Goal: Task Accomplishment & Management: Manage account settings

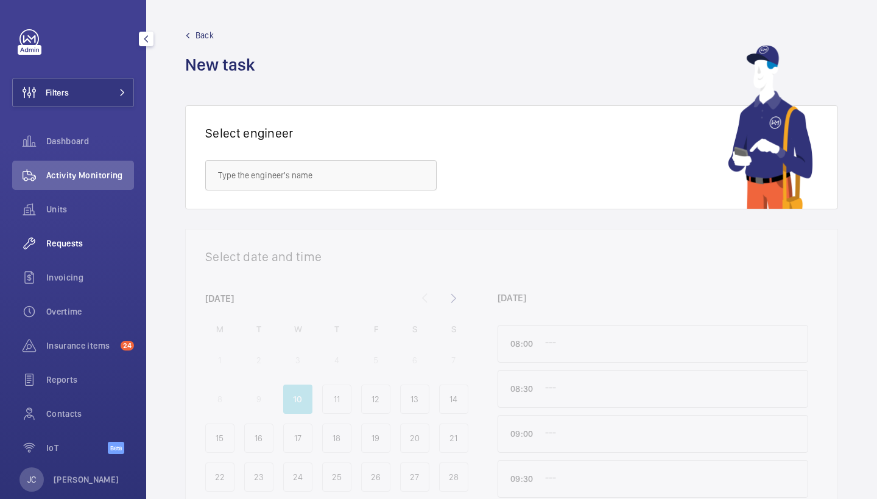
click at [72, 251] on div "Requests" at bounding box center [73, 243] width 122 height 29
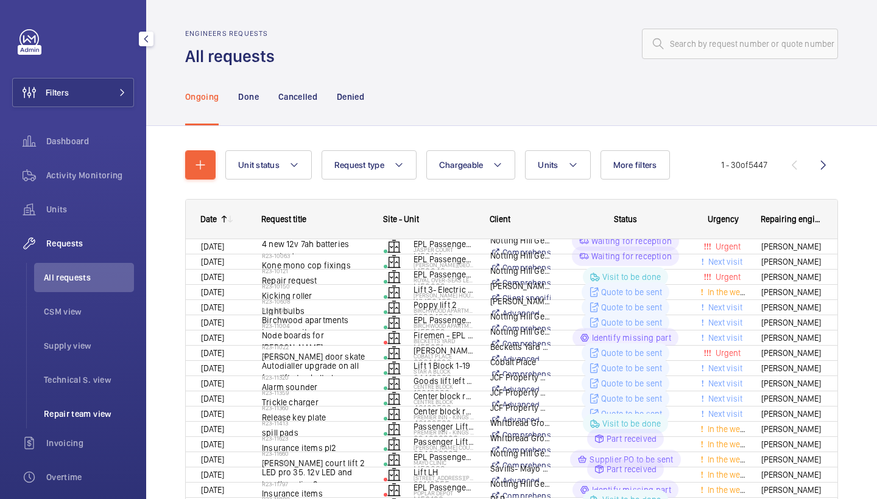
click at [100, 411] on span "Repair team view" at bounding box center [89, 414] width 90 height 12
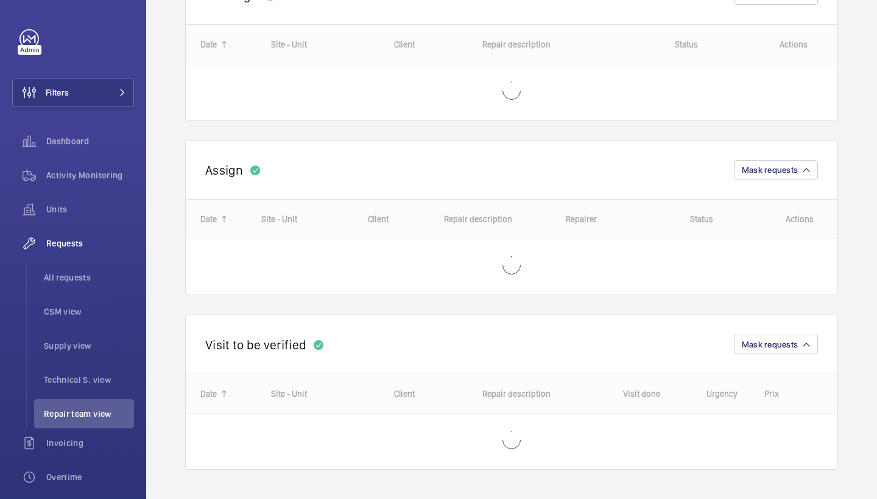
scroll to position [172, 0]
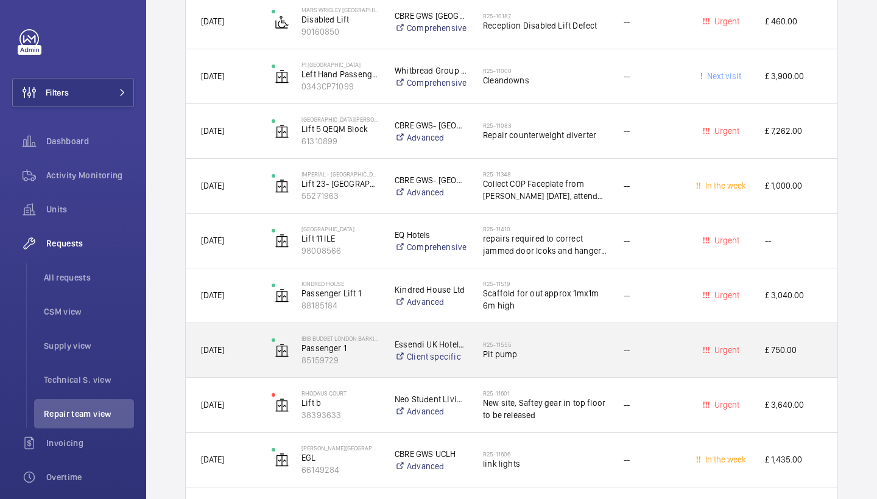
scroll to position [3219, 0]
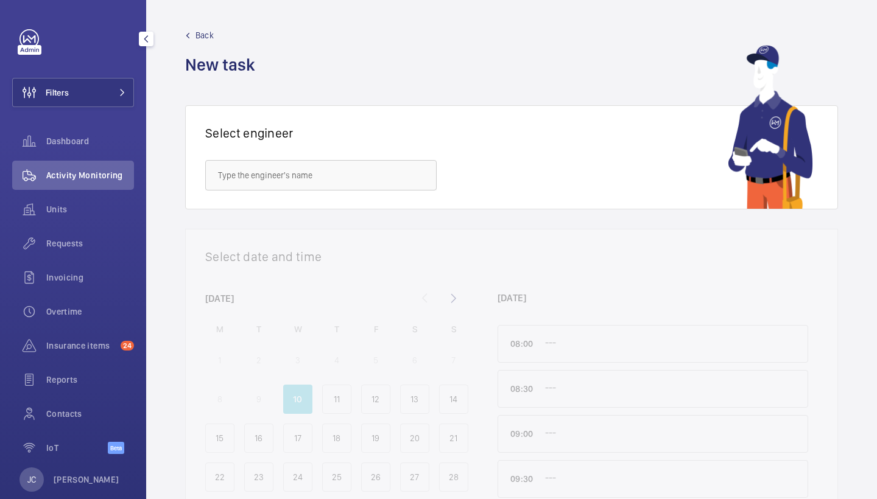
click at [122, 76] on div "Filters Dashboard Activity Monitoring Units Requests Invoicing Overtime Insuran…" at bounding box center [73, 248] width 122 height 438
click at [122, 80] on button "Filters" at bounding box center [73, 92] width 122 height 29
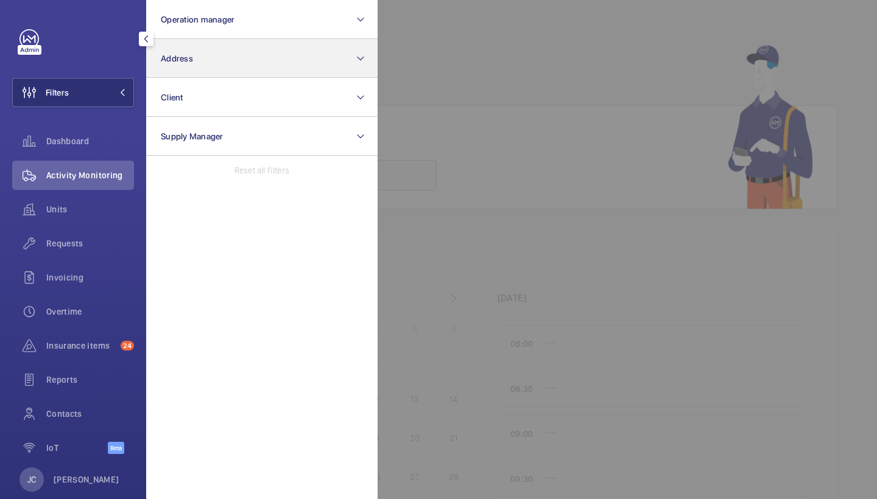
click at [218, 55] on button "Address" at bounding box center [261, 58] width 231 height 39
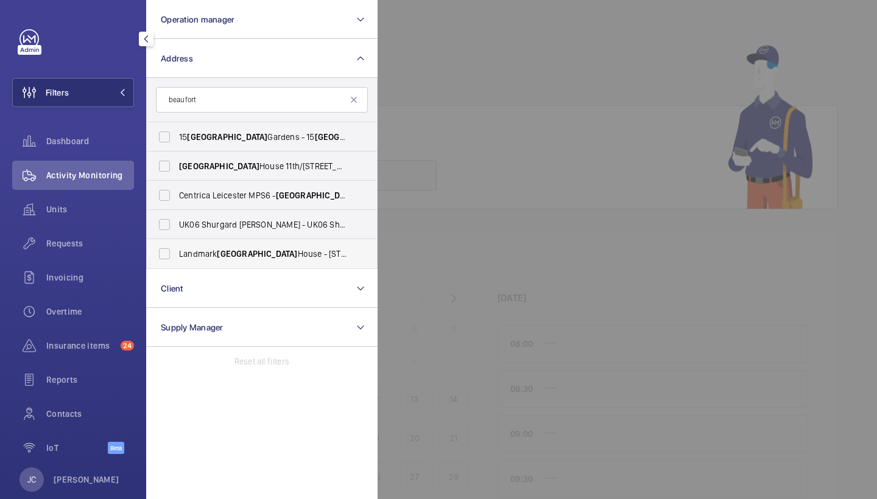
type input "beaufort"
click at [205, 253] on span "Landmark Beaufort House - 15 St Botolph St, LONDON EC3A 7BB" at bounding box center [262, 254] width 167 height 12
click at [177, 253] on input "Landmark Beaufort House - 15 St Botolph St, LONDON EC3A 7BB" at bounding box center [164, 254] width 24 height 24
checkbox input "true"
click at [98, 172] on span "Activity Monitoring" at bounding box center [90, 175] width 88 height 12
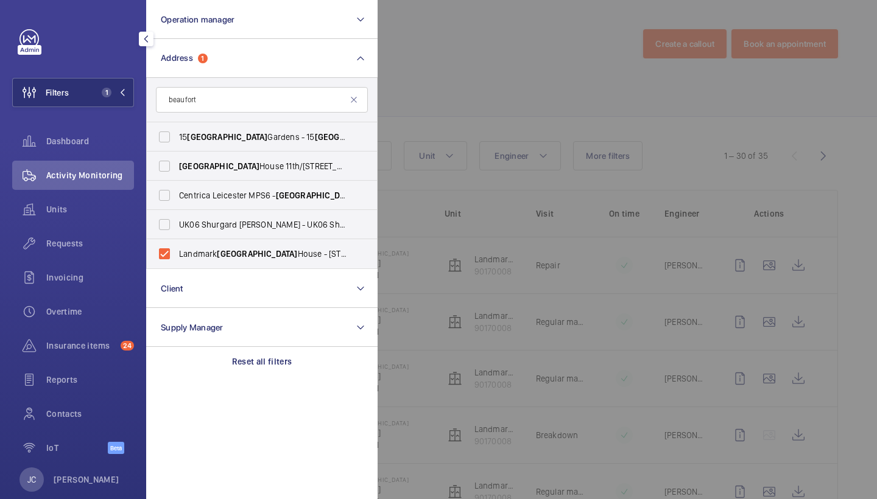
click at [500, 123] on div at bounding box center [816, 249] width 877 height 499
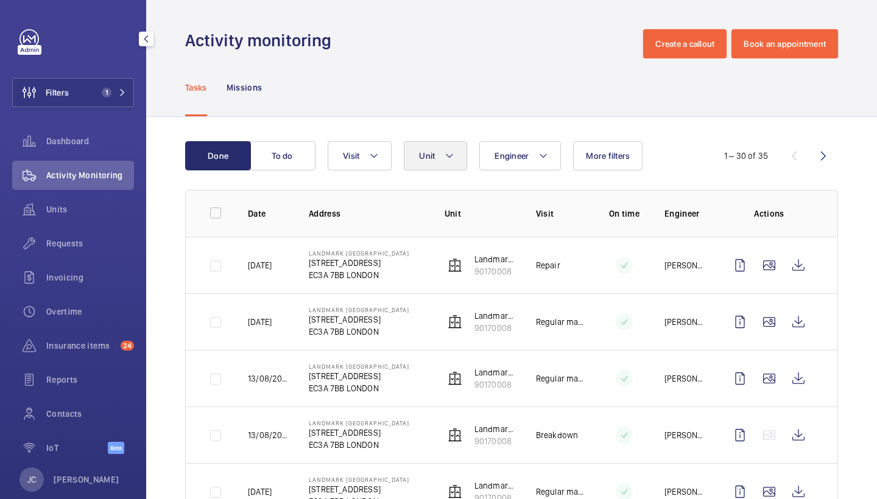
click at [457, 148] on button "Unit" at bounding box center [435, 155] width 63 height 29
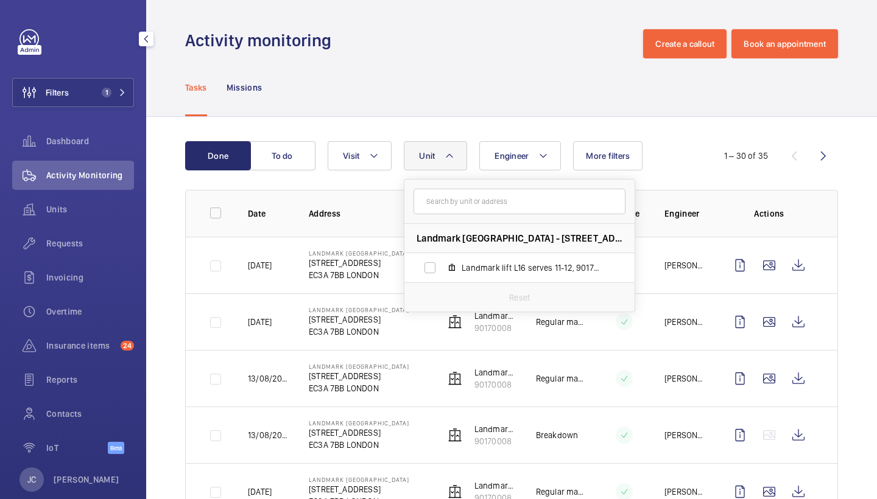
click at [451, 64] on div "Tasks Missions" at bounding box center [511, 87] width 653 height 58
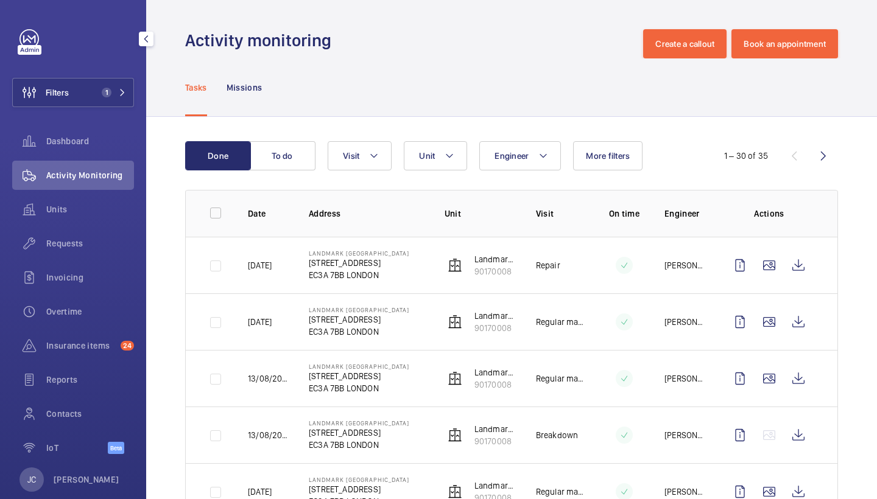
click at [494, 253] on td "Landmark lift L16 serves 11-12 90170008" at bounding box center [470, 265] width 91 height 57
click at [493, 261] on p "Landmark lift L16 serves 11-12" at bounding box center [495, 259] width 42 height 12
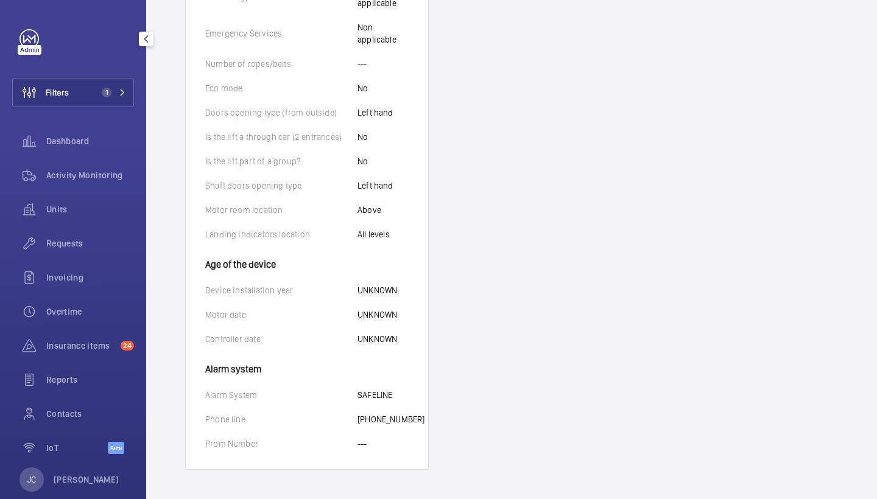
scroll to position [719, 0]
drag, startPoint x: 357, startPoint y: 410, endPoint x: 420, endPoint y: 420, distance: 63.5
click at [420, 420] on wm-front-card-body "Identifiers Unit name Landmark lift L16 serves 11-12 Unit number 90170008 Seria…" at bounding box center [307, 23] width 242 height 894
copy p "+46 7191202566653"
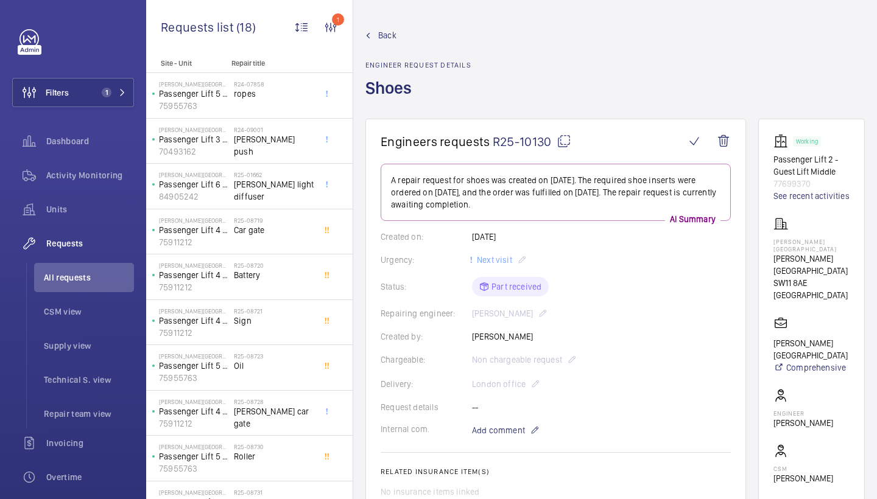
click at [382, 34] on span "Back" at bounding box center [387, 35] width 18 height 12
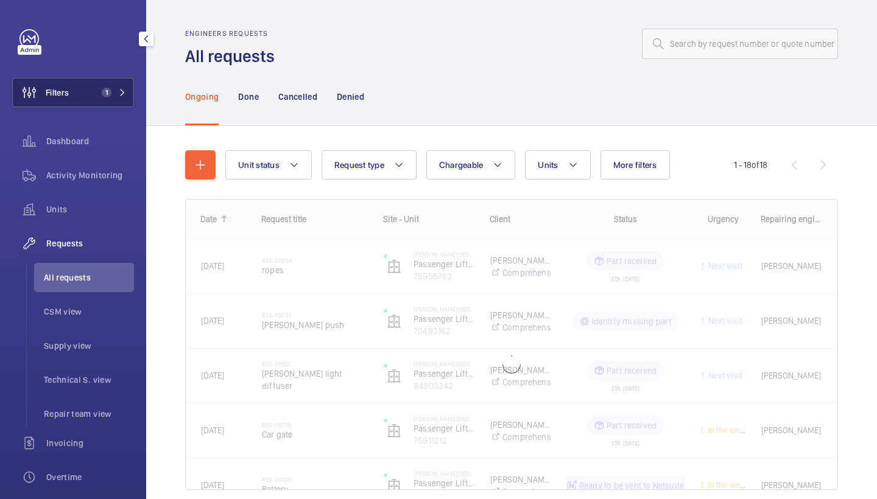
click at [118, 93] on span "1" at bounding box center [111, 93] width 29 height 10
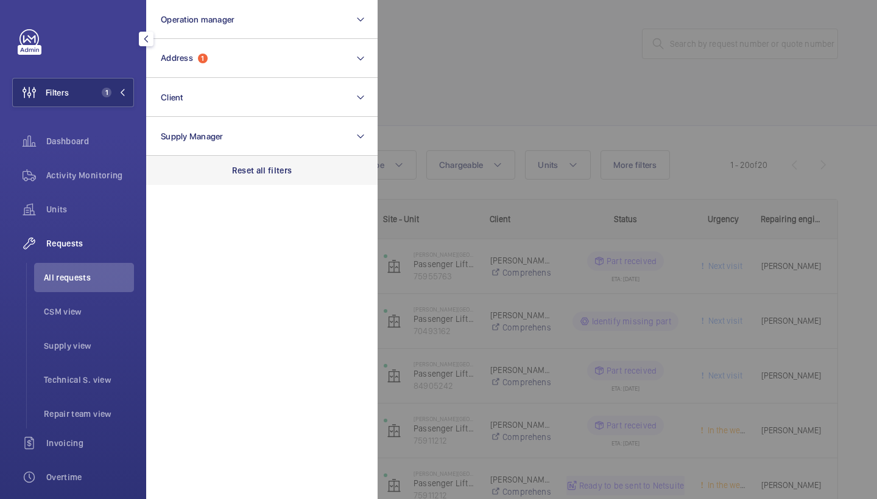
click at [269, 175] on p "Reset all filters" at bounding box center [262, 170] width 60 height 12
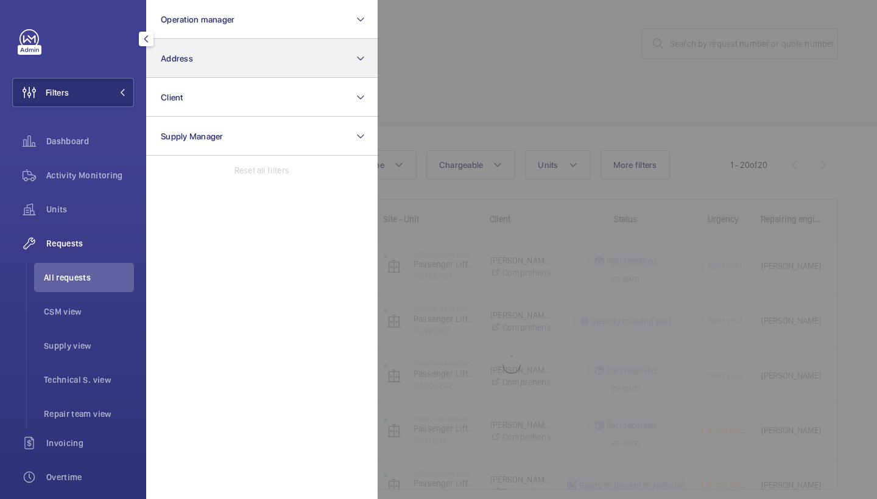
click at [270, 74] on button "Address" at bounding box center [261, 58] width 231 height 39
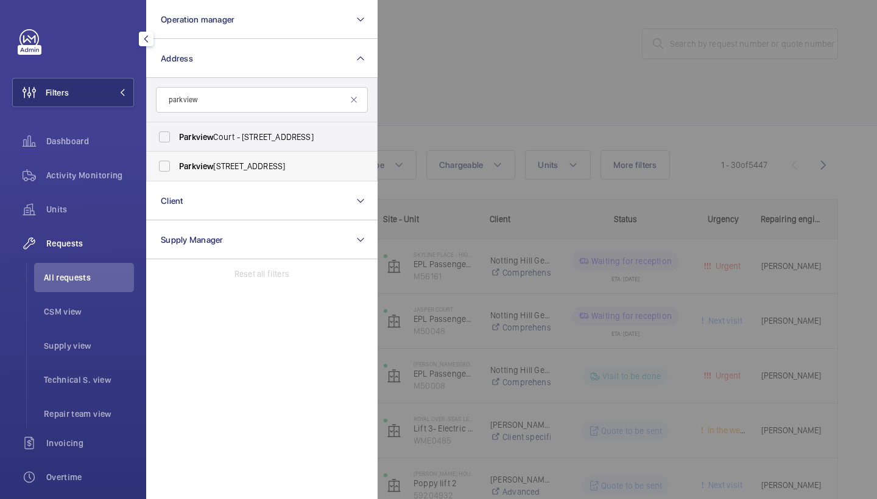
type input "parkview"
click at [264, 166] on span "Parkview - Great West Road, BRENTFORD TW8 9GU" at bounding box center [262, 166] width 167 height 12
click at [177, 166] on input "Parkview - Great West Road, BRENTFORD TW8 9GU" at bounding box center [164, 166] width 24 height 24
checkbox input "true"
click at [443, 109] on div at bounding box center [816, 249] width 877 height 499
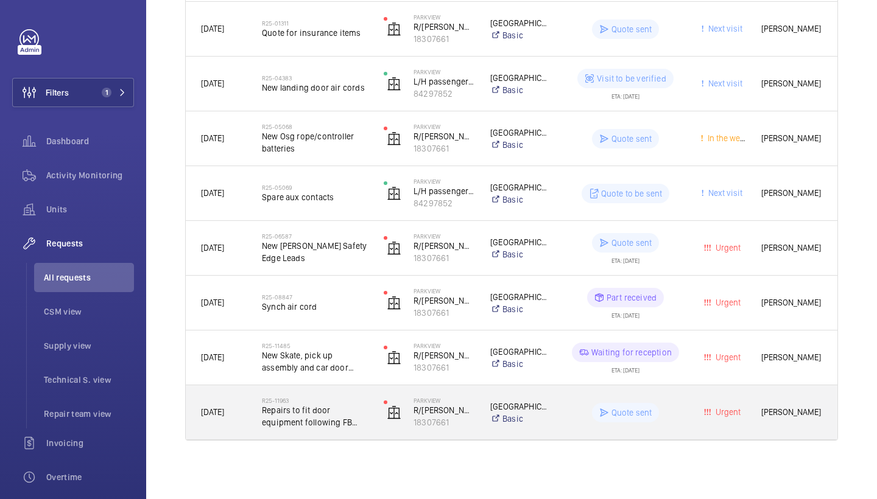
scroll to position [785, 0]
click at [325, 404] on span "Repairs to fit door equipment following FB release" at bounding box center [315, 416] width 106 height 24
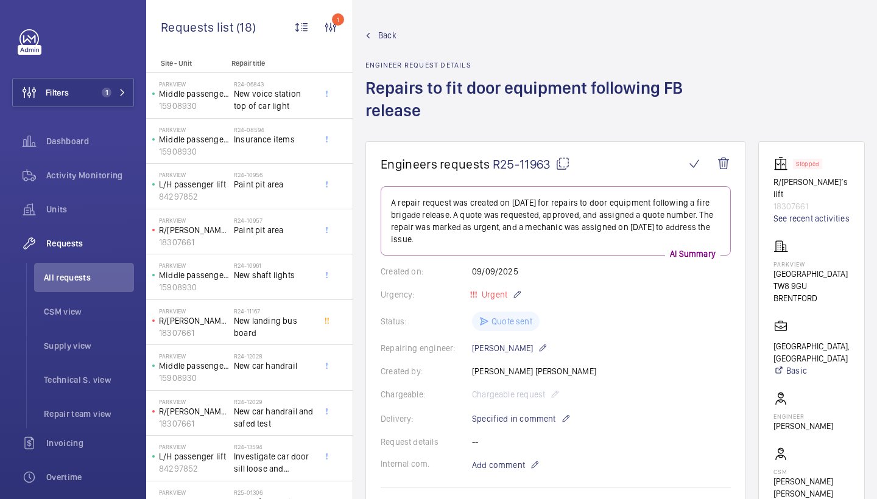
click at [382, 36] on span "Back" at bounding box center [387, 35] width 18 height 12
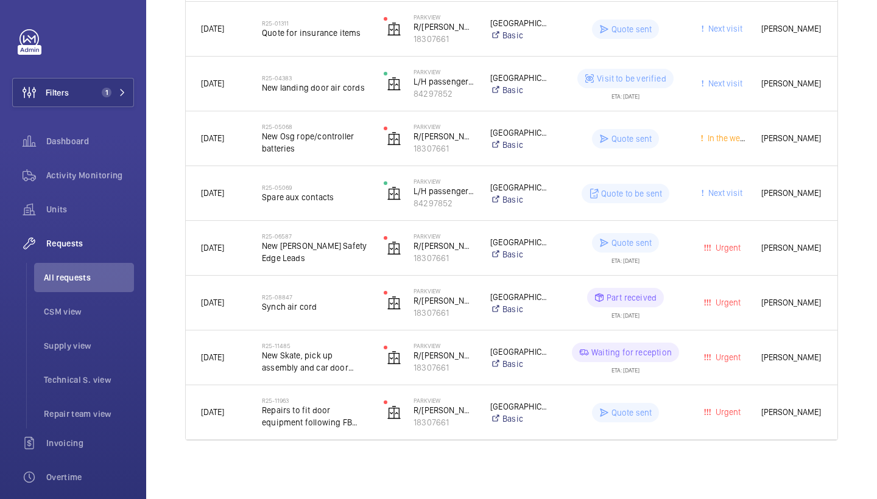
scroll to position [785, 0]
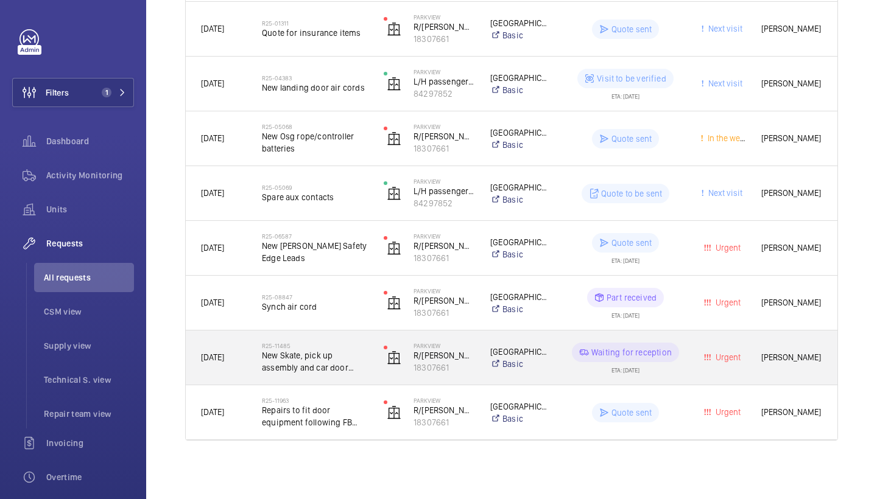
click at [304, 362] on span "New Skate, pick up assembly and car door release aircord required. CHARGEABLE" at bounding box center [315, 362] width 106 height 24
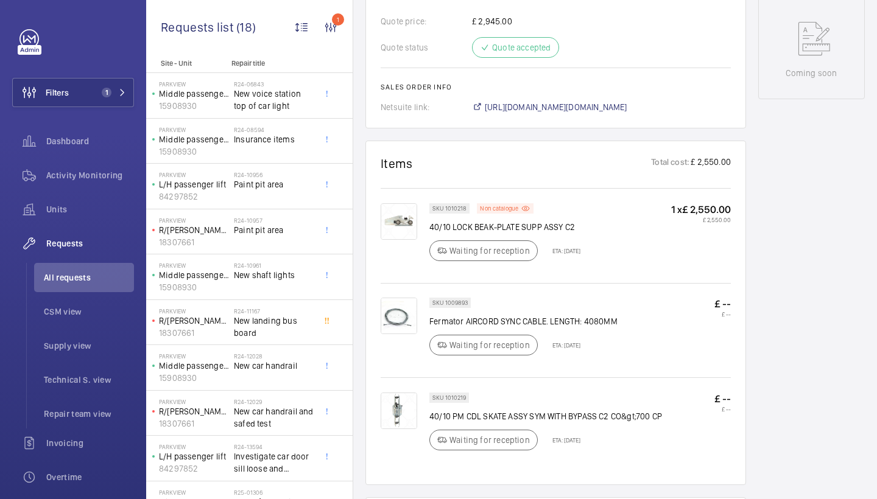
scroll to position [636, 0]
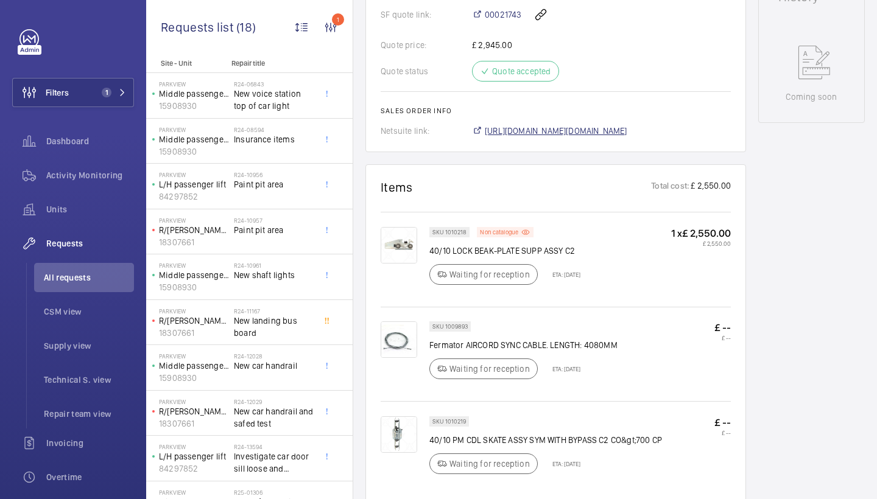
click at [583, 137] on span "https://6461500.app.netsuite.com/app/accounting/transactions/salesord.nl?id=299…" at bounding box center [556, 131] width 142 height 12
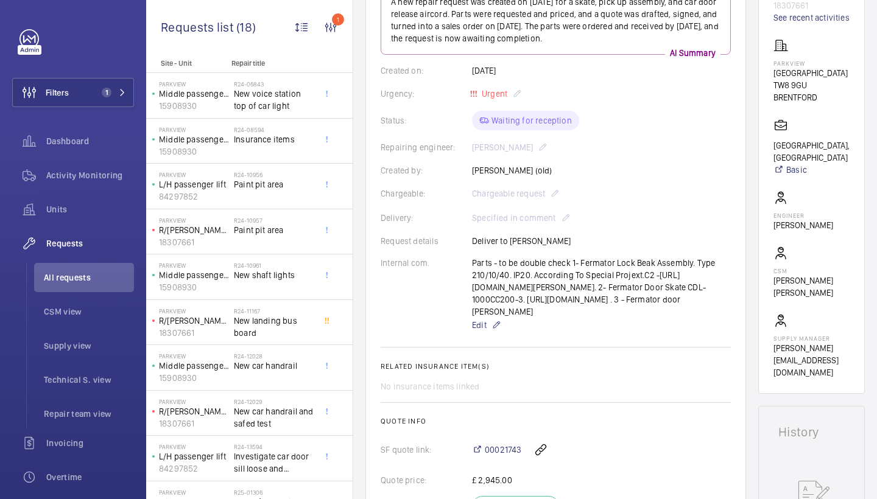
scroll to position [506, 0]
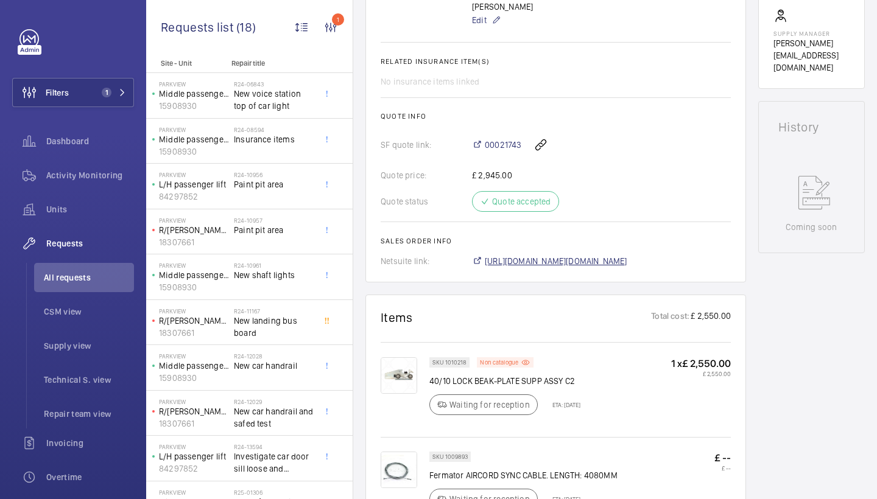
click at [525, 267] on span "https://6461500.app.netsuite.com/app/accounting/transactions/salesord.nl?id=299…" at bounding box center [556, 261] width 142 height 12
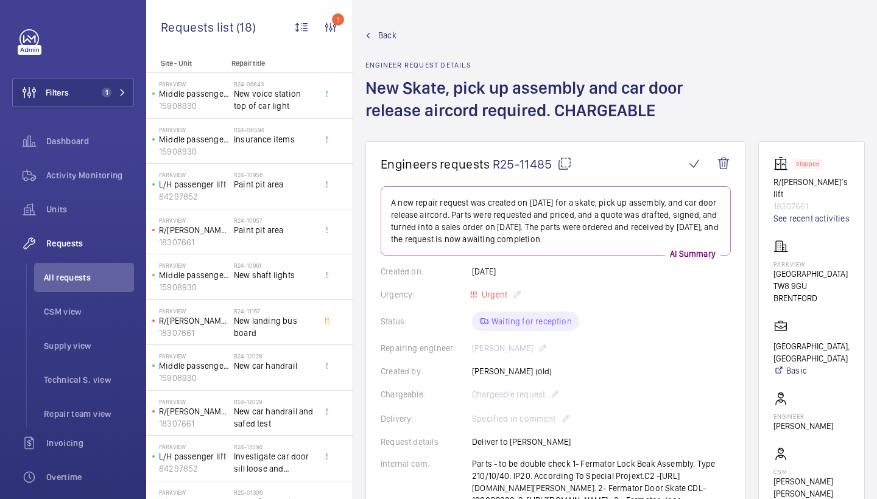
scroll to position [0, 0]
click at [782, 222] on link "See recent activities" at bounding box center [811, 219] width 76 height 12
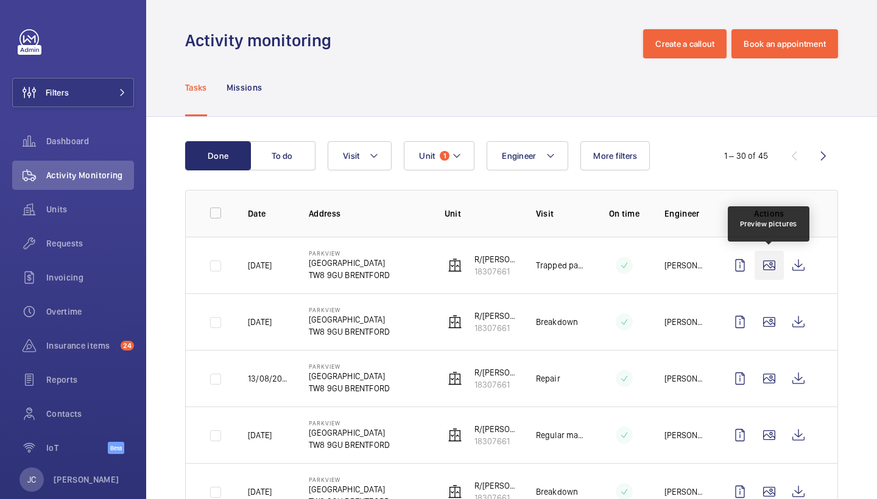
click at [775, 264] on wm-front-icon-button at bounding box center [768, 265] width 29 height 29
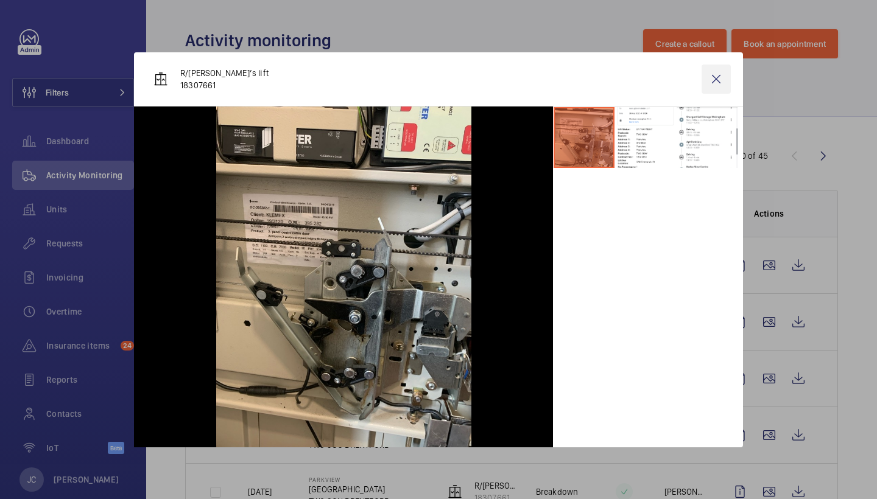
click at [721, 76] on wm-front-icon-button at bounding box center [715, 79] width 29 height 29
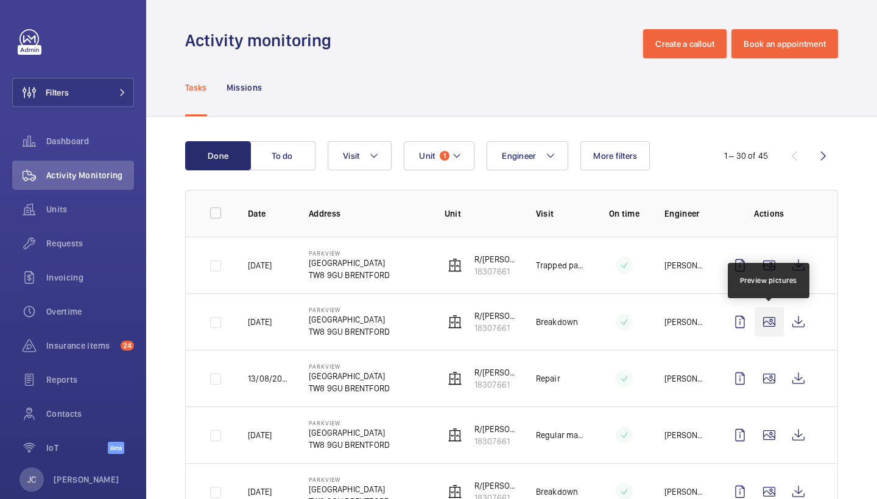
click at [770, 323] on wm-front-icon-button at bounding box center [768, 321] width 29 height 29
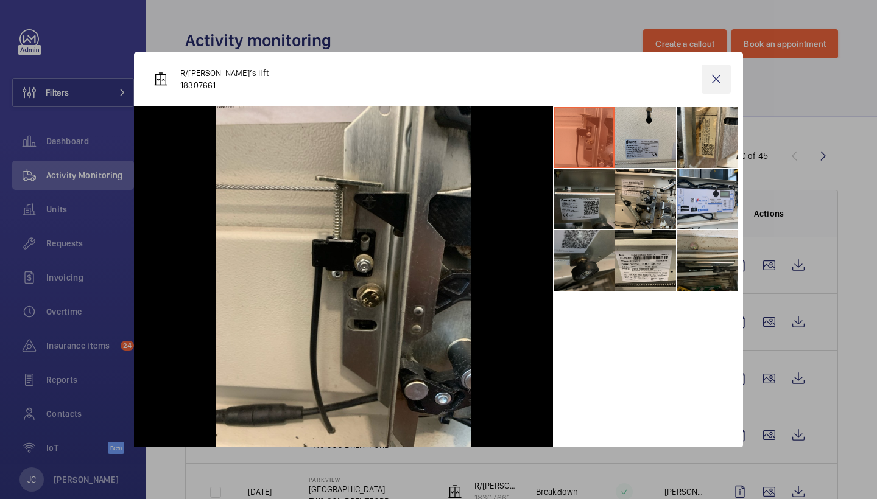
click at [717, 91] on wm-front-icon-button at bounding box center [715, 79] width 29 height 29
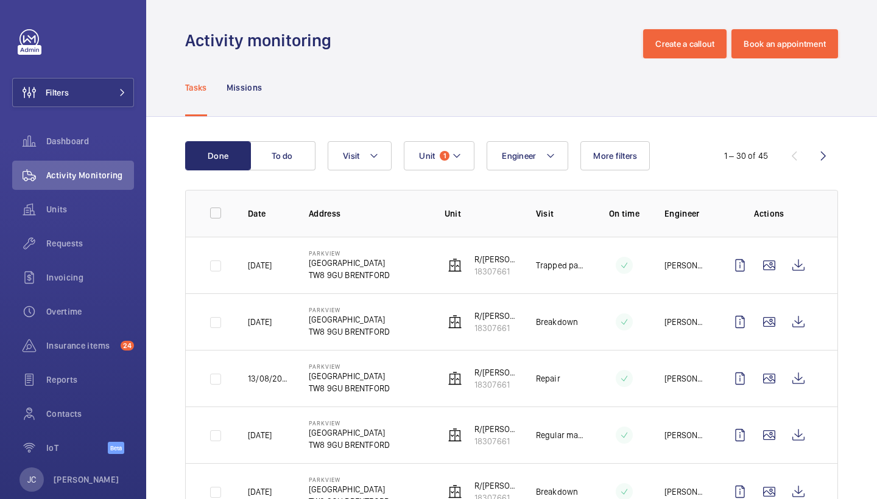
scroll to position [82, 0]
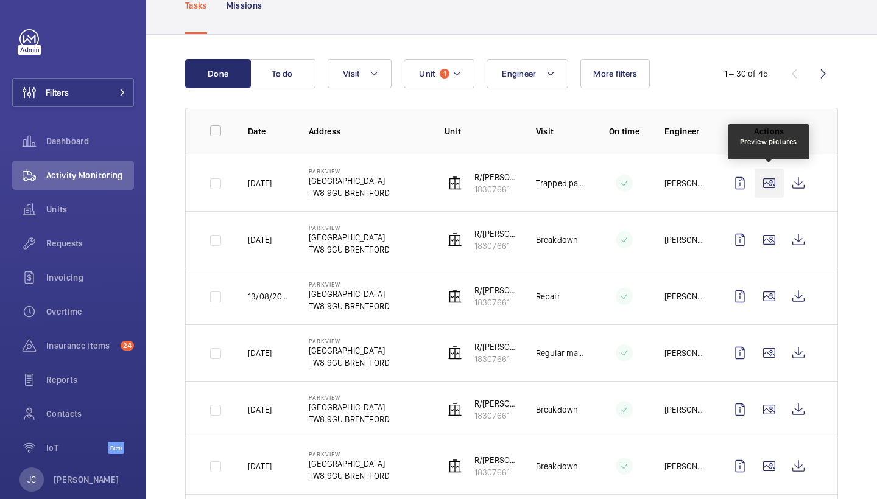
click at [776, 189] on wm-front-icon-button at bounding box center [768, 183] width 29 height 29
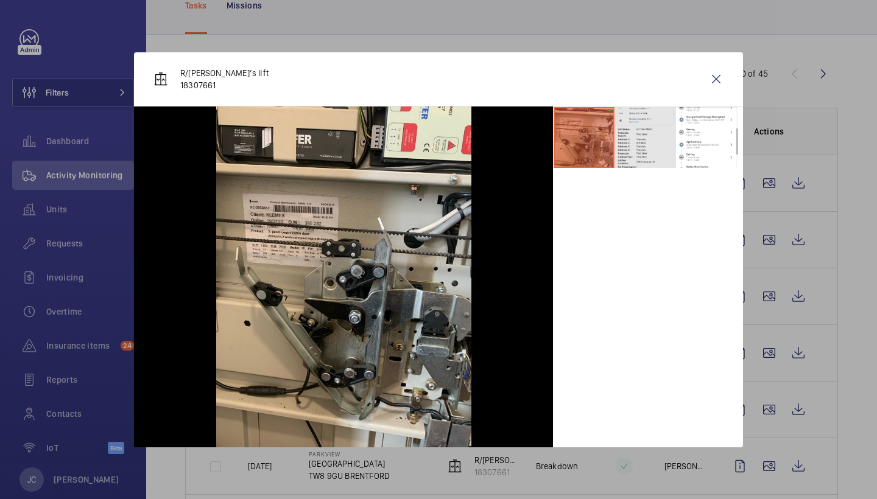
click at [628, 120] on li at bounding box center [645, 137] width 61 height 61
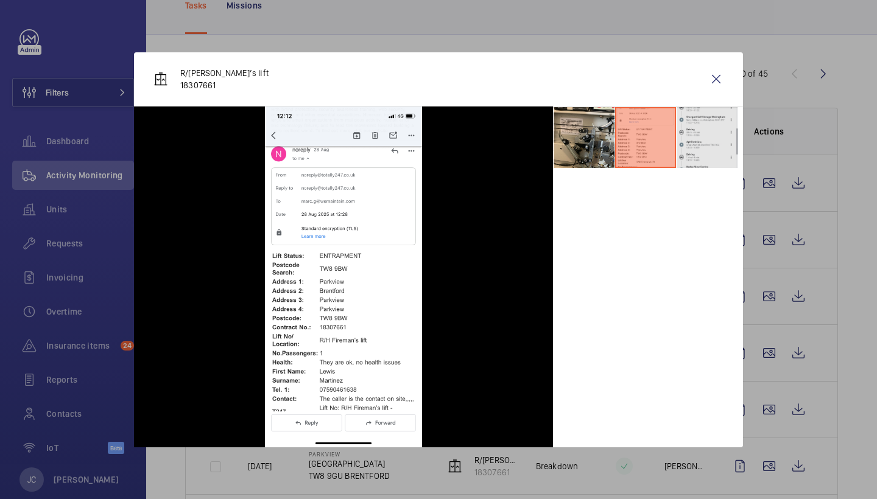
click at [699, 133] on li at bounding box center [706, 137] width 61 height 61
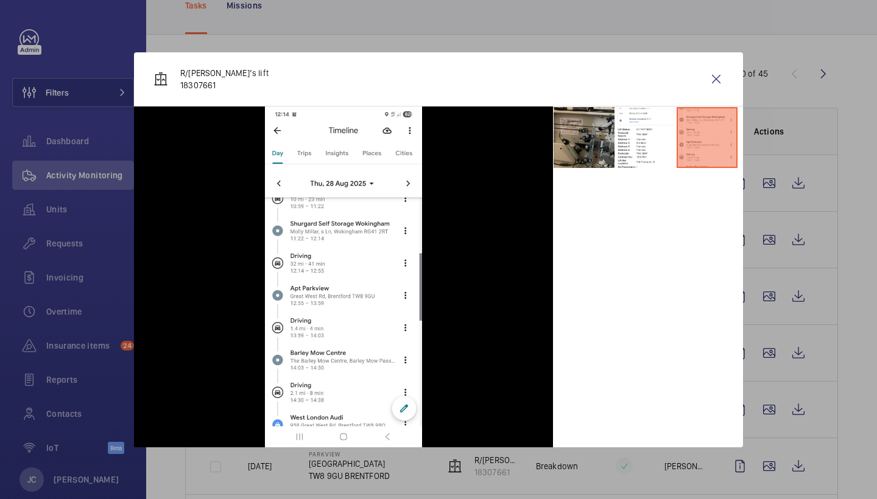
click at [583, 141] on li at bounding box center [583, 137] width 61 height 61
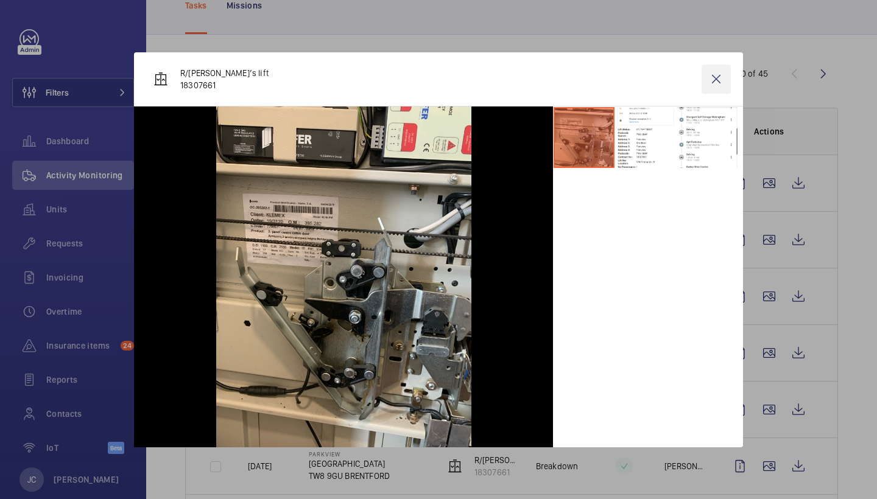
click at [714, 77] on wm-front-icon-button at bounding box center [715, 79] width 29 height 29
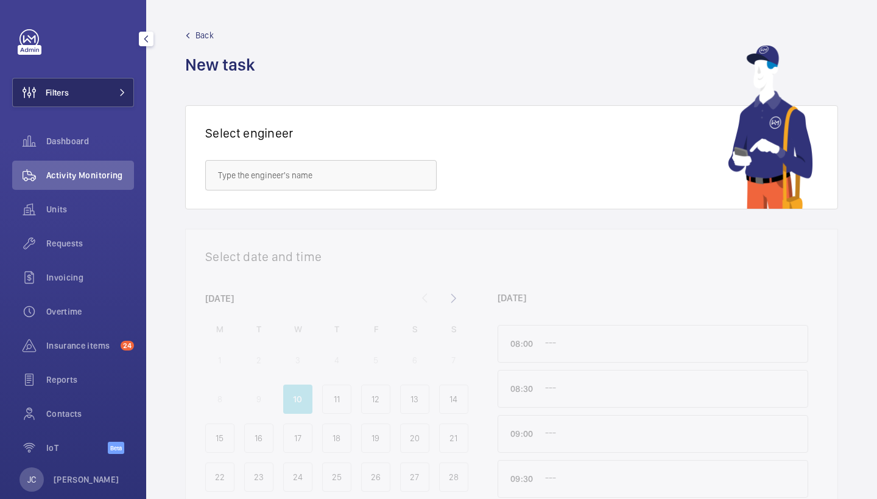
click at [85, 80] on button "Filters" at bounding box center [73, 92] width 122 height 29
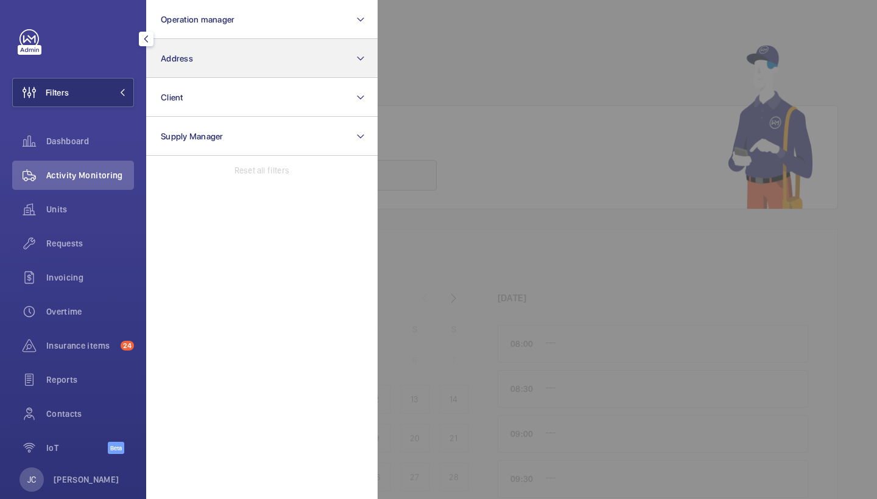
click at [184, 65] on button "Address" at bounding box center [261, 58] width 231 height 39
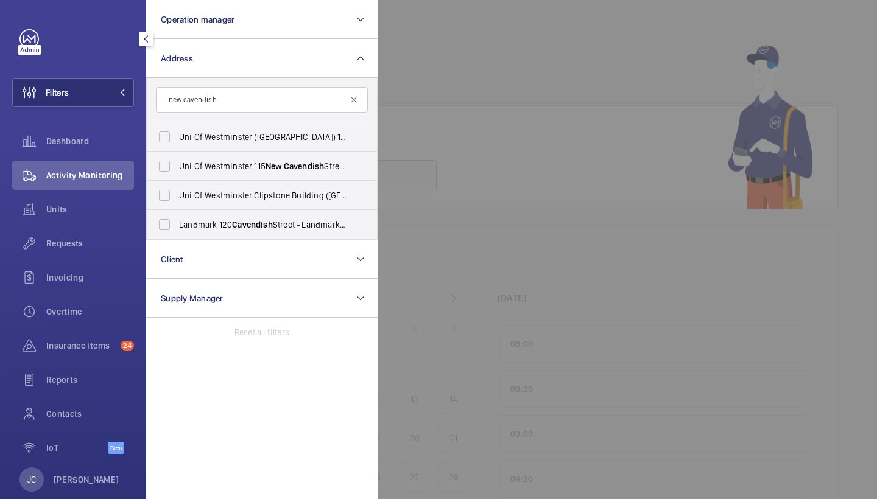
type input "new Cavendish"
drag, startPoint x: 236, startPoint y: 122, endPoint x: 219, endPoint y: 218, distance: 97.6
click at [219, 218] on label "Landmark [STREET_ADDRESS] - Landmark Office Space - [GEOGRAPHIC_DATA]" at bounding box center [253, 224] width 212 height 29
click at [177, 218] on input "Landmark [STREET_ADDRESS] - Landmark Office Space - [GEOGRAPHIC_DATA]" at bounding box center [164, 225] width 24 height 24
checkbox input "true"
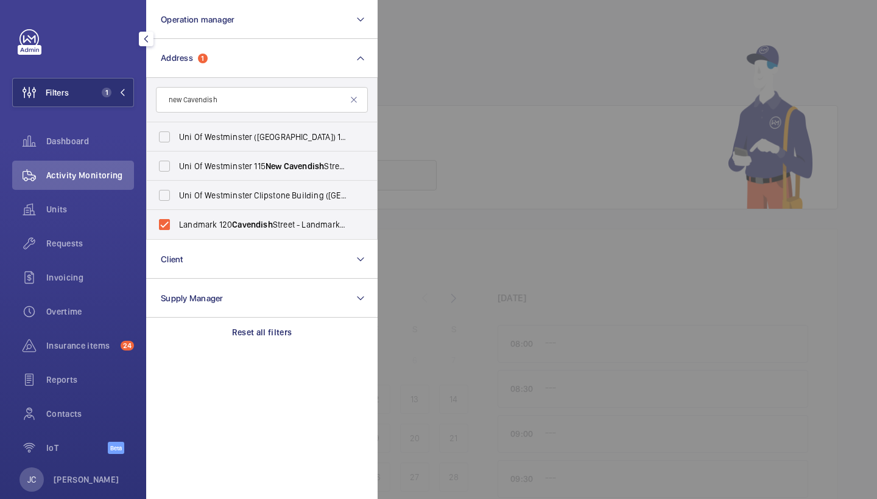
click at [122, 179] on span "Activity Monitoring" at bounding box center [90, 175] width 88 height 12
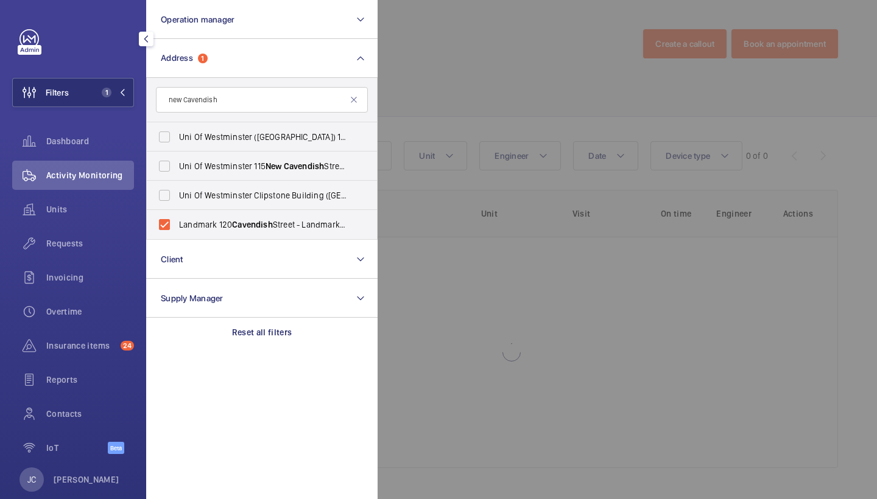
click at [530, 112] on div at bounding box center [816, 249] width 877 height 499
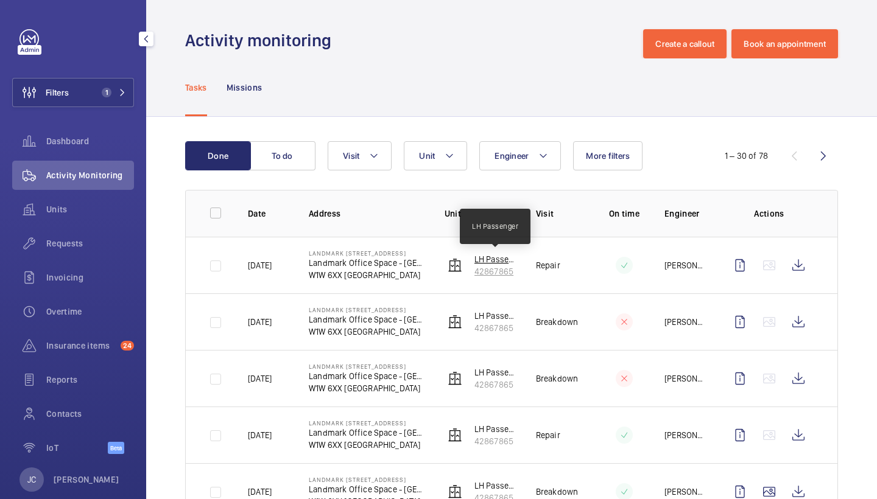
click at [490, 262] on p "LH Passenger" at bounding box center [495, 259] width 42 height 12
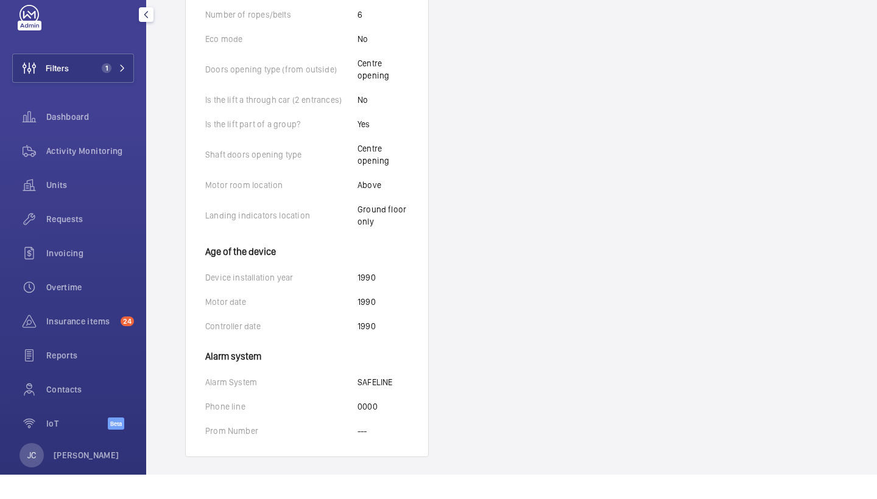
scroll to position [719, 0]
click at [104, 169] on span "Activity Monitoring" at bounding box center [90, 175] width 88 height 12
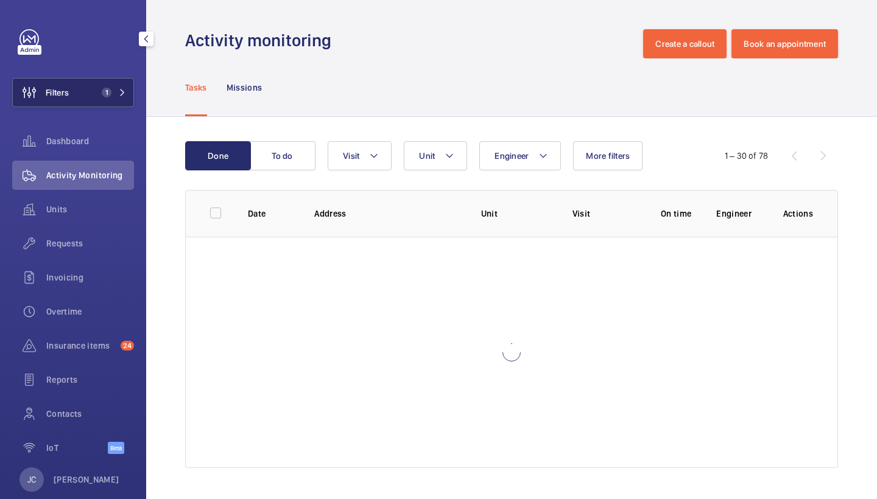
click at [126, 64] on div "Filters 1 Dashboard Activity Monitoring Units Requests Invoicing Overtime Insur…" at bounding box center [73, 248] width 122 height 438
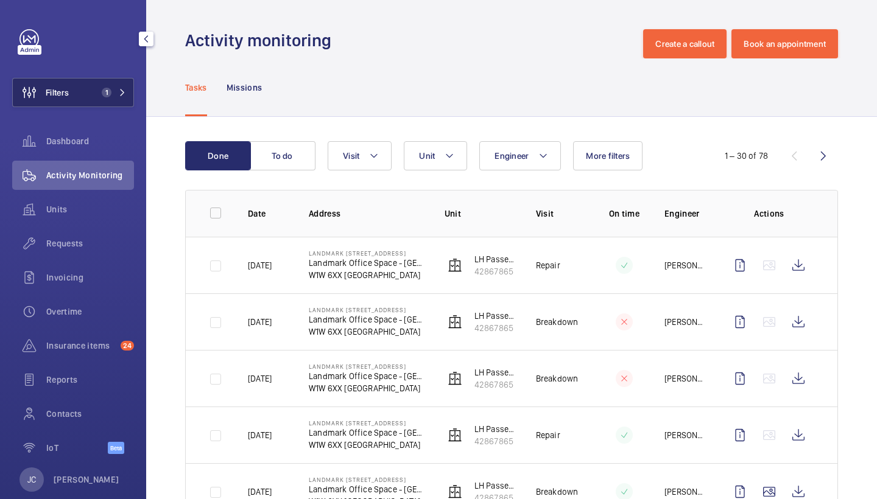
drag, startPoint x: 122, startPoint y: 107, endPoint x: 127, endPoint y: 85, distance: 22.5
click at [122, 107] on button "Filters 1" at bounding box center [73, 92] width 122 height 29
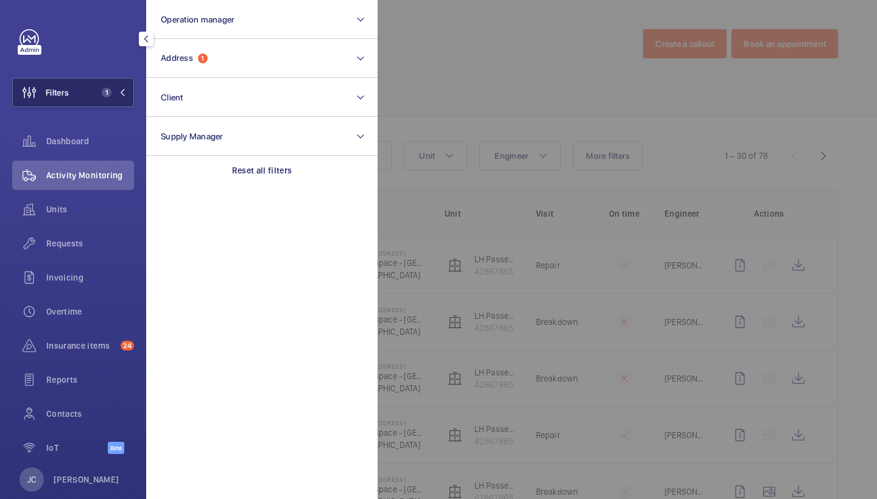
click at [127, 85] on button "Filters 1" at bounding box center [73, 92] width 122 height 29
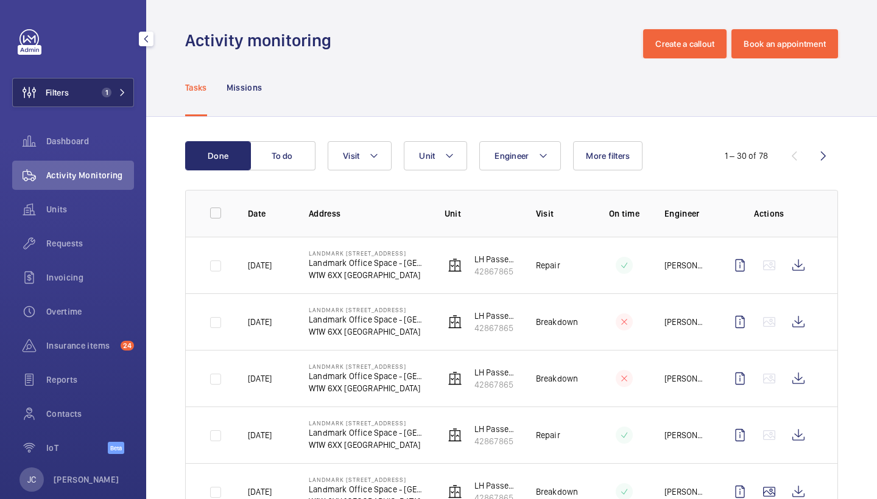
click at [120, 90] on mat-icon at bounding box center [122, 92] width 7 height 7
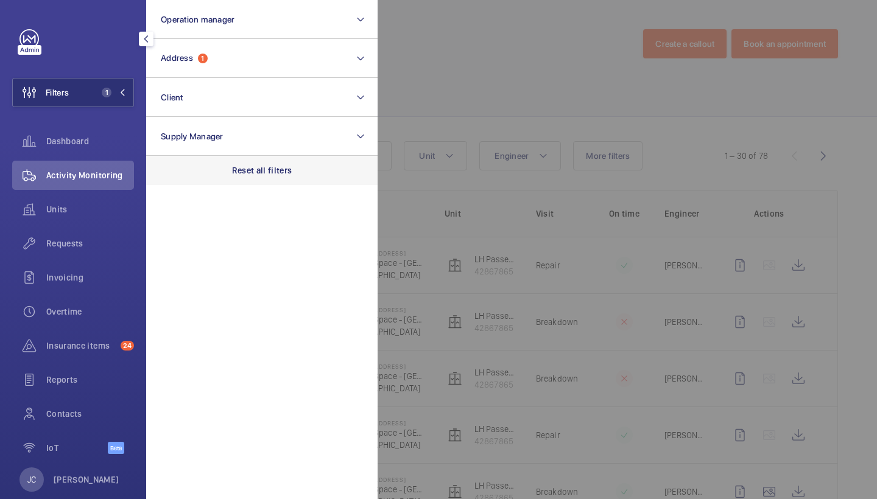
click at [254, 175] on p "Reset all filters" at bounding box center [262, 170] width 60 height 12
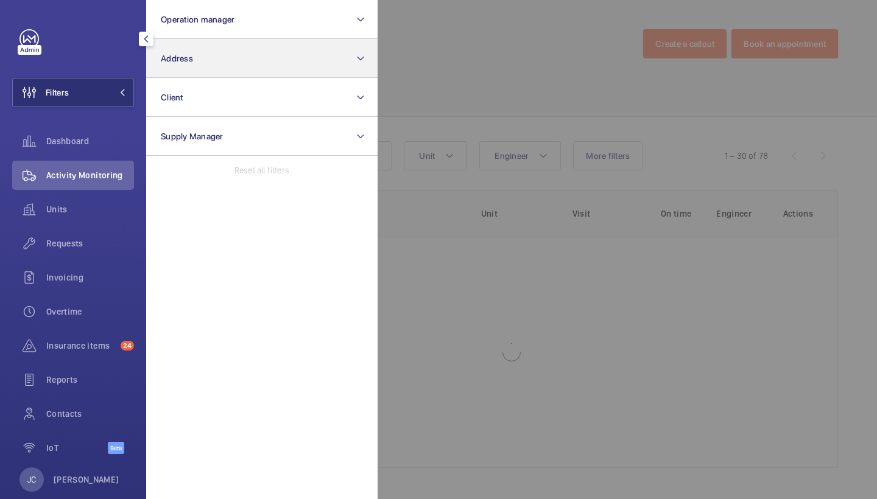
click at [243, 60] on button "Address" at bounding box center [261, 58] width 231 height 39
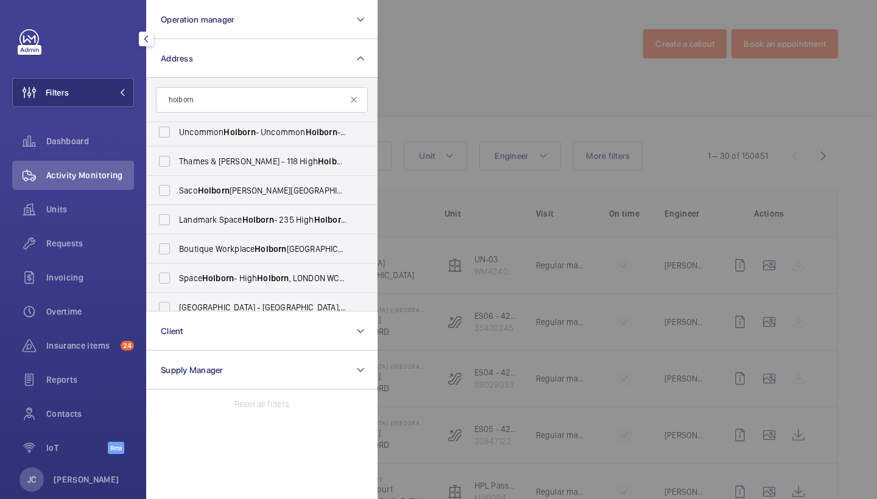
scroll to position [328, 0]
type input "holborn"
click at [238, 218] on span "Landmark Space Holborn - 235 High Holborn , LONDON WC1V 7DN" at bounding box center [262, 219] width 167 height 12
click at [177, 218] on input "Landmark Space Holborn - 235 High Holborn , LONDON WC1V 7DN" at bounding box center [164, 218] width 24 height 24
checkbox input "true"
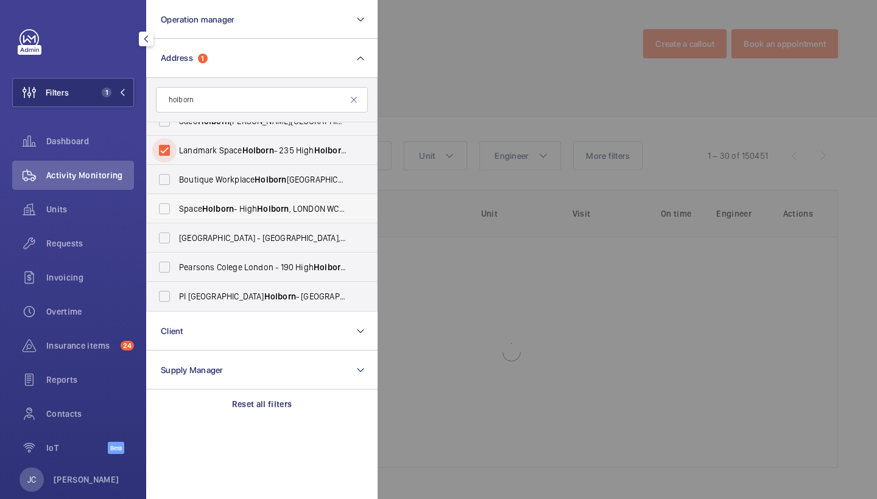
scroll to position [396, 0]
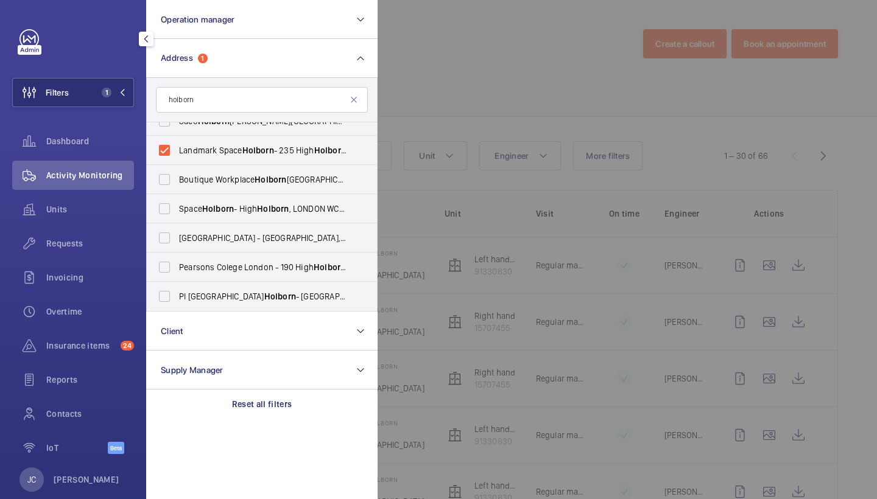
click at [488, 56] on div at bounding box center [816, 249] width 877 height 499
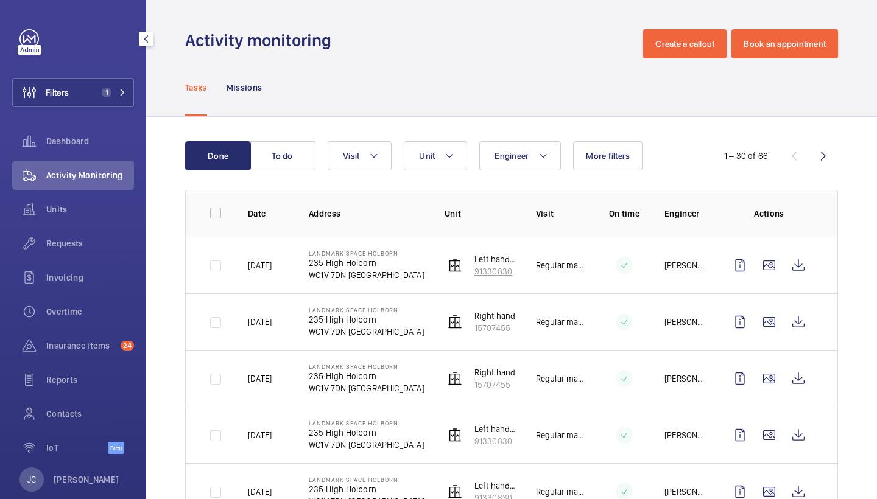
click at [488, 267] on p "91330830" at bounding box center [495, 271] width 42 height 12
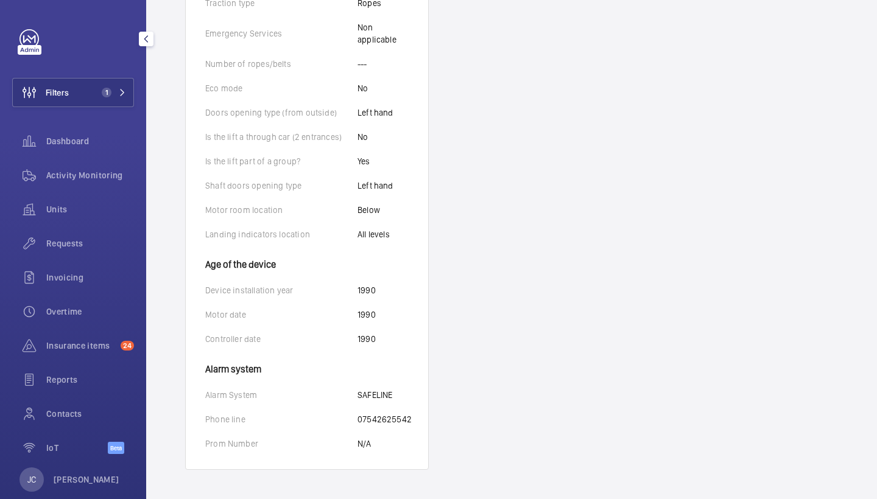
scroll to position [683, 0]
drag, startPoint x: 356, startPoint y: 418, endPoint x: 420, endPoint y: 420, distance: 63.4
click at [420, 420] on wm-front-card-body "Identifiers Unit name Left hand lift Unit number 91330830 Serial number N/A Tec…" at bounding box center [307, 35] width 242 height 870
copy div "07542625542"
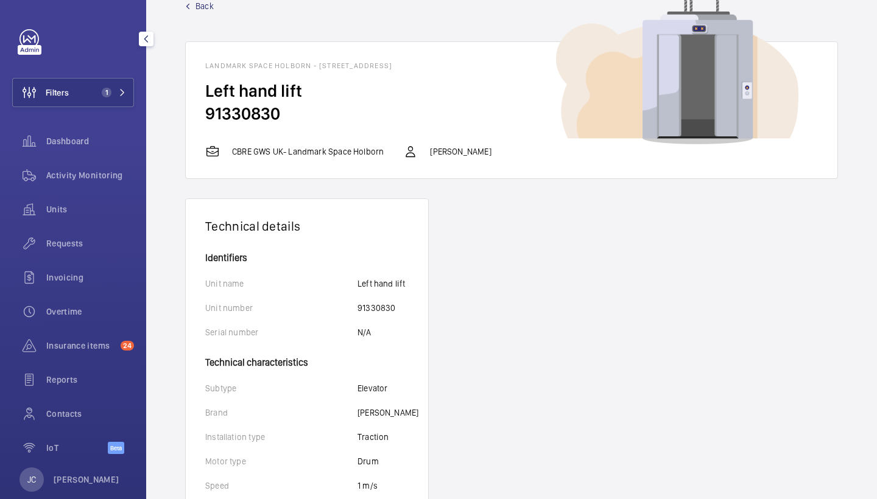
scroll to position [10, 0]
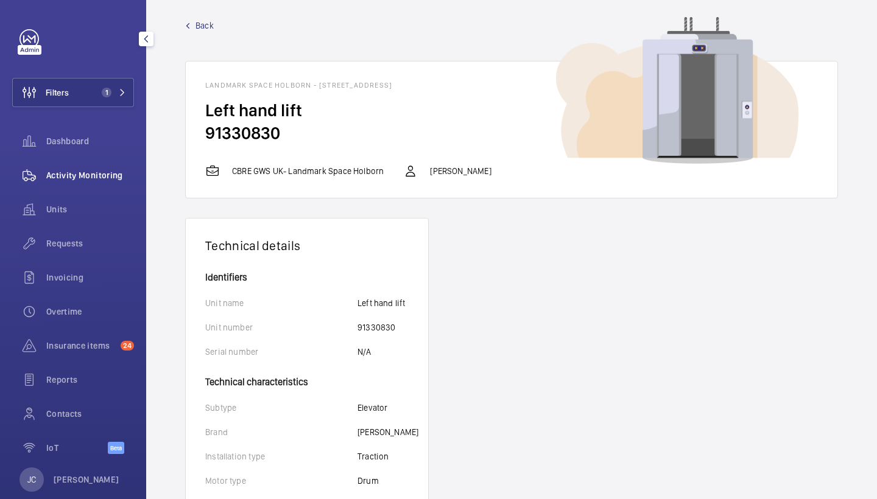
click at [83, 177] on span "Activity Monitoring" at bounding box center [90, 175] width 88 height 12
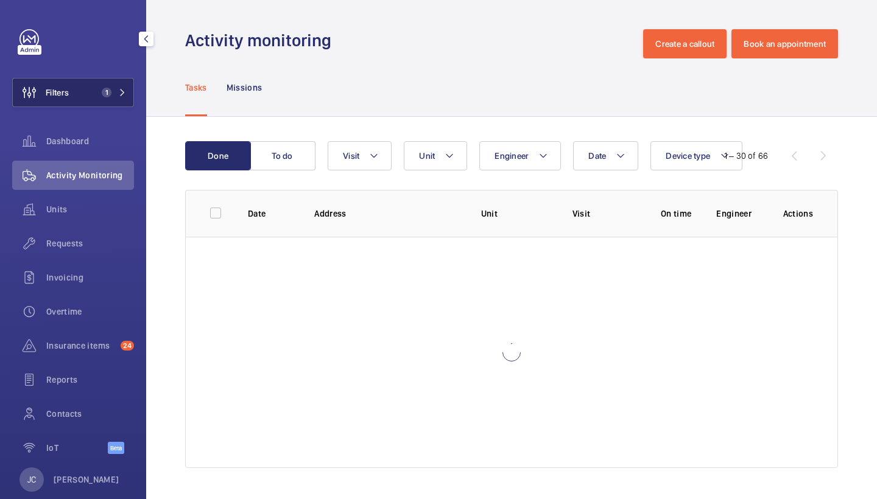
click at [92, 100] on button "Filters 1" at bounding box center [73, 92] width 122 height 29
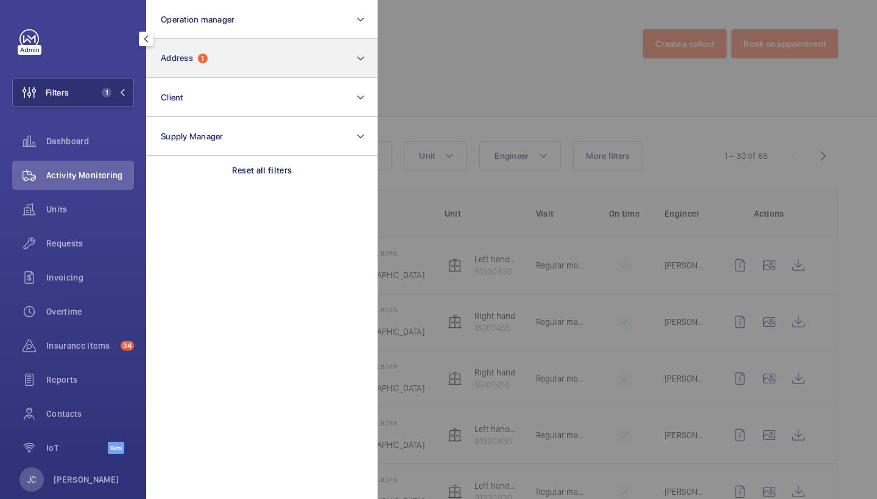
drag, startPoint x: 235, startPoint y: 172, endPoint x: 235, endPoint y: 57, distance: 115.1
click at [235, 172] on p "Reset all filters" at bounding box center [262, 170] width 60 height 12
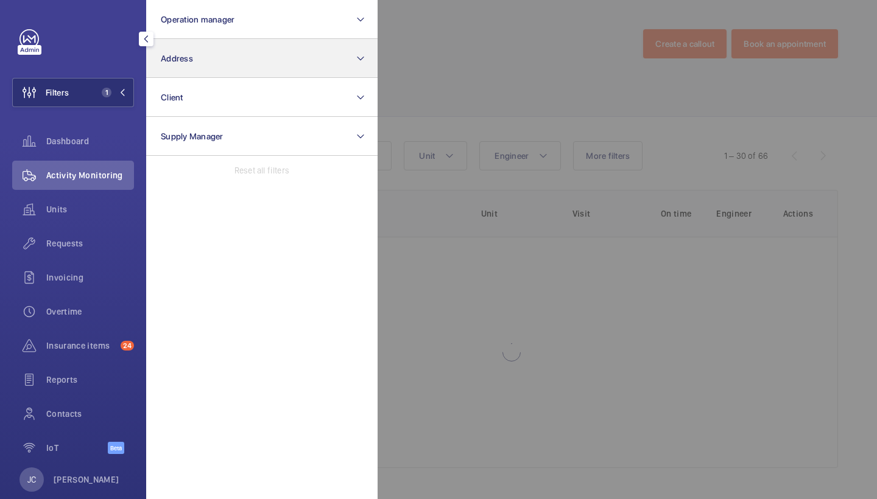
click at [234, 61] on button "Address" at bounding box center [261, 58] width 231 height 39
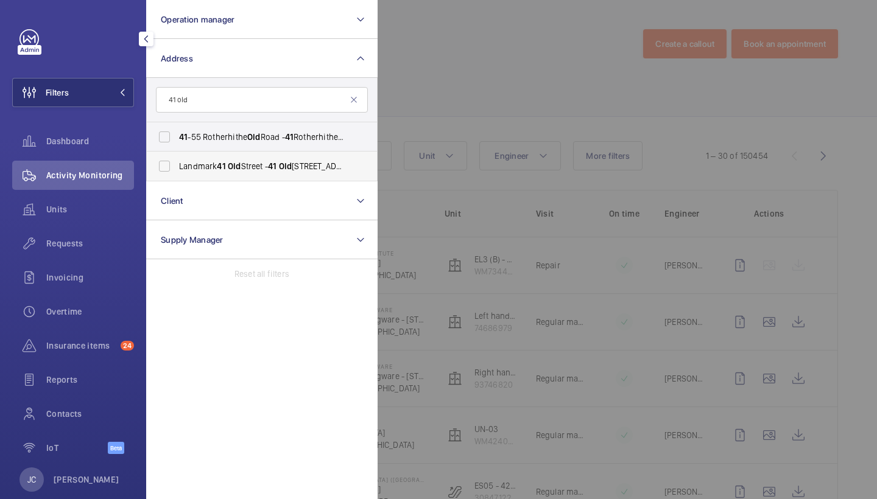
type input "41 old"
click at [242, 155] on label "Landmark 41 Old Street - 41 Old Street, LONDON EC1V 9AE" at bounding box center [253, 166] width 212 height 29
click at [177, 155] on input "Landmark 41 Old Street - 41 Old Street, LONDON EC1V 9AE" at bounding box center [164, 166] width 24 height 24
checkbox input "true"
click at [423, 104] on div at bounding box center [816, 249] width 877 height 499
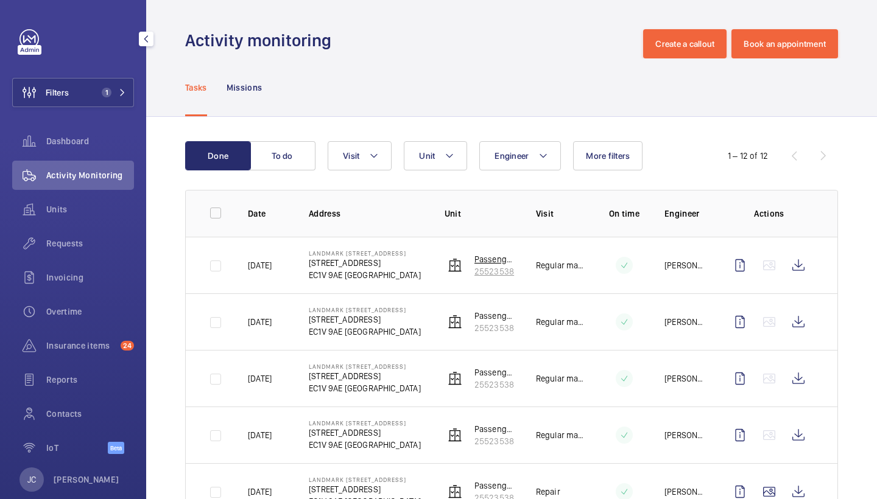
click at [491, 265] on p "25523538" at bounding box center [495, 271] width 42 height 12
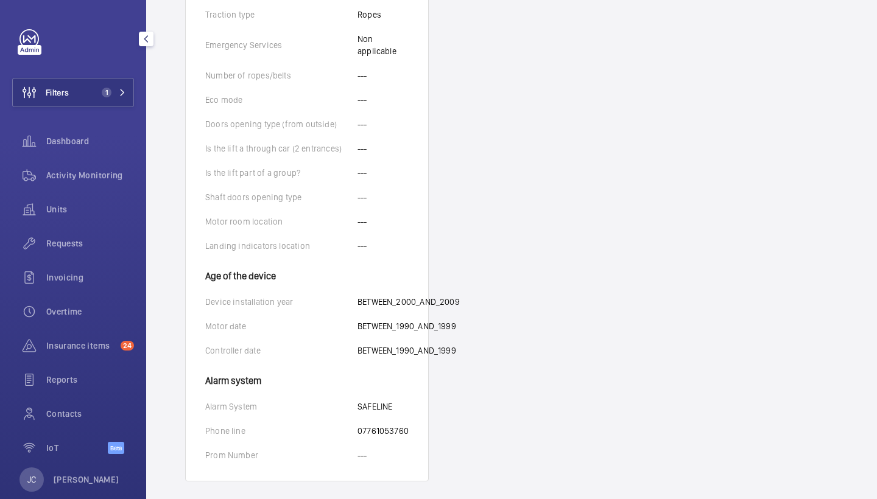
scroll to position [658, 0]
drag, startPoint x: 359, startPoint y: 421, endPoint x: 430, endPoint y: 417, distance: 71.9
click at [430, 418] on div "Technical details Identifiers Unit name Passenger lift Unit number 25523538 Ser…" at bounding box center [511, 26] width 653 height 913
copy p "07761053760"
click at [79, 177] on span "Activity Monitoring" at bounding box center [90, 175] width 88 height 12
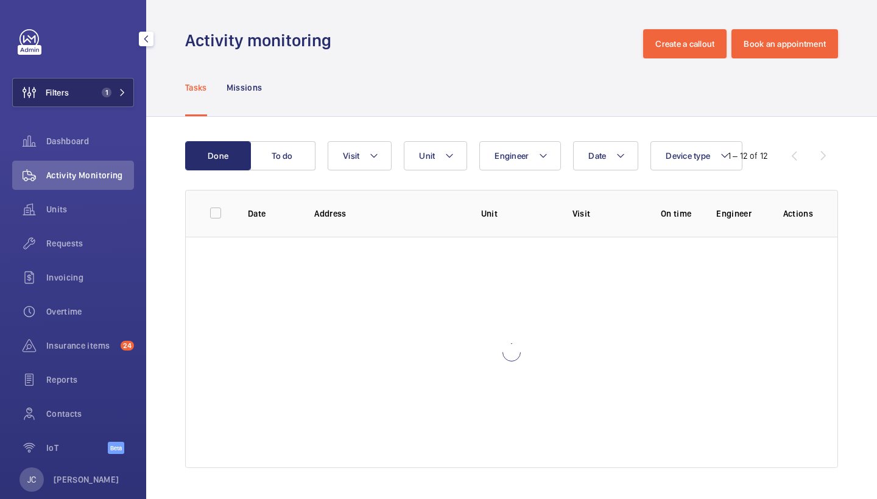
click at [119, 100] on button "Filters 1" at bounding box center [73, 92] width 122 height 29
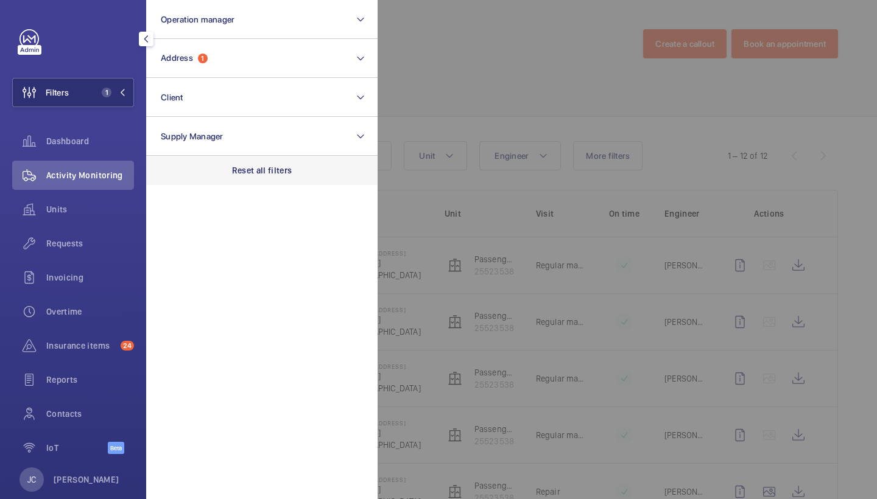
click at [247, 175] on p "Reset all filters" at bounding box center [262, 170] width 60 height 12
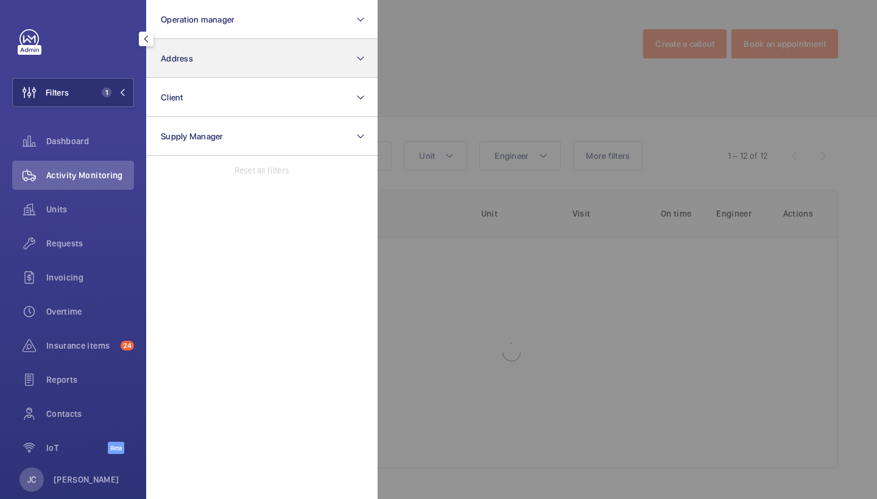
click at [261, 51] on button "Address" at bounding box center [261, 58] width 231 height 39
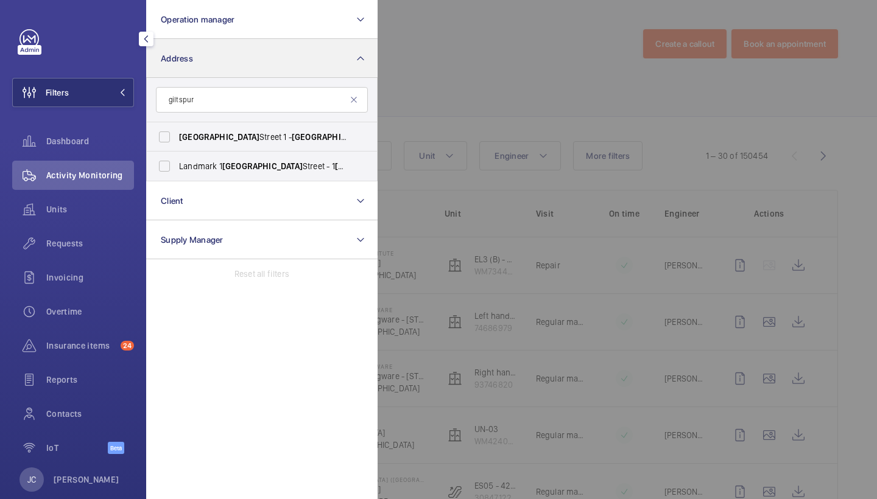
type input "gilt spur"
click at [177, 138] on input "Giltspur Street 1 - Giltspur Street, LONDON EC1A 9DD" at bounding box center [164, 137] width 24 height 24
checkbox input "true"
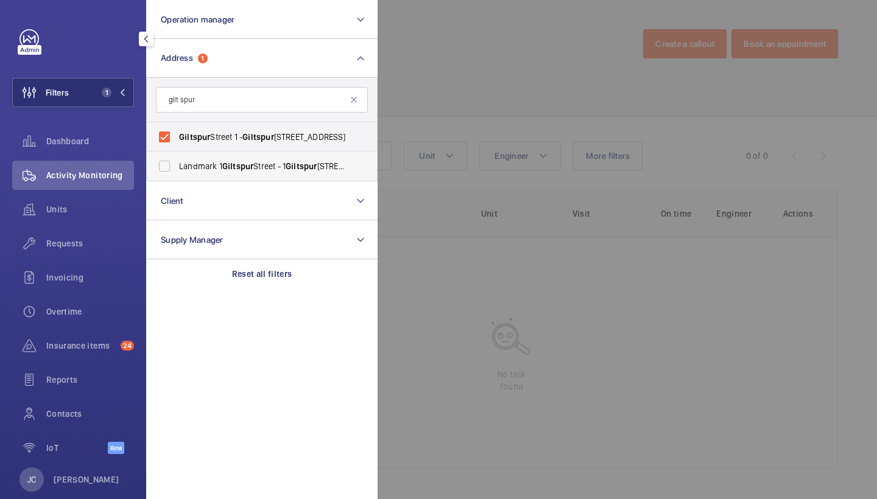
click at [270, 166] on span "Landmark 1 Gilt spur Street - 1 Gilt spur Street, LONDON EC1A 9DD" at bounding box center [262, 166] width 167 height 12
click at [177, 166] on input "Landmark 1 Gilt spur Street - 1 Gilt spur Street, LONDON EC1A 9DD" at bounding box center [164, 166] width 24 height 24
checkbox input "true"
click at [443, 91] on div at bounding box center [816, 249] width 877 height 499
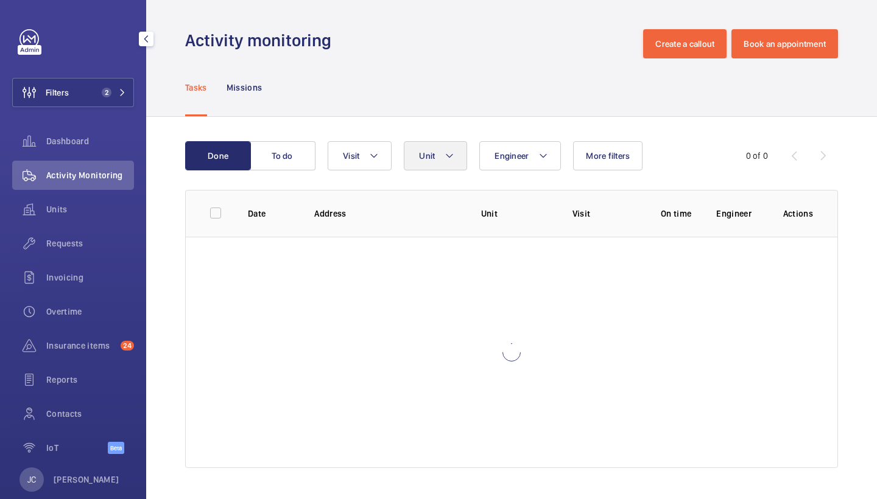
click at [435, 145] on button "Unit" at bounding box center [435, 155] width 63 height 29
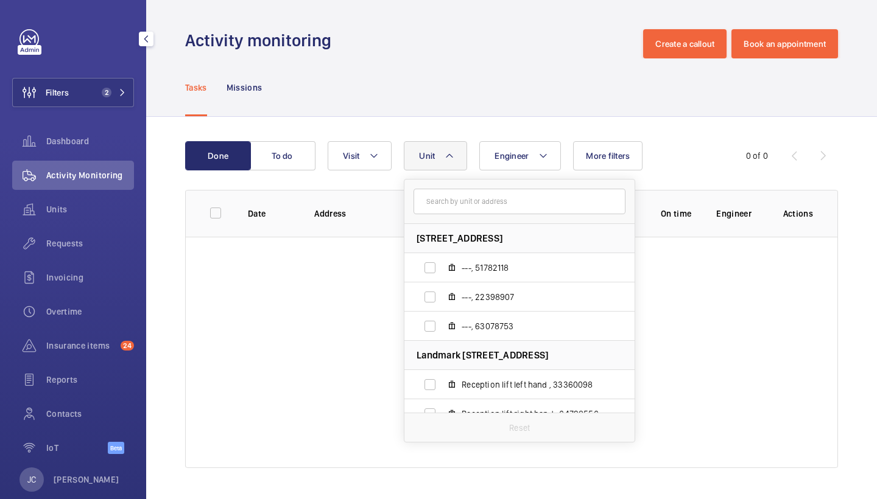
click at [546, 85] on div "Tasks Missions" at bounding box center [511, 87] width 653 height 58
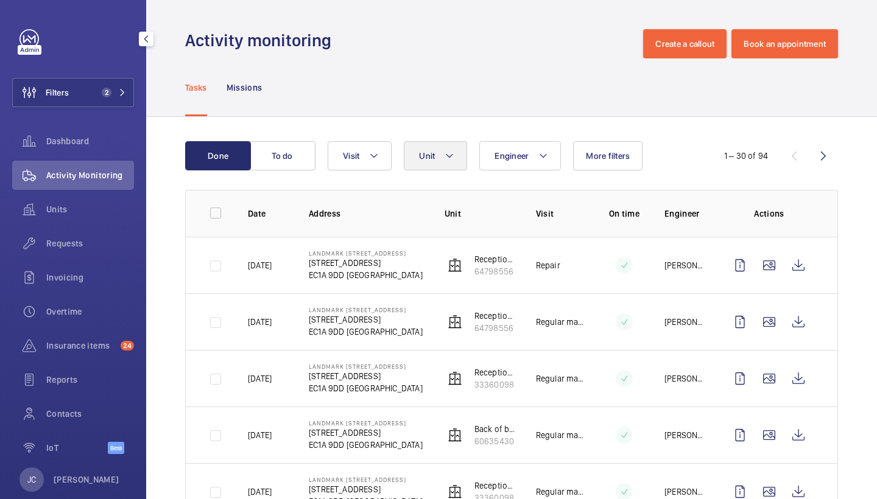
click at [434, 154] on span "Unit" at bounding box center [427, 156] width 16 height 10
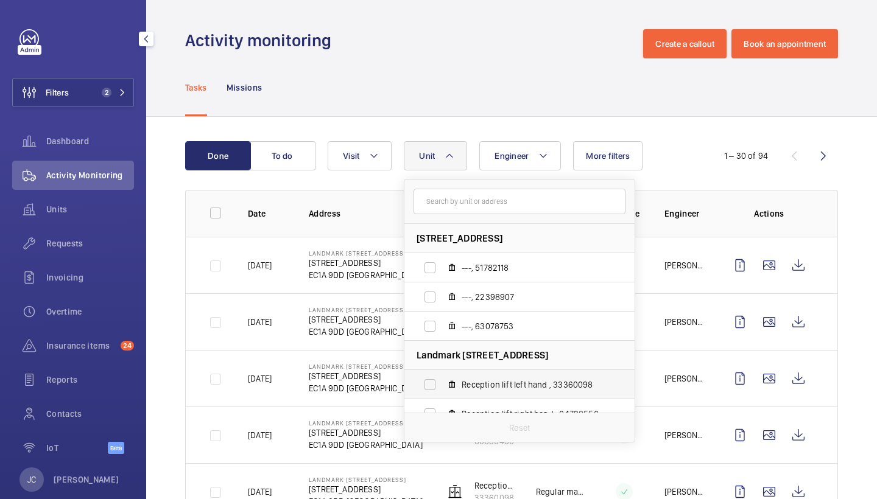
click at [501, 383] on span "Reception lift left hand , 33360098" at bounding box center [532, 385] width 141 height 12
click at [442, 383] on input "Reception lift left hand , 33360098" at bounding box center [430, 385] width 24 height 24
checkbox input "true"
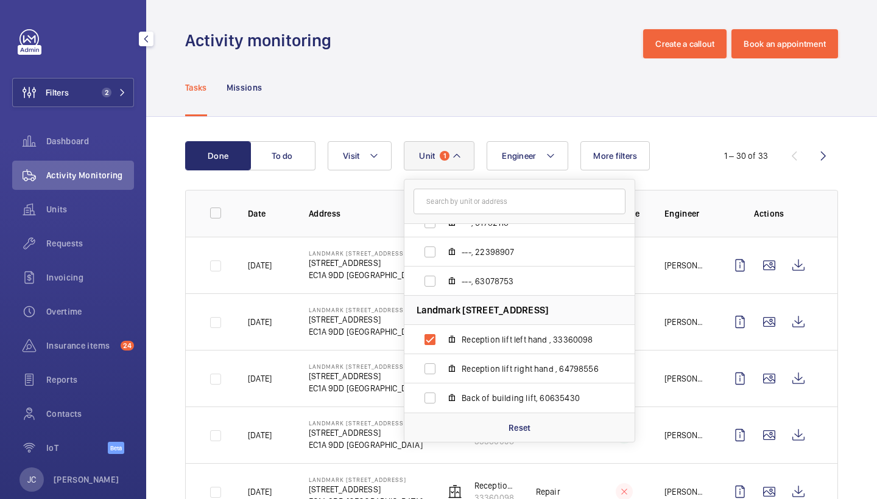
scroll to position [45, 0]
click at [498, 106] on div "Tasks Missions" at bounding box center [511, 87] width 653 height 58
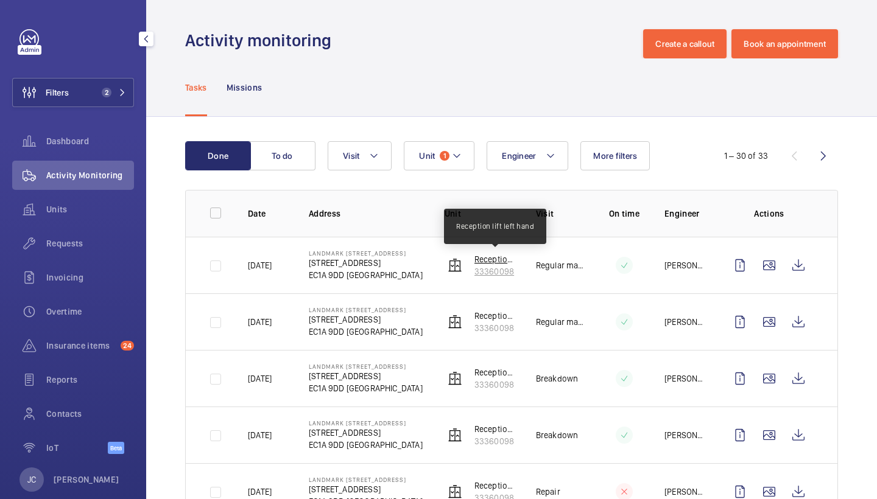
click at [484, 256] on p "Reception lift left hand" at bounding box center [495, 259] width 42 height 12
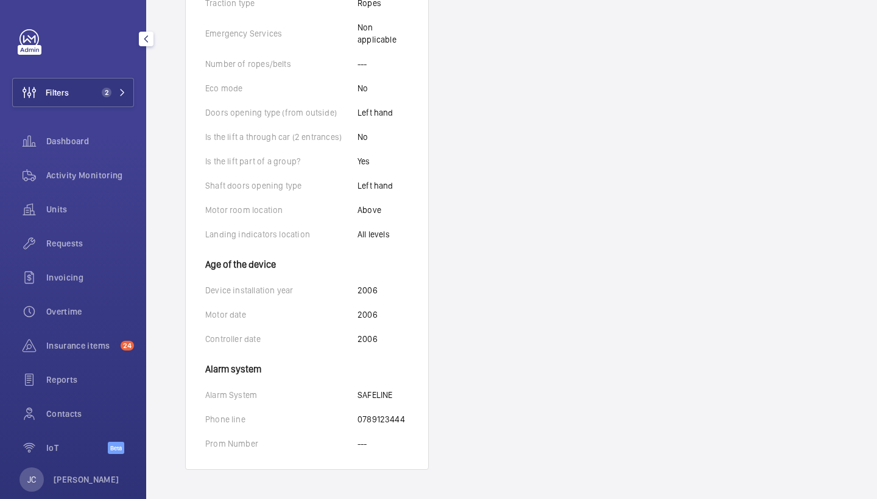
scroll to position [670, 0]
click at [113, 181] on div "Activity Monitoring" at bounding box center [73, 175] width 122 height 29
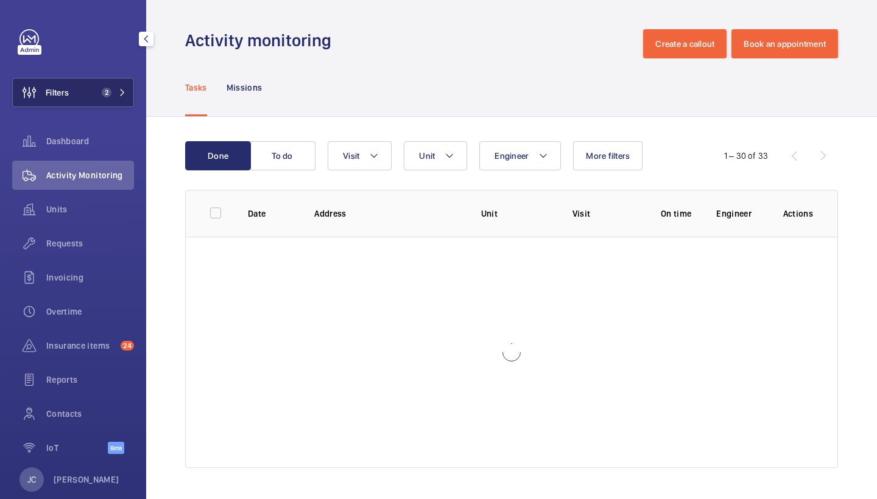
click at [111, 91] on span "2" at bounding box center [111, 93] width 29 height 10
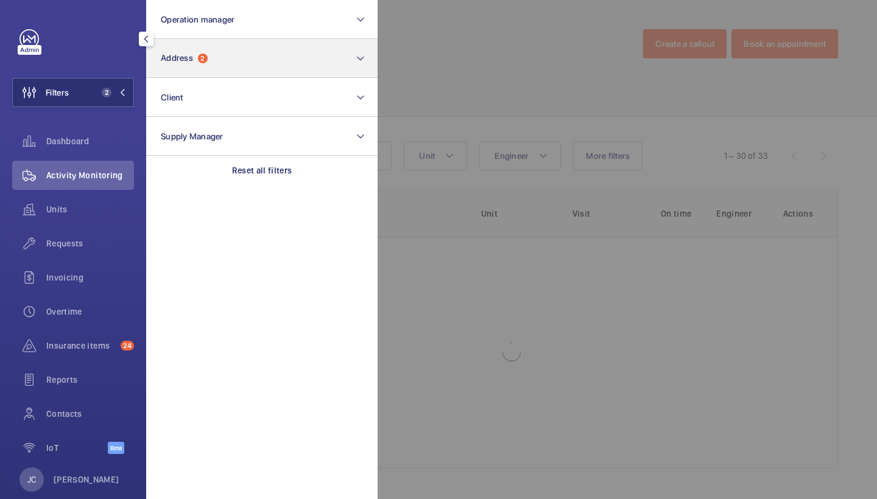
drag, startPoint x: 265, startPoint y: 167, endPoint x: 264, endPoint y: 68, distance: 99.9
click at [265, 167] on p "Reset all filters" at bounding box center [262, 170] width 60 height 12
click at [262, 63] on button "Address" at bounding box center [261, 58] width 231 height 39
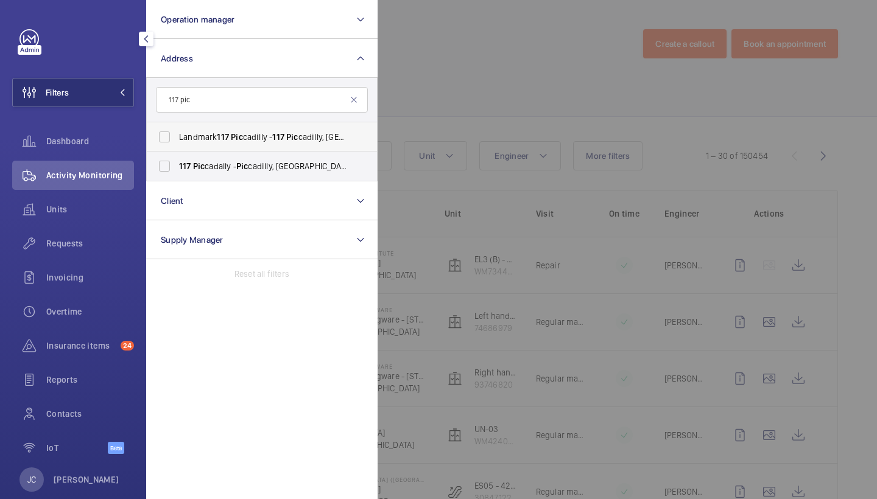
type input "117 pic"
click at [284, 137] on span "117" at bounding box center [278, 137] width 12 height 10
click at [177, 137] on input "Landmark 117 Pic cadilly - 117 Pic cadilly, LONDON W1J 7JU" at bounding box center [164, 137] width 24 height 24
checkbox input "true"
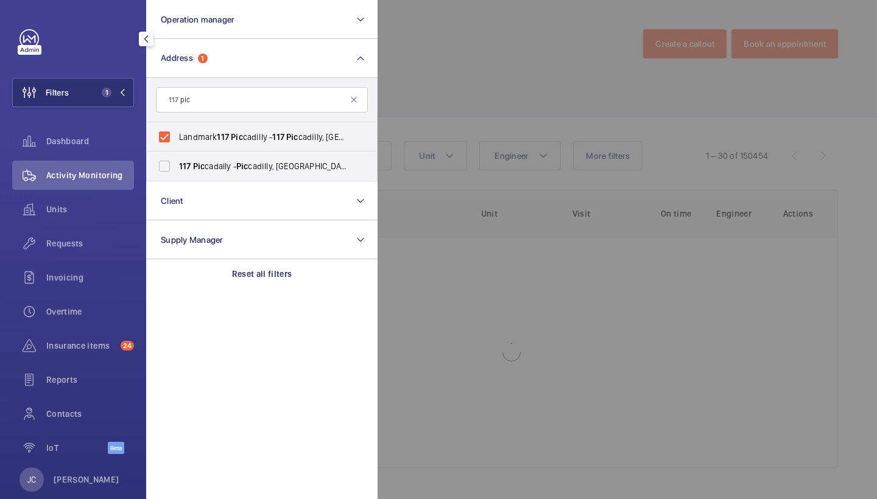
click at [444, 91] on div at bounding box center [816, 249] width 877 height 499
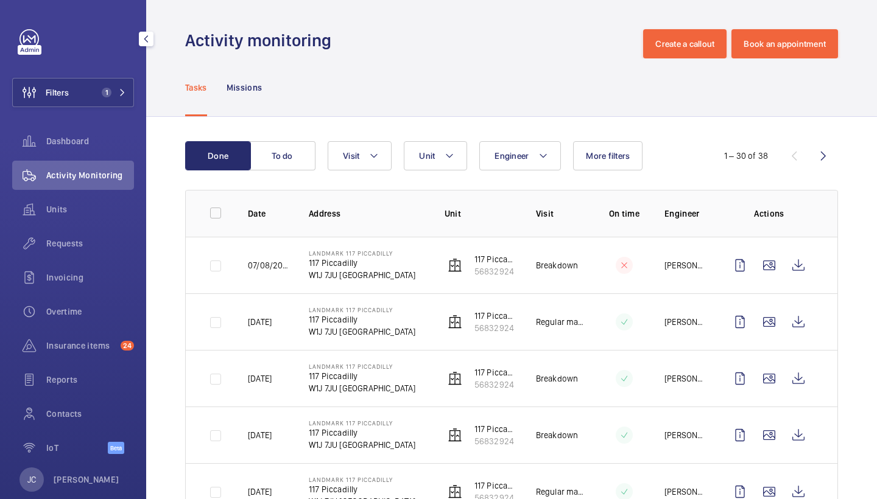
click at [490, 255] on p "117 Piccadilly" at bounding box center [495, 259] width 42 height 12
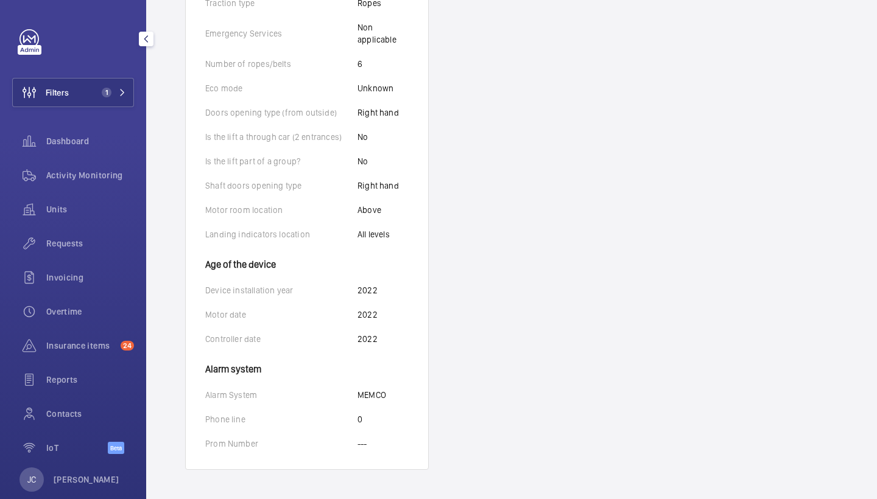
scroll to position [658, 0]
drag, startPoint x: 116, startPoint y: 175, endPoint x: 119, endPoint y: 102, distance: 72.6
click at [116, 175] on span "Activity Monitoring" at bounding box center [90, 175] width 88 height 12
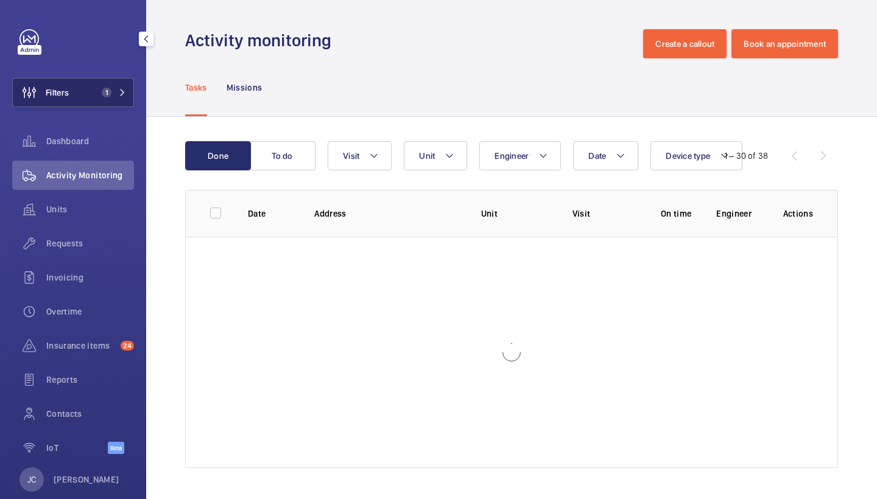
click at [119, 102] on button "Filters 1" at bounding box center [73, 92] width 122 height 29
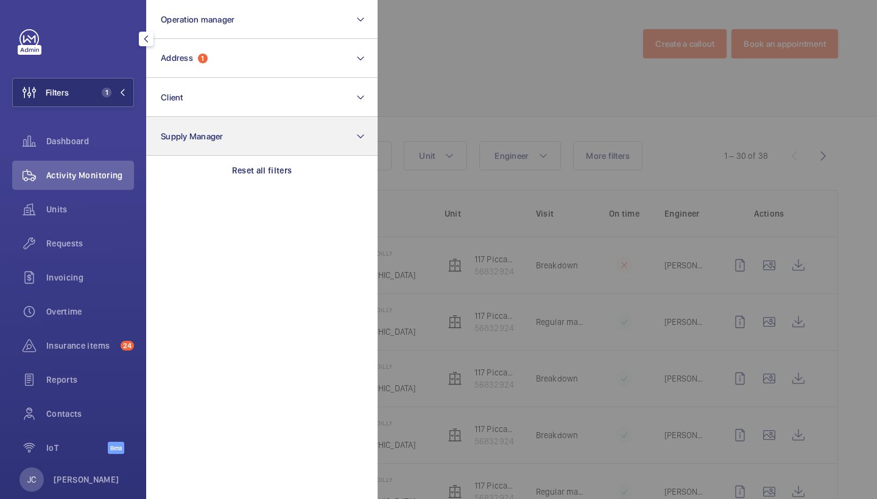
click at [272, 169] on p "Reset all filters" at bounding box center [262, 170] width 60 height 12
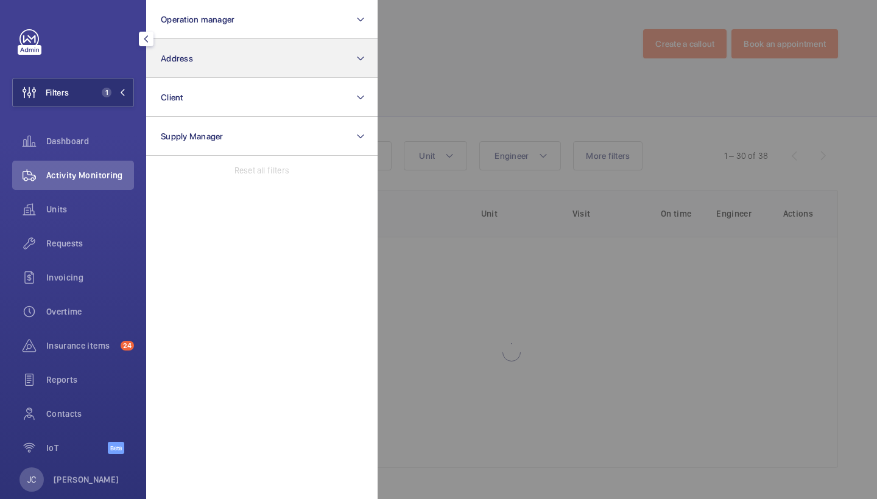
click at [251, 57] on button "Address" at bounding box center [261, 58] width 231 height 39
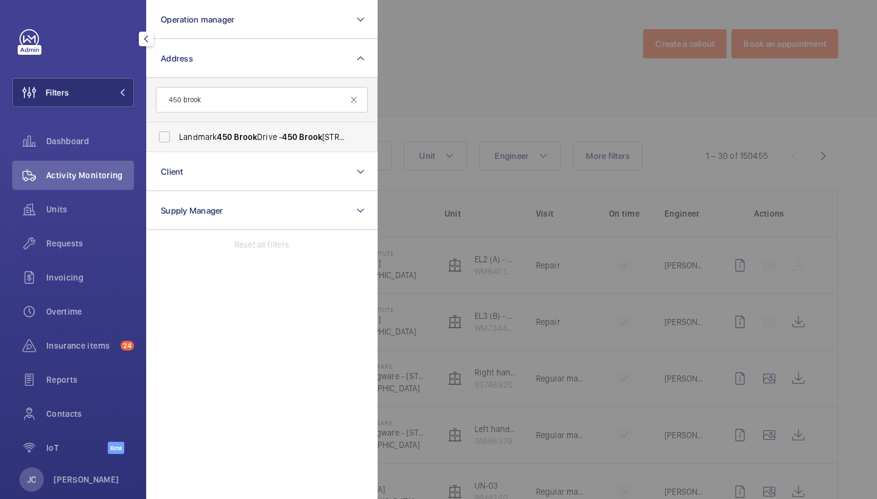
type input "450 brook"
click at [252, 138] on span "Brook" at bounding box center [245, 137] width 23 height 10
click at [177, 138] on input "Landmark 450 Brook Drive - 450 Brook Drive, READING RG2 6UU" at bounding box center [164, 137] width 24 height 24
checkbox input "true"
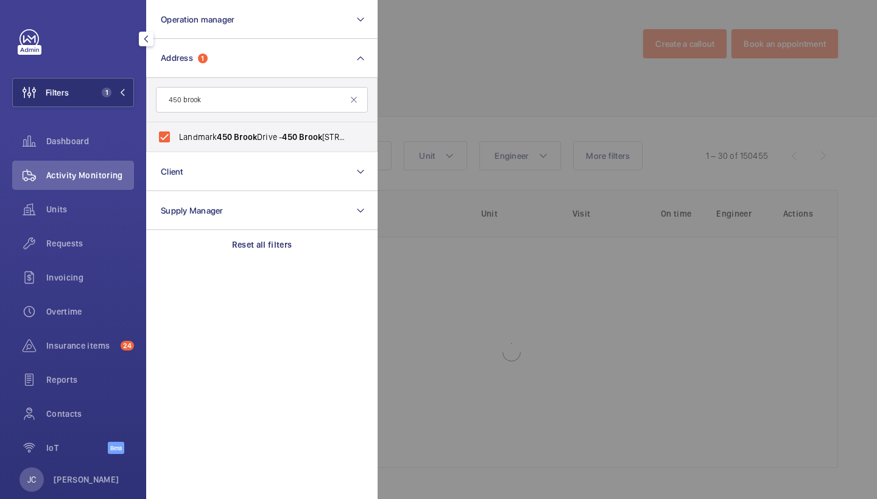
click at [441, 103] on div at bounding box center [816, 249] width 877 height 499
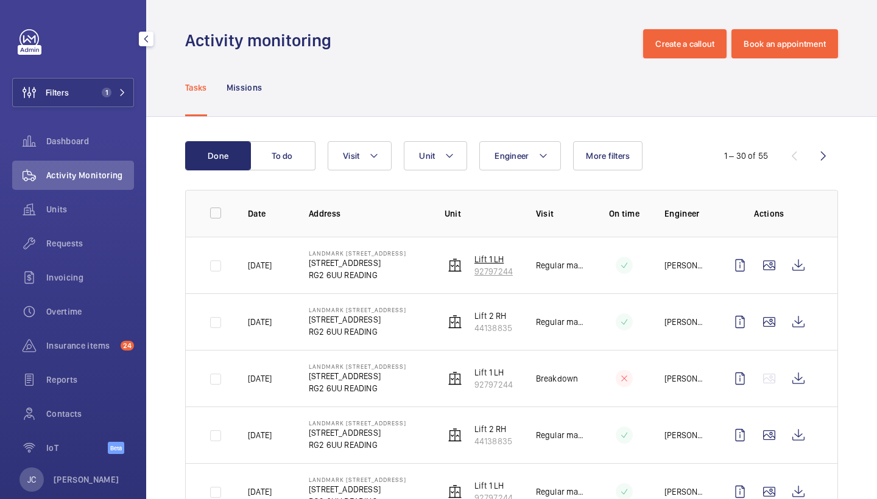
click at [501, 267] on p "92797244" at bounding box center [493, 271] width 38 height 12
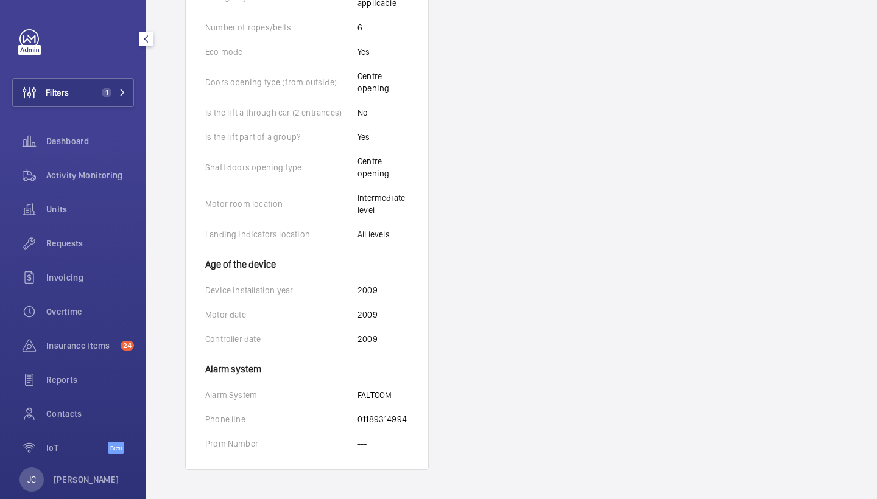
scroll to position [695, 0]
click at [119, 167] on div "Activity Monitoring" at bounding box center [73, 175] width 122 height 29
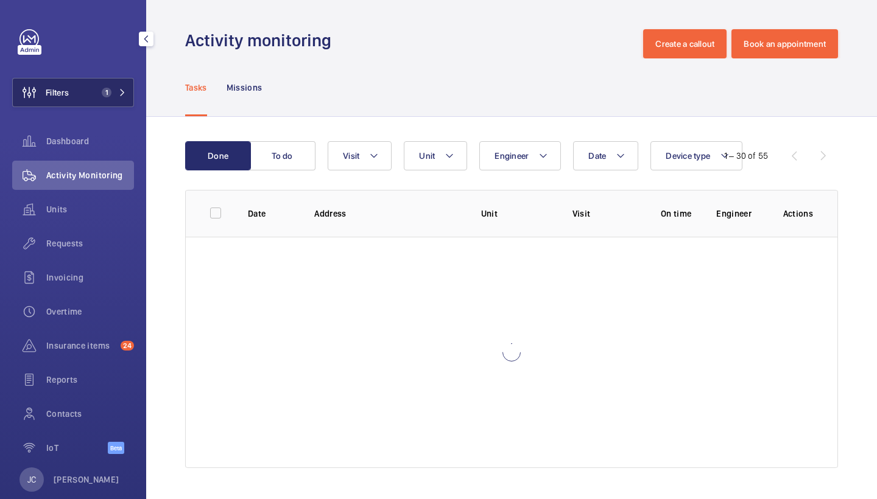
click at [109, 100] on button "Filters 1" at bounding box center [73, 92] width 122 height 29
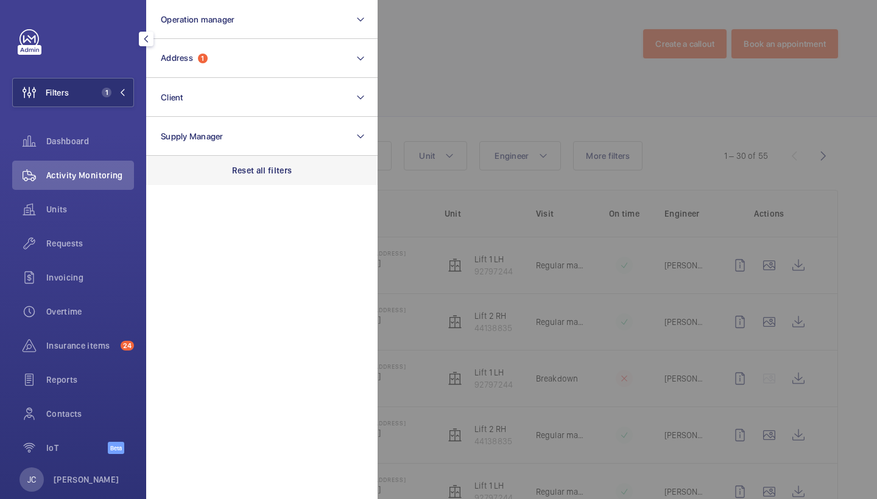
click at [269, 177] on div "Reset all filters" at bounding box center [261, 170] width 231 height 29
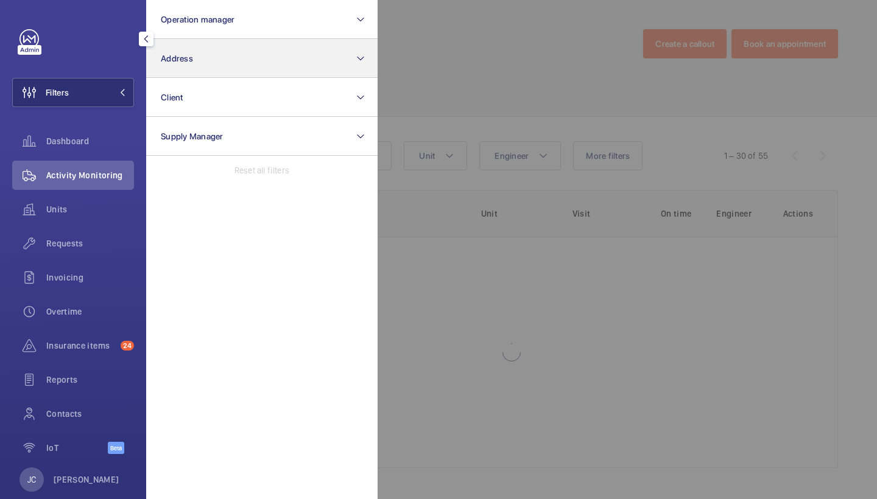
click at [250, 61] on button "Address" at bounding box center [261, 58] width 231 height 39
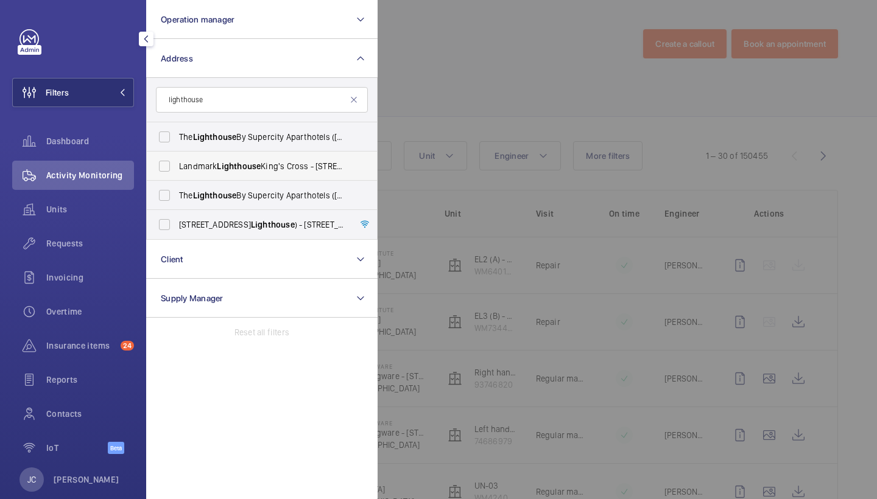
type input "lighthouse"
click at [253, 169] on span "Lighthouse" at bounding box center [239, 166] width 44 height 10
click at [177, 169] on input "Landmark Lighthouse King's Cross - 1 King's Cross Bridge, LONDON N1 9NW" at bounding box center [164, 166] width 24 height 24
checkbox input "true"
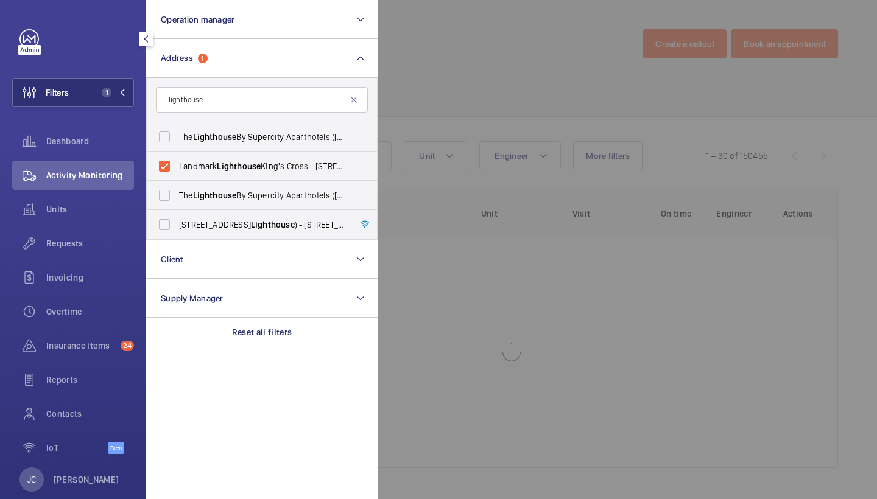
click at [549, 52] on div at bounding box center [816, 249] width 877 height 499
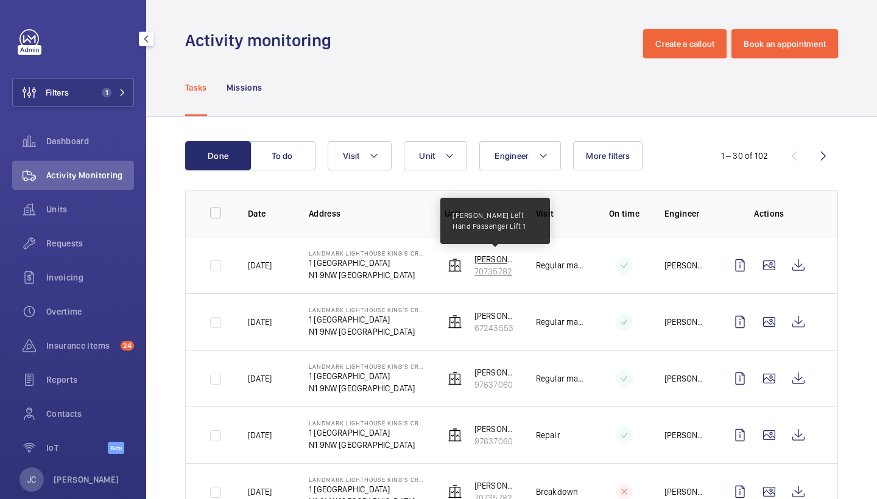
click at [474, 261] on p "Orona Left Hand Passenger Lift 1" at bounding box center [495, 259] width 42 height 12
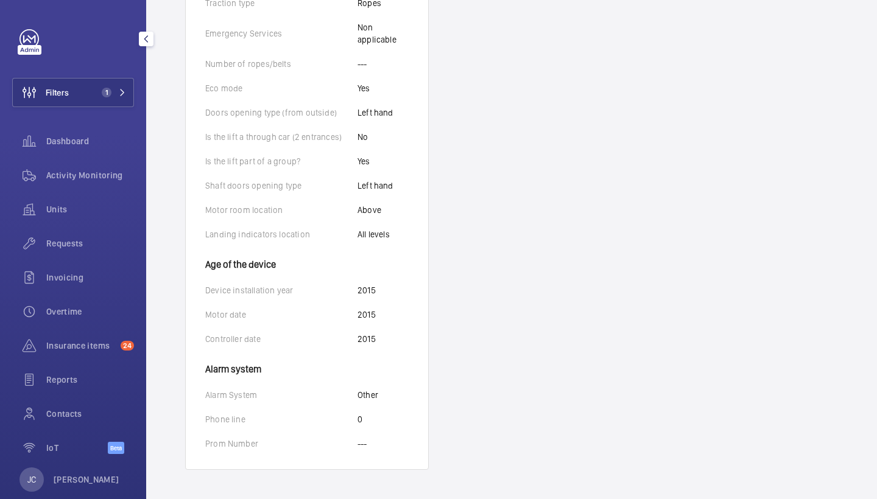
scroll to position [695, 0]
click at [113, 183] on div "Activity Monitoring" at bounding box center [73, 175] width 122 height 29
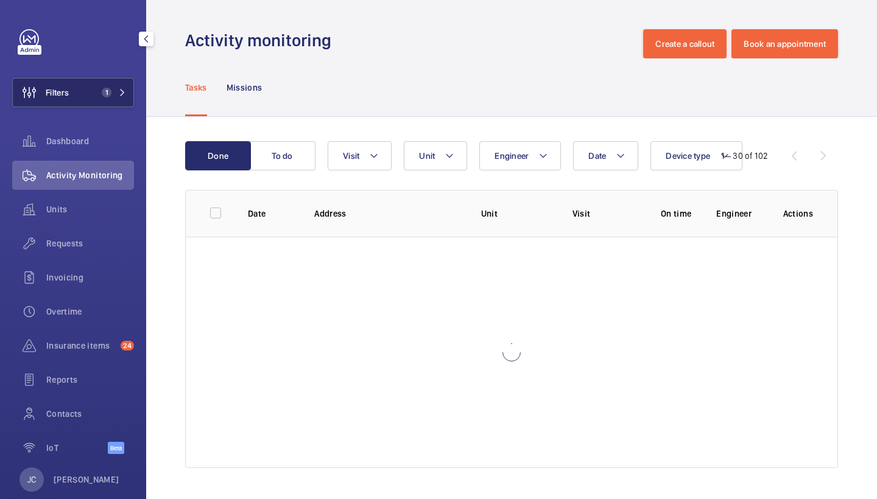
click at [121, 83] on button "Filters 1" at bounding box center [73, 92] width 122 height 29
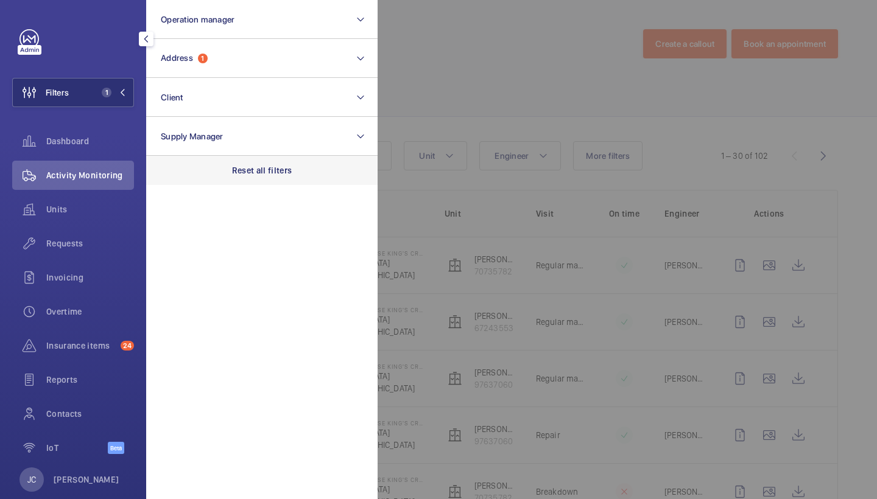
click at [273, 172] on p "Reset all filters" at bounding box center [262, 170] width 60 height 12
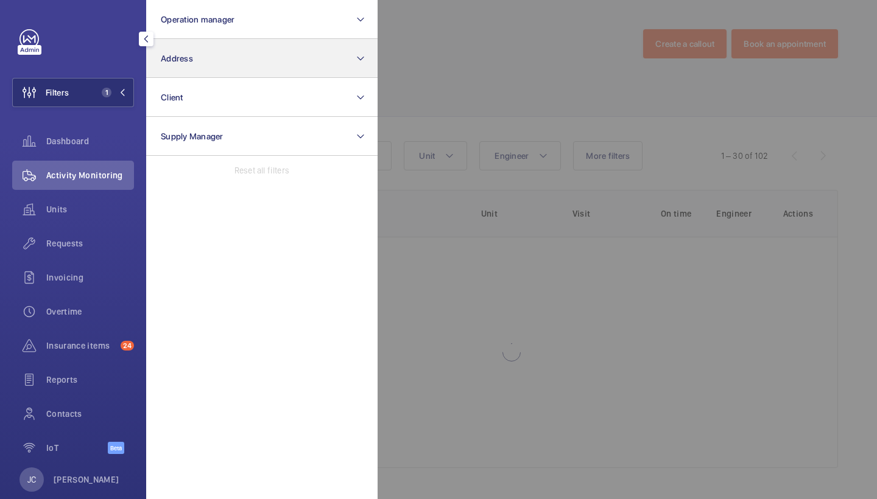
click at [262, 68] on button "Address" at bounding box center [261, 58] width 231 height 39
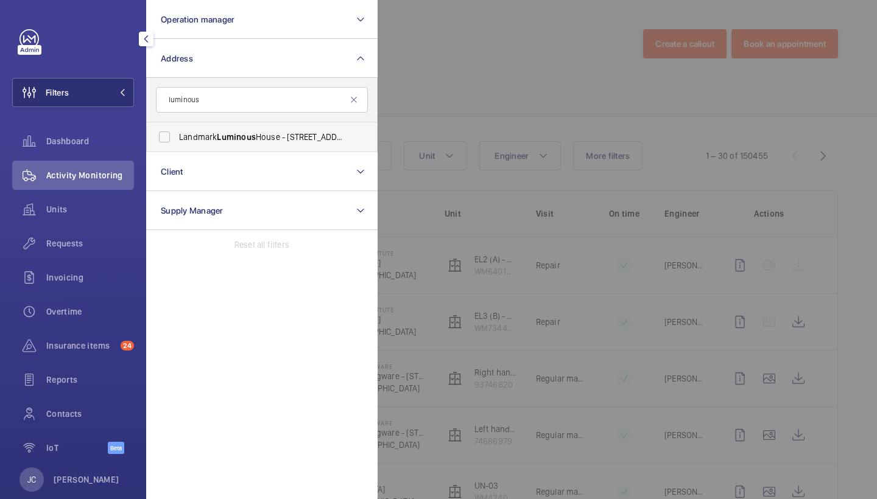
type input "luminous"
click at [265, 135] on span "Landmark Luminous House - 300 South Row, MILTON KEYNES MK9 2FR" at bounding box center [262, 137] width 167 height 12
click at [177, 135] on input "Landmark Luminous House - 300 South Row, MILTON KEYNES MK9 2FR" at bounding box center [164, 137] width 24 height 24
checkbox input "true"
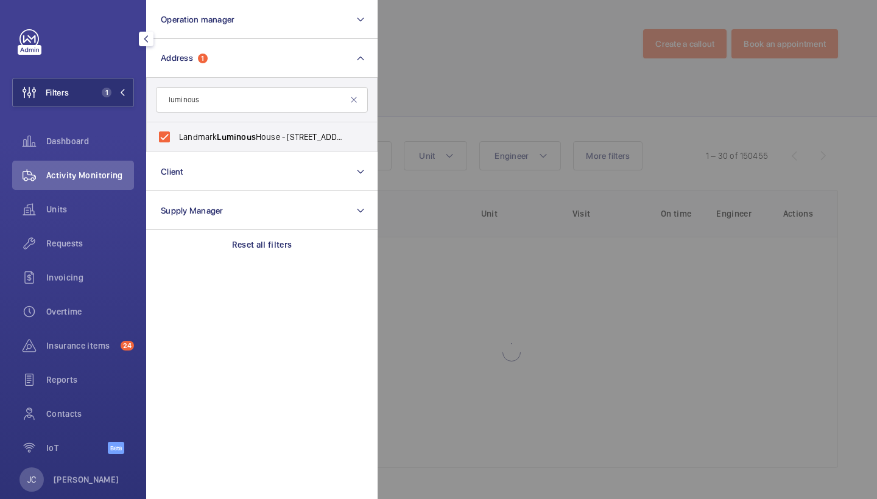
click at [465, 66] on div at bounding box center [816, 249] width 877 height 499
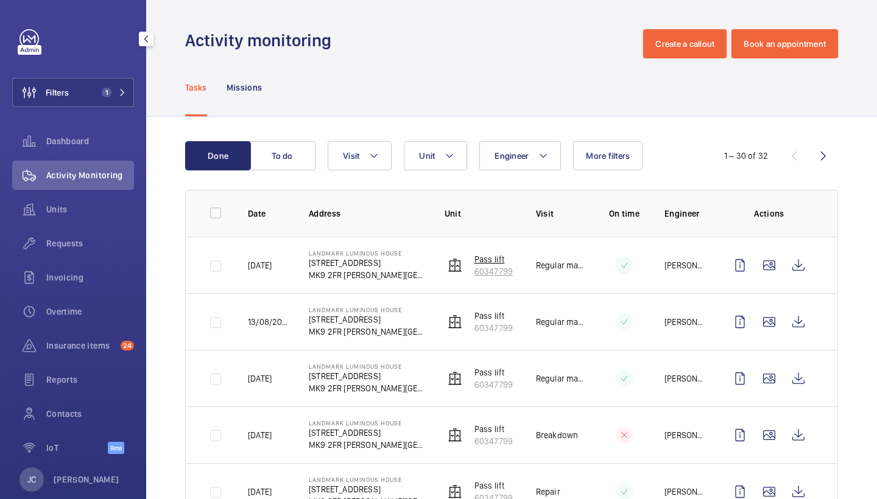
click at [501, 262] on p "Pass lift" at bounding box center [493, 259] width 38 height 12
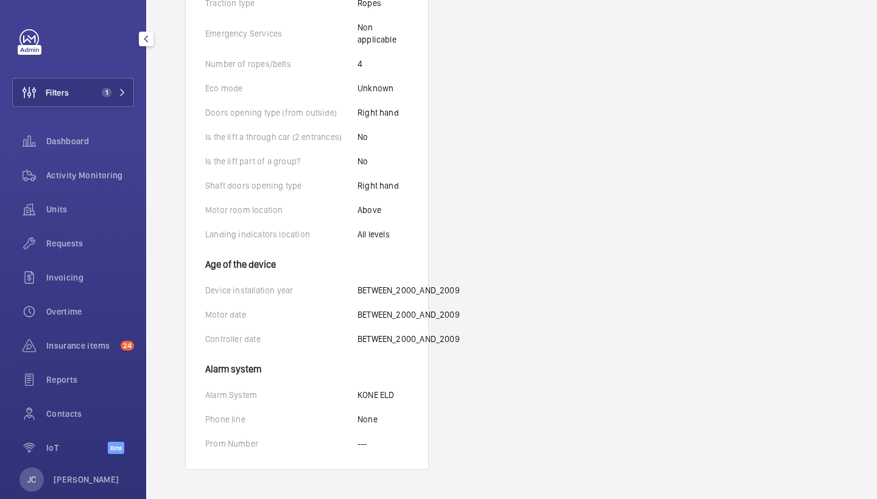
scroll to position [658, 0]
click at [105, 188] on div "Activity Monitoring" at bounding box center [73, 175] width 122 height 29
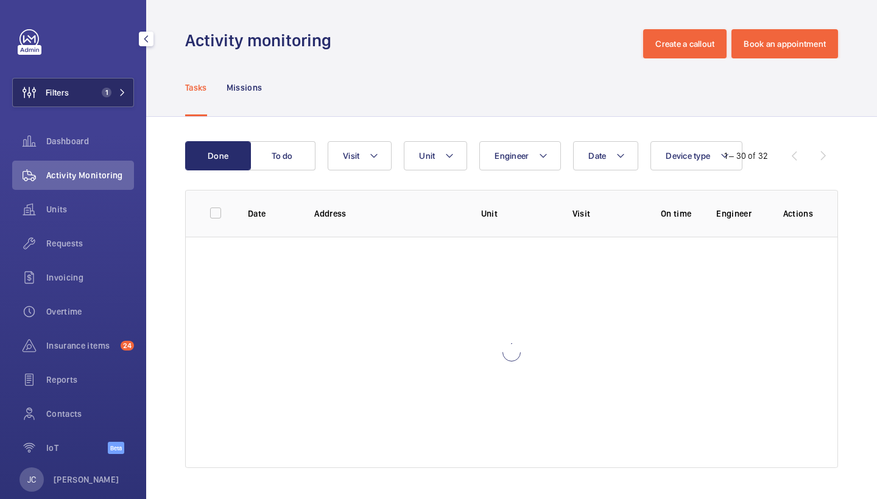
click at [101, 100] on button "Filters 1" at bounding box center [73, 92] width 122 height 29
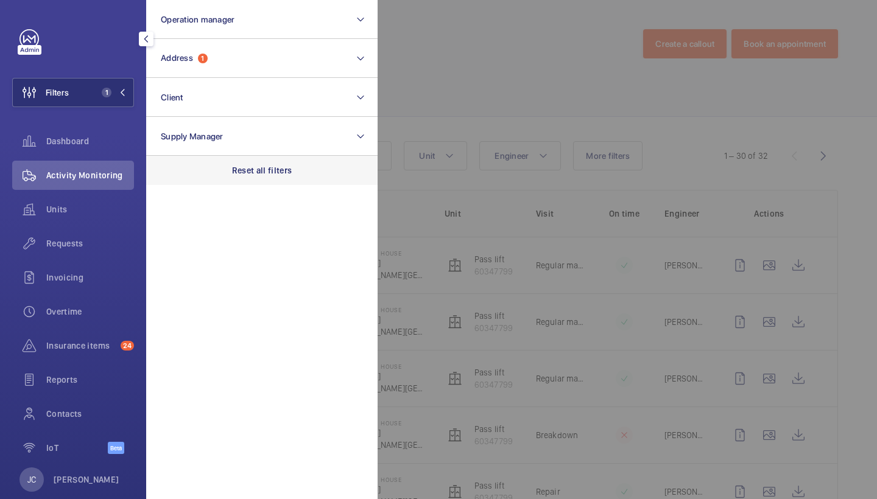
click at [261, 182] on div "Reset all filters" at bounding box center [261, 170] width 231 height 29
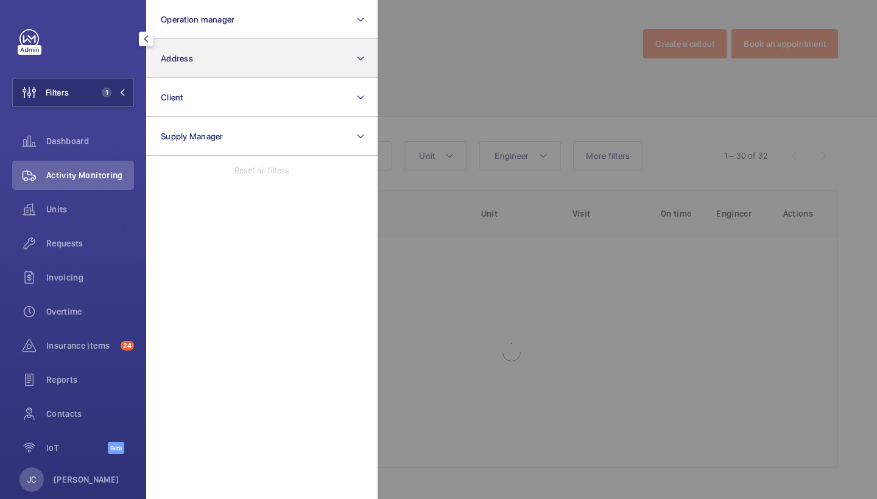
click at [255, 65] on button "Address" at bounding box center [261, 58] width 231 height 39
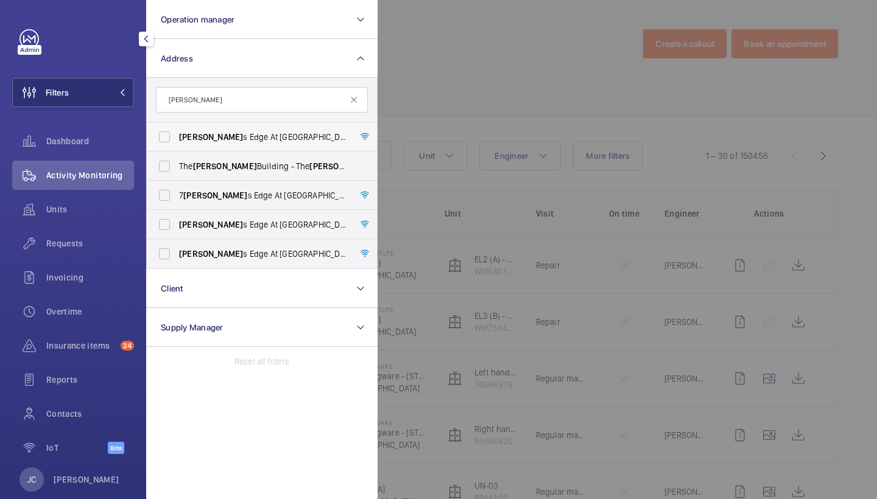
type input "porter"
click at [274, 135] on span "Porter s Edge At Waters Yards 11 Maritime - High Risk Building - Porter s Edge …" at bounding box center [262, 137] width 167 height 12
click at [177, 135] on input "Porter s Edge At Waters Yards 11 Maritime - High Risk Building - Porter s Edge …" at bounding box center [164, 137] width 24 height 24
checkbox input "true"
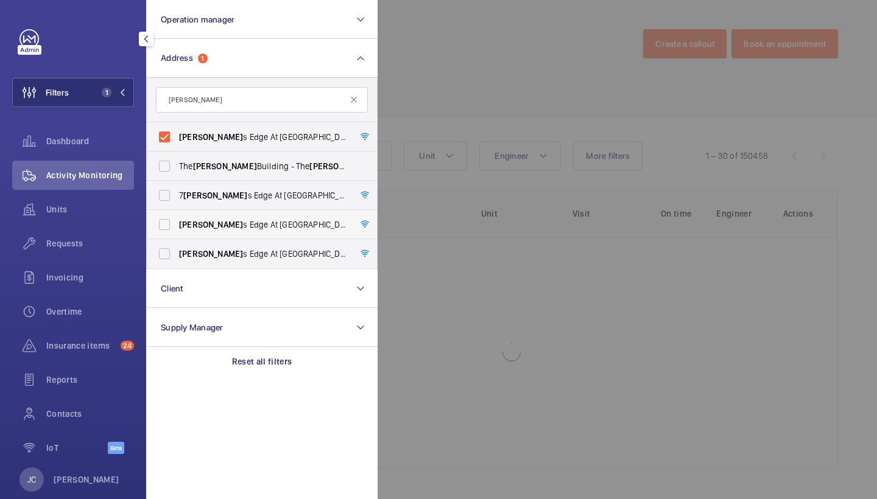
click at [270, 227] on span "Porter s Edge At Waters Yards 5 Maritime - High Risk Building - Porter s Edge A…" at bounding box center [262, 225] width 167 height 12
click at [177, 227] on input "Porter s Edge At Waters Yards 5 Maritime - High Risk Building - Porter s Edge A…" at bounding box center [164, 225] width 24 height 24
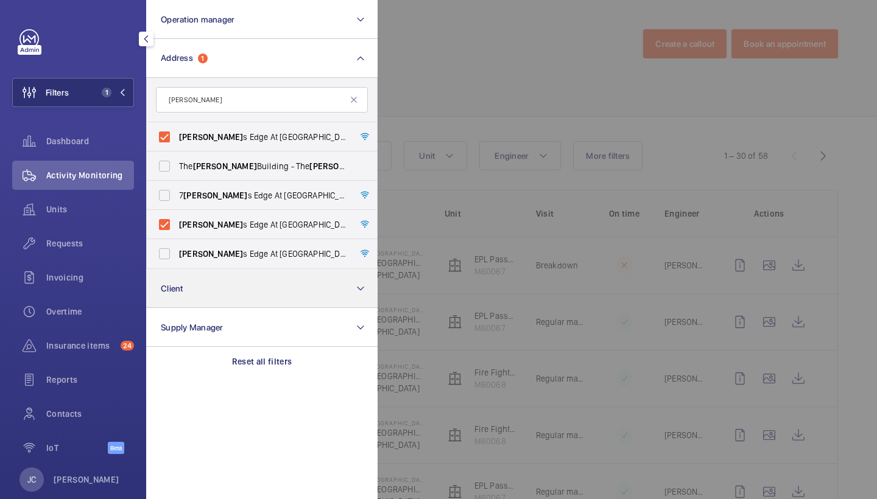
click at [270, 270] on button "Client" at bounding box center [261, 288] width 231 height 39
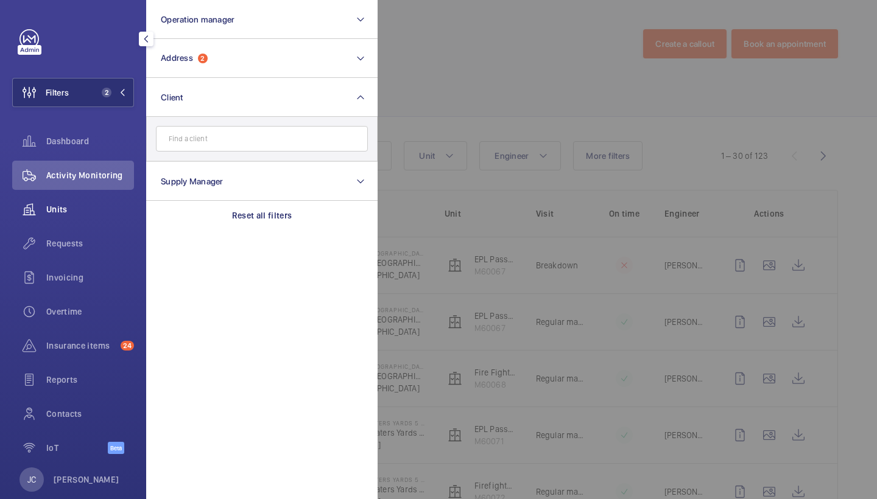
click at [90, 195] on div "Units" at bounding box center [73, 209] width 122 height 29
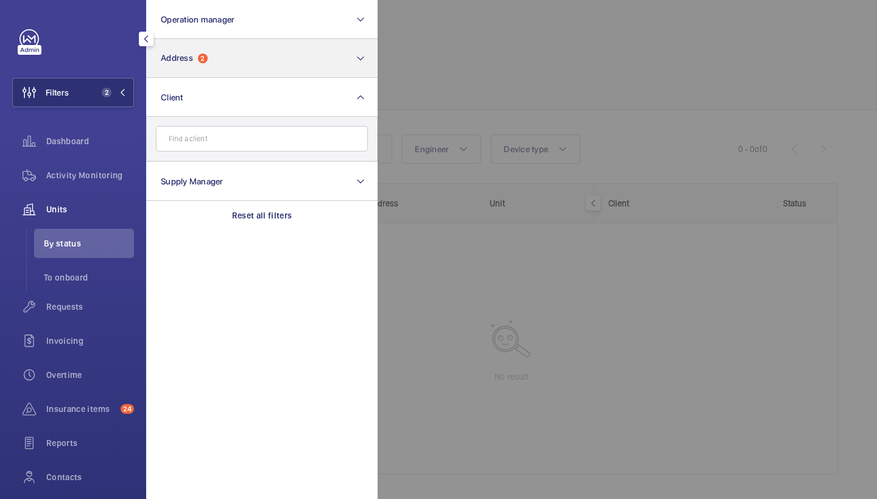
click at [253, 52] on button "Address 2" at bounding box center [261, 58] width 231 height 39
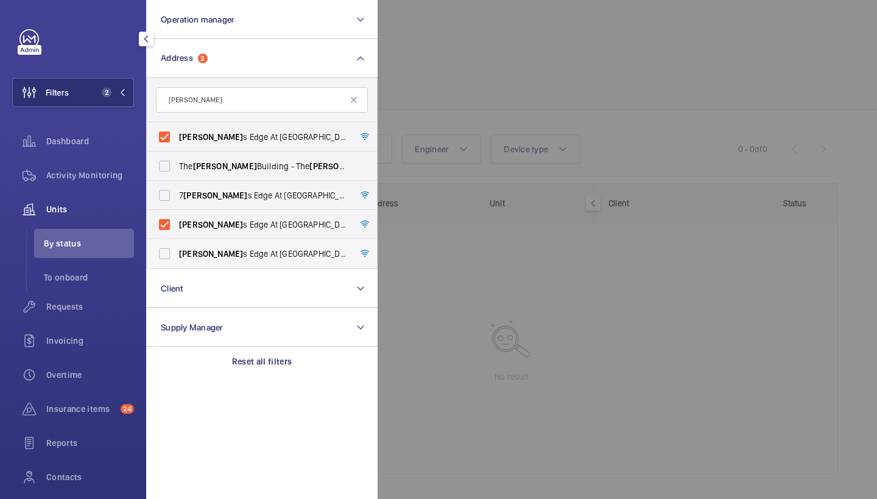
type input "porter"
click at [251, 251] on span "Porter s Edge At Waters Yards 29 Surrey Quays - High Risk Building - Porter s E…" at bounding box center [262, 254] width 167 height 12
click at [177, 251] on input "Porter s Edge At Waters Yards 29 Surrey Quays - High Risk Building - Porter s E…" at bounding box center [164, 254] width 24 height 24
checkbox input "true"
click at [487, 52] on div at bounding box center [816, 249] width 877 height 499
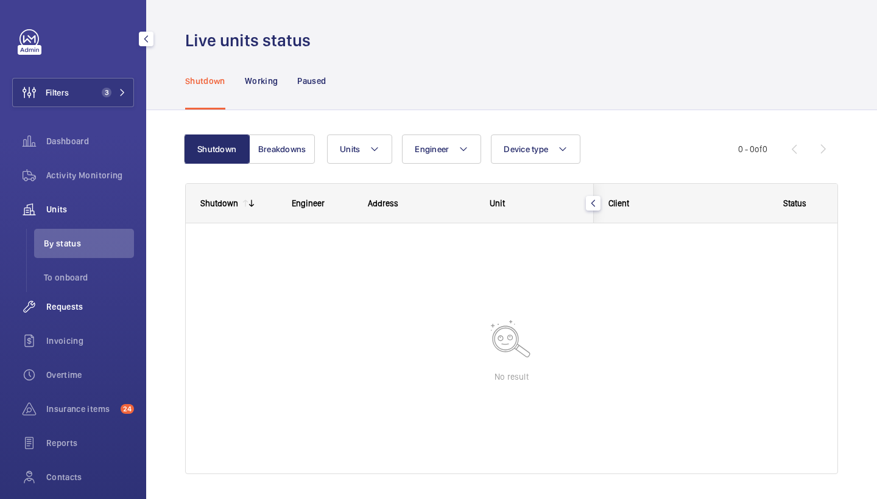
click at [90, 310] on span "Requests" at bounding box center [90, 307] width 88 height 12
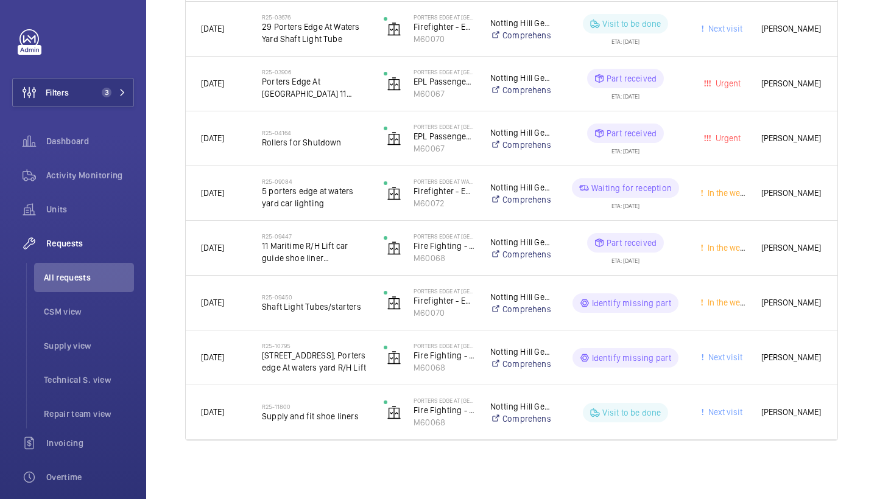
scroll to position [621, 0]
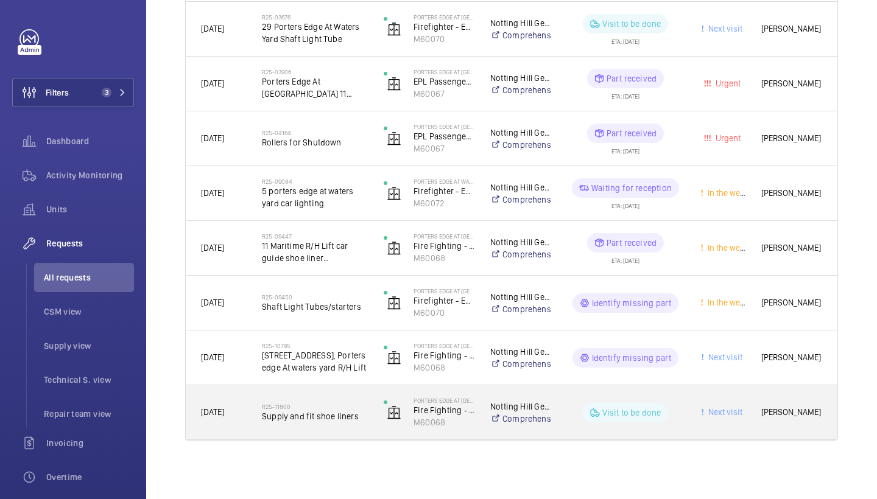
click at [339, 414] on span "Supply and fit shoe liners" at bounding box center [315, 416] width 106 height 12
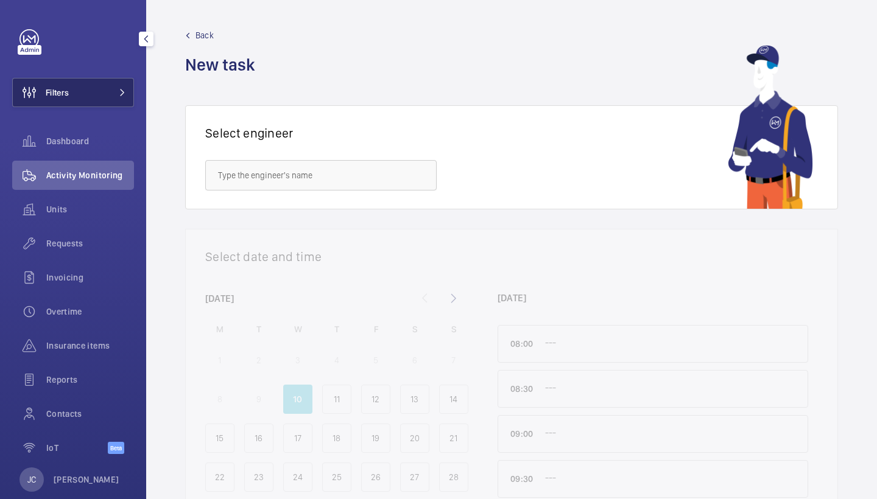
click at [117, 85] on button "Filters" at bounding box center [73, 92] width 122 height 29
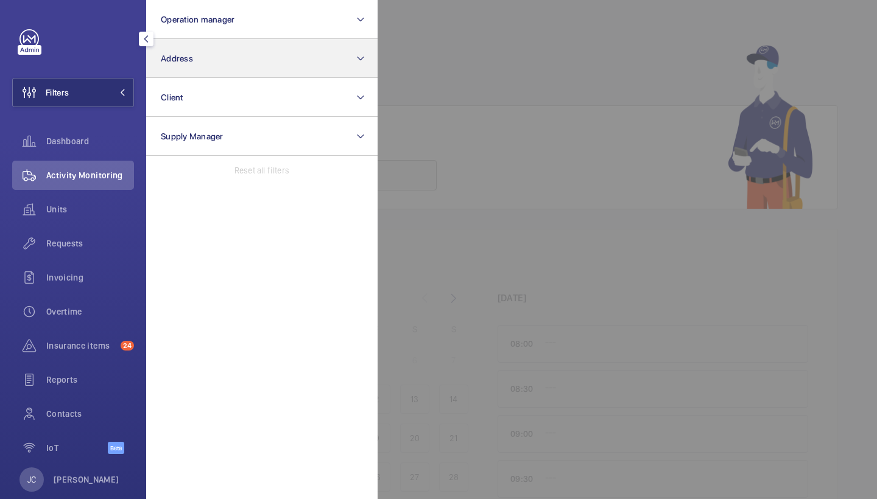
click at [187, 76] on button "Address" at bounding box center [261, 58] width 231 height 39
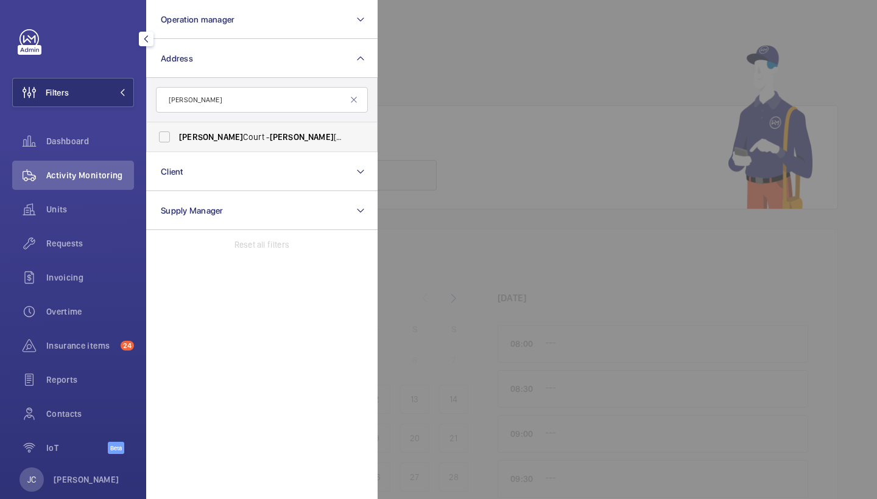
type input "[PERSON_NAME]"
click at [239, 134] on span "[PERSON_NAME][STREET_ADDRESS][PERSON_NAME]" at bounding box center [262, 137] width 167 height 12
click at [177, 134] on input "[PERSON_NAME][STREET_ADDRESS][PERSON_NAME]" at bounding box center [164, 137] width 24 height 24
checkbox input "true"
click at [91, 204] on span "Units" at bounding box center [90, 209] width 88 height 12
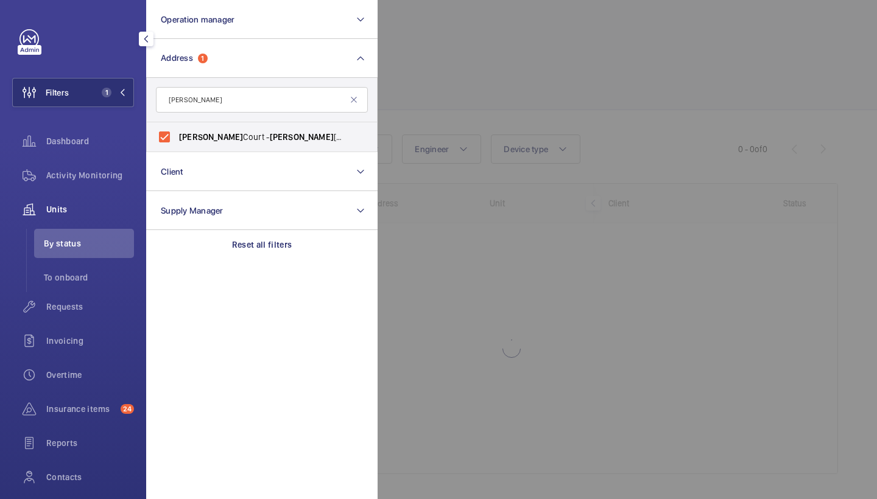
click at [548, 43] on div at bounding box center [816, 249] width 877 height 499
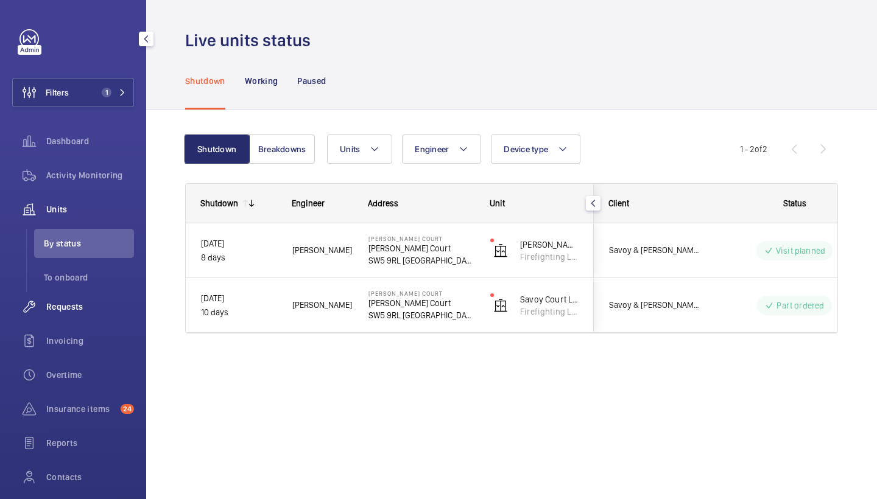
click at [75, 308] on span "Requests" at bounding box center [90, 307] width 88 height 12
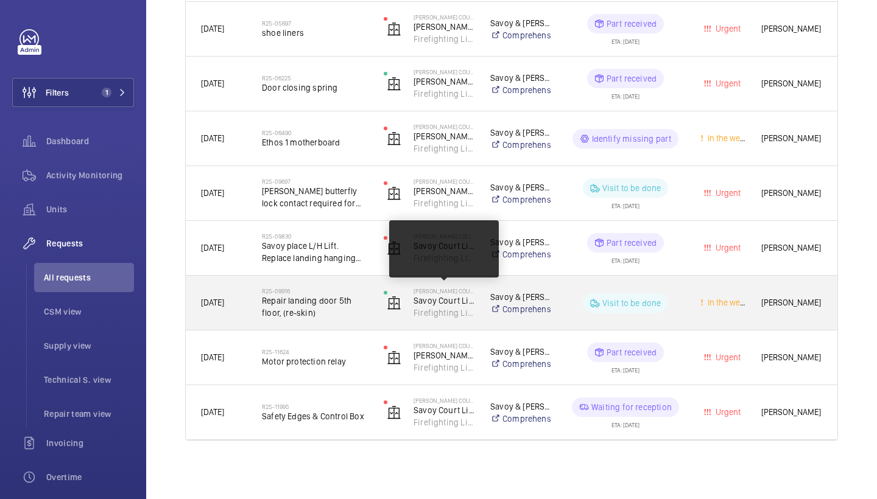
scroll to position [511, 0]
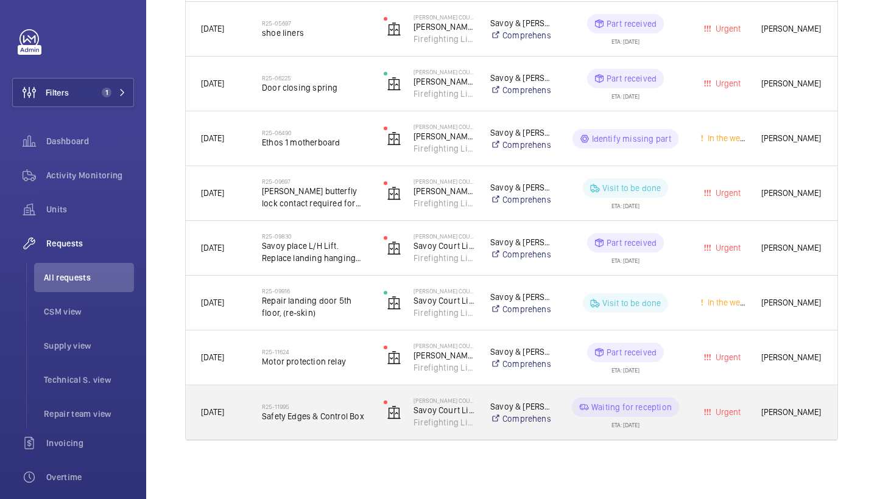
click at [305, 426] on div "R25-11995 Safety Edges & Control Box" at bounding box center [315, 412] width 106 height 35
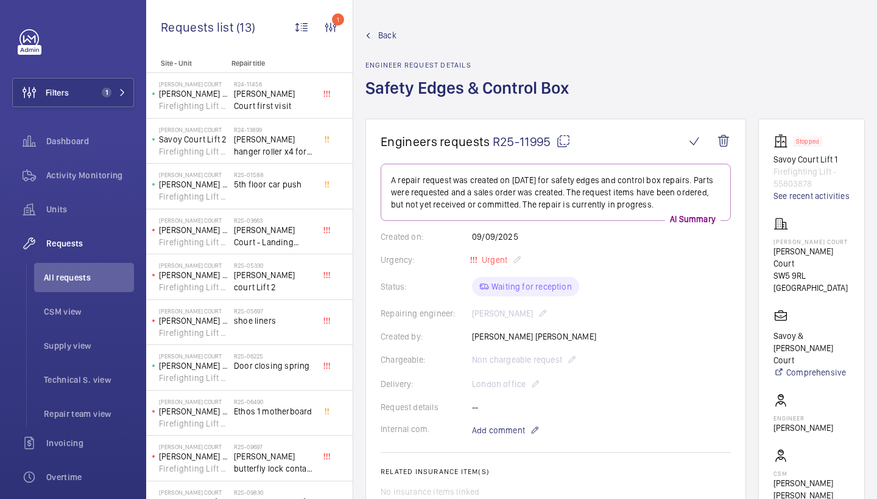
click at [558, 145] on mat-icon at bounding box center [563, 141] width 15 height 15
click at [568, 139] on mat-icon at bounding box center [563, 141] width 15 height 15
click at [381, 33] on span "Back" at bounding box center [387, 35] width 18 height 12
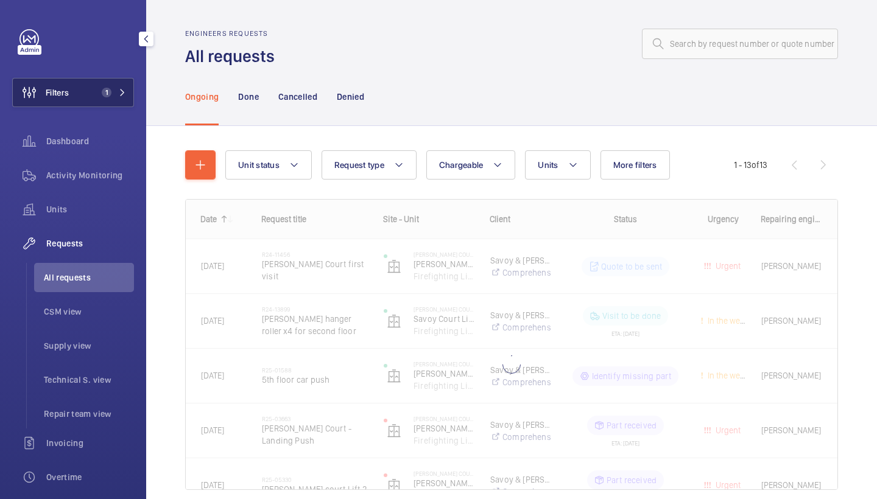
click at [111, 85] on button "Filters 1" at bounding box center [73, 92] width 122 height 29
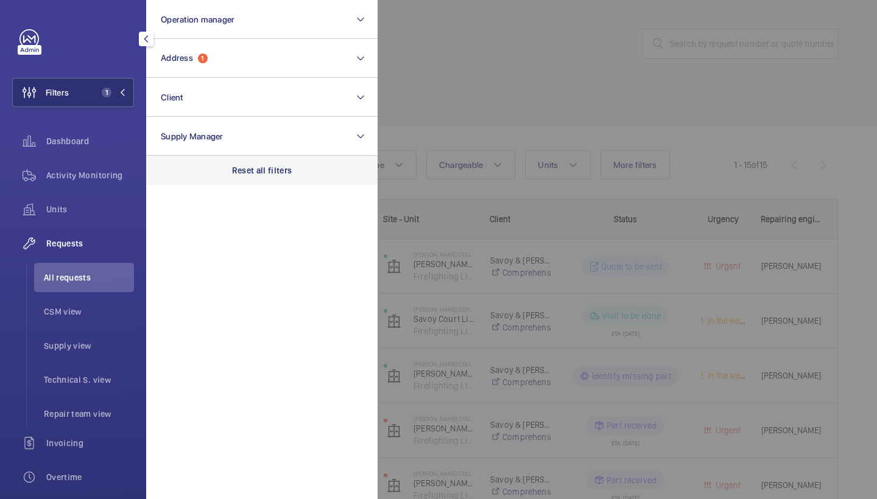
click at [272, 165] on p "Reset all filters" at bounding box center [262, 170] width 60 height 12
click at [525, 77] on div at bounding box center [816, 249] width 877 height 499
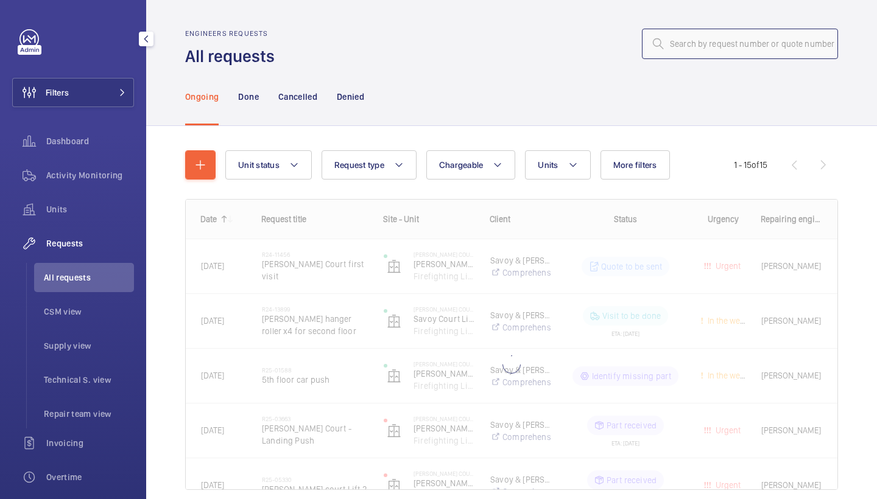
click at [725, 48] on input "text" at bounding box center [740, 44] width 196 height 30
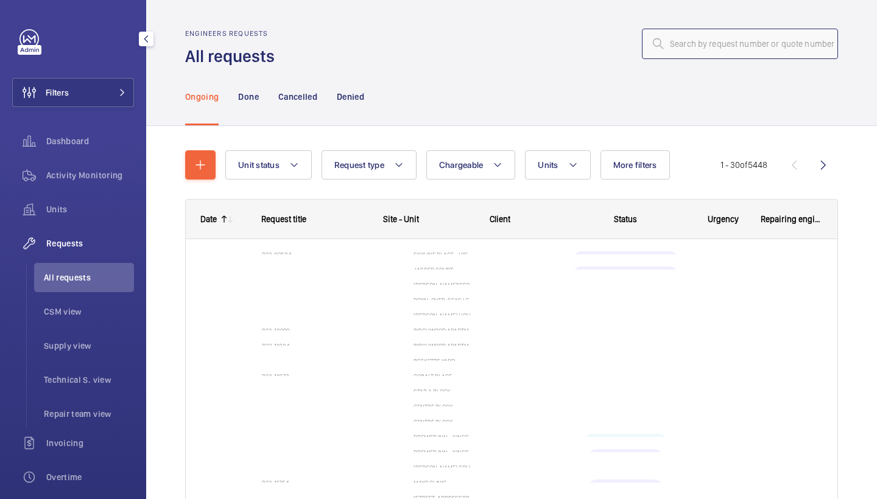
paste input "R25-12049"
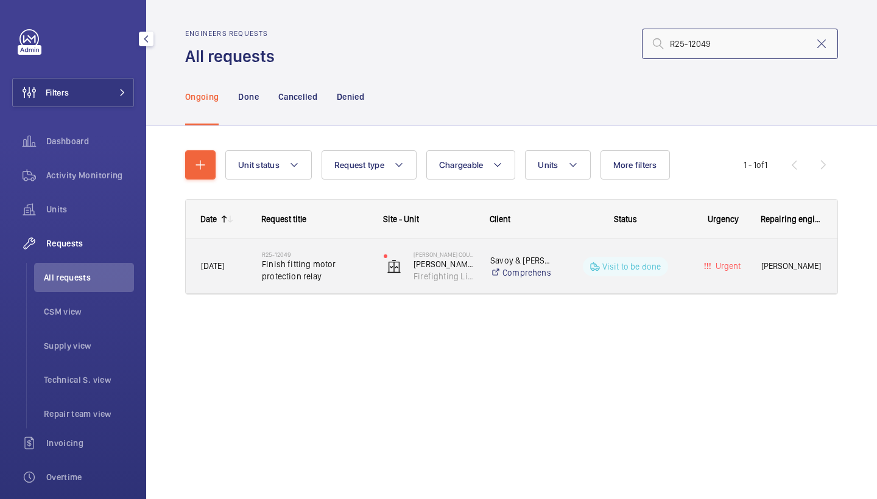
type input "R25-12049"
click at [301, 243] on div "R25-12049 Finish fitting motor protection relay" at bounding box center [307, 266] width 121 height 55
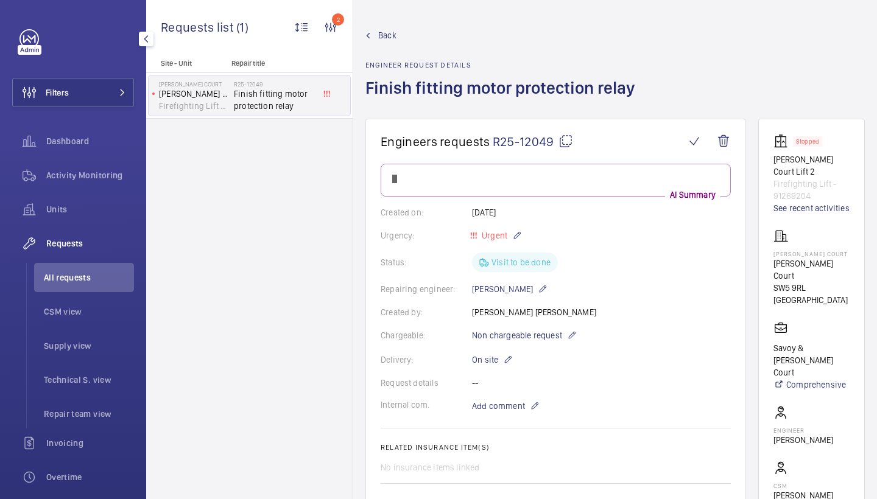
scroll to position [646, 0]
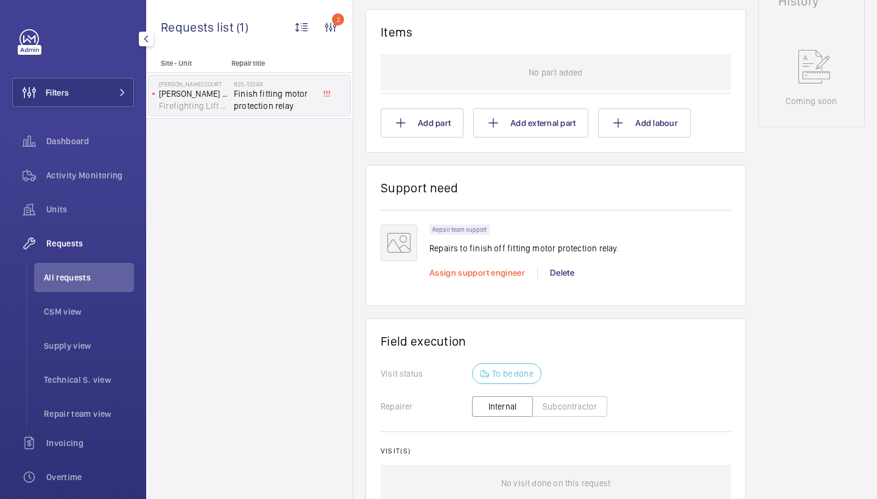
click at [485, 273] on span "Assign support engineer" at bounding box center [477, 273] width 96 height 10
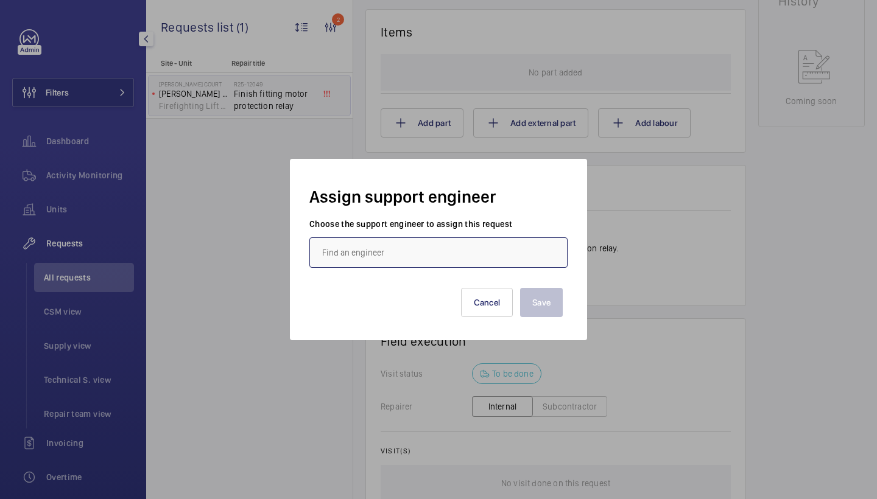
click at [427, 244] on input "text" at bounding box center [438, 252] width 258 height 30
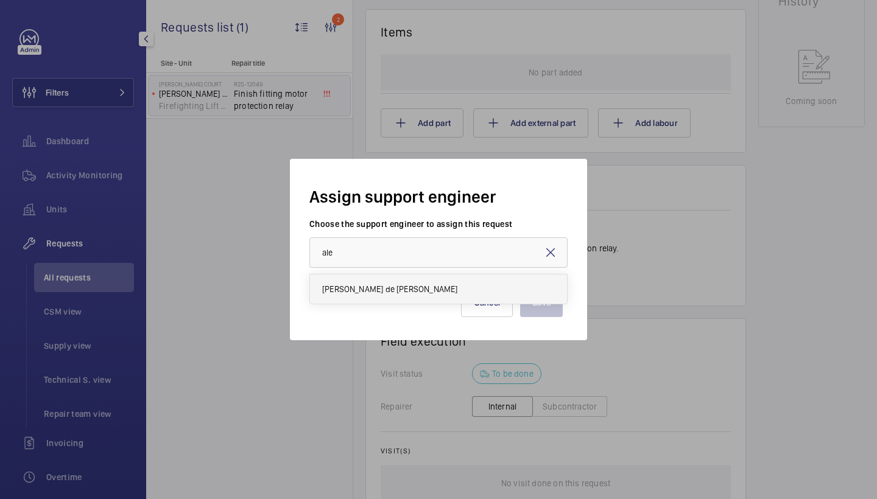
click at [416, 287] on span "[PERSON_NAME] de [PERSON_NAME]" at bounding box center [389, 289] width 135 height 12
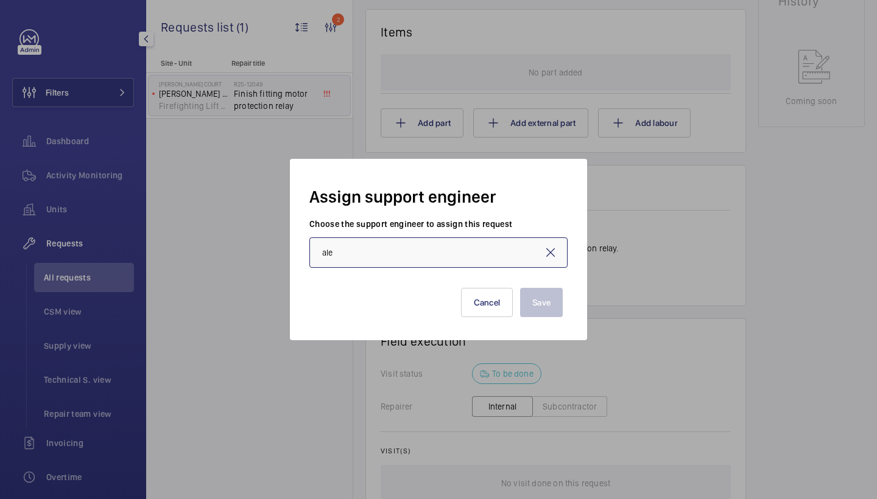
type input "[PERSON_NAME] de [PERSON_NAME]"
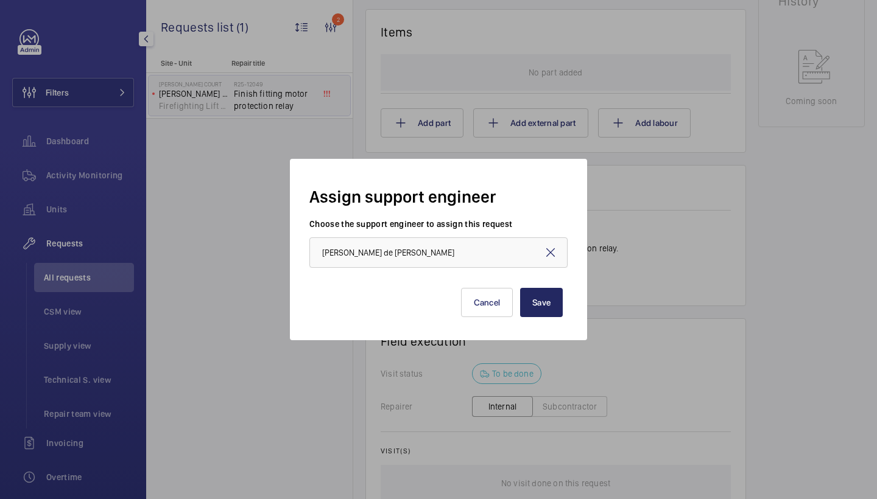
click at [539, 290] on button "Save" at bounding box center [541, 302] width 43 height 29
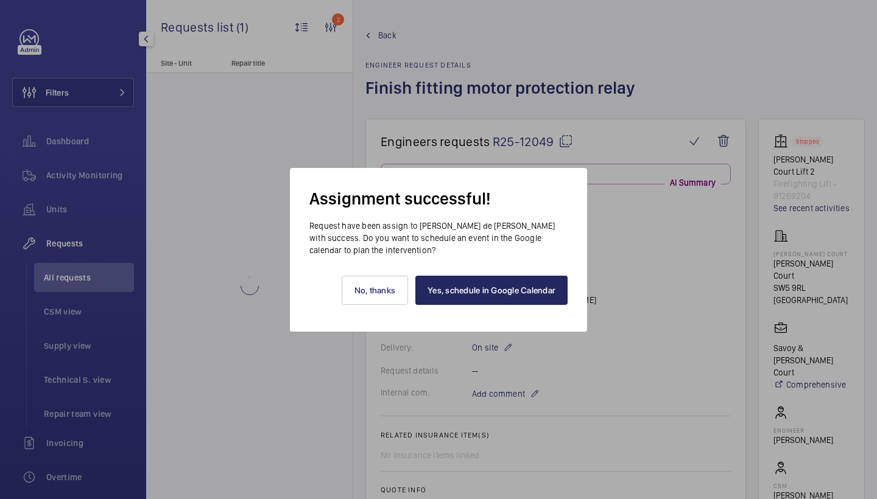
click at [539, 287] on link "Yes, schedule in Google Calendar" at bounding box center [491, 290] width 152 height 29
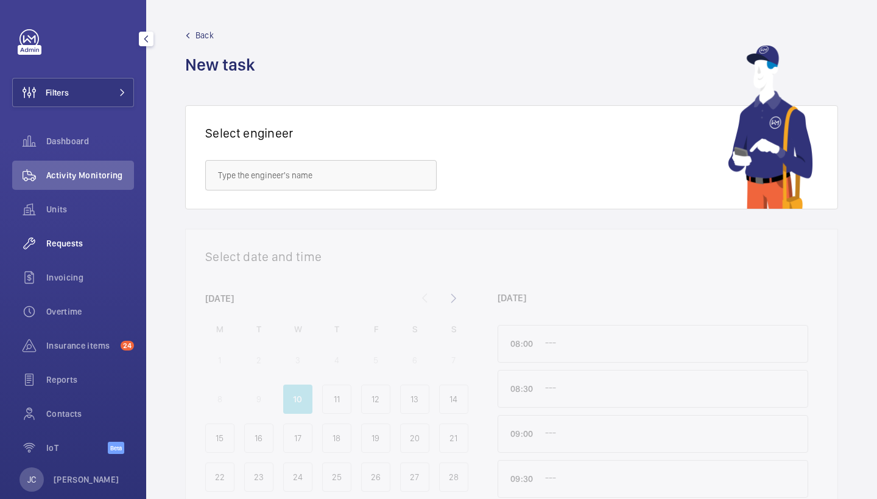
click at [64, 237] on span "Requests" at bounding box center [90, 243] width 88 height 12
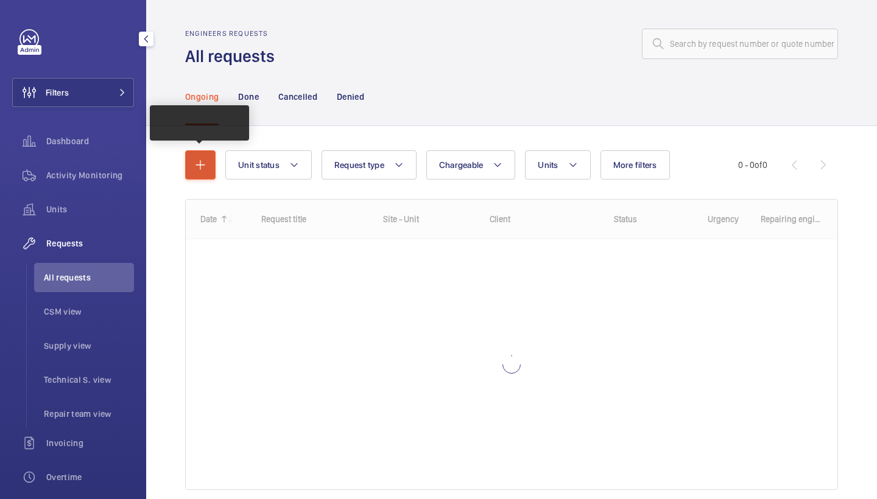
click at [204, 156] on button "button" at bounding box center [200, 164] width 30 height 29
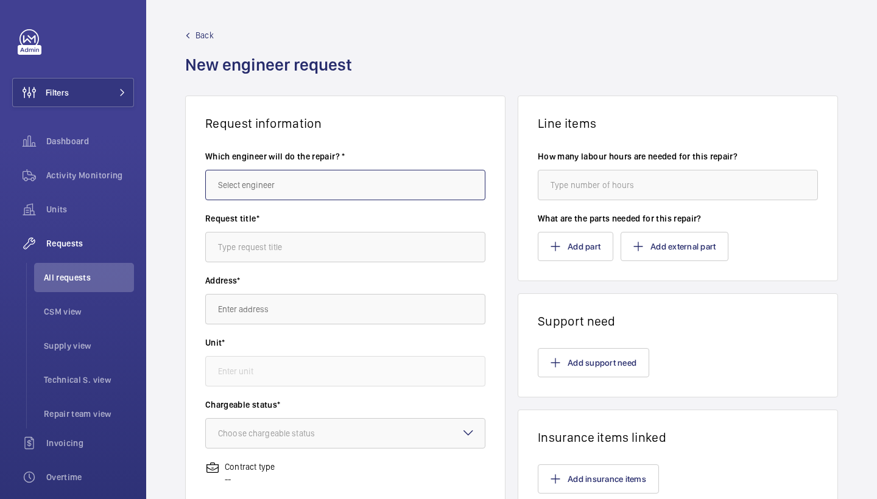
click at [287, 180] on input "text" at bounding box center [345, 185] width 280 height 30
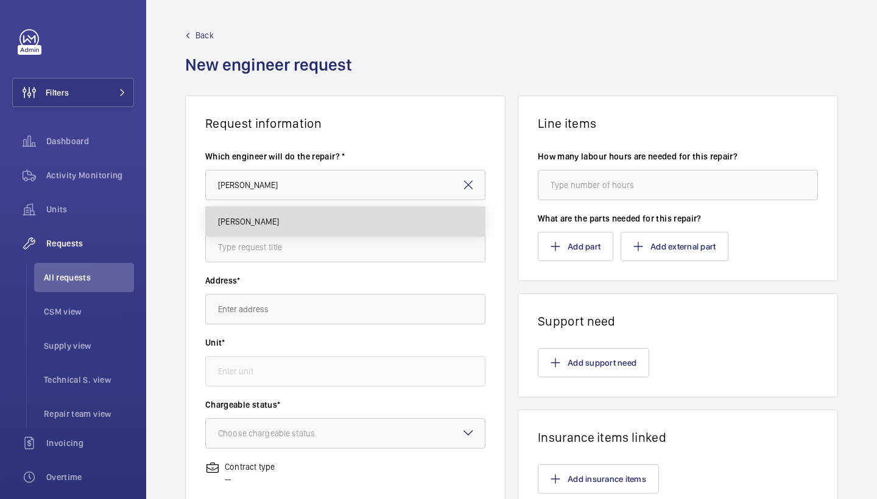
drag, startPoint x: 287, startPoint y: 180, endPoint x: 286, endPoint y: 223, distance: 43.2
click at [286, 223] on mat-option "[PERSON_NAME]" at bounding box center [345, 221] width 279 height 29
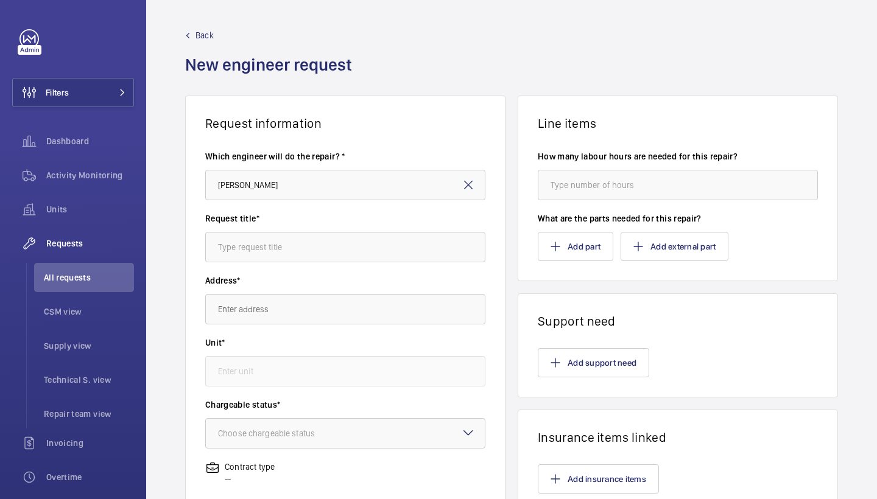
type input "Keith"
click at [328, 245] on input "text" at bounding box center [345, 247] width 280 height 30
type input "safety edges"
click at [335, 304] on input "text" at bounding box center [345, 309] width 280 height 30
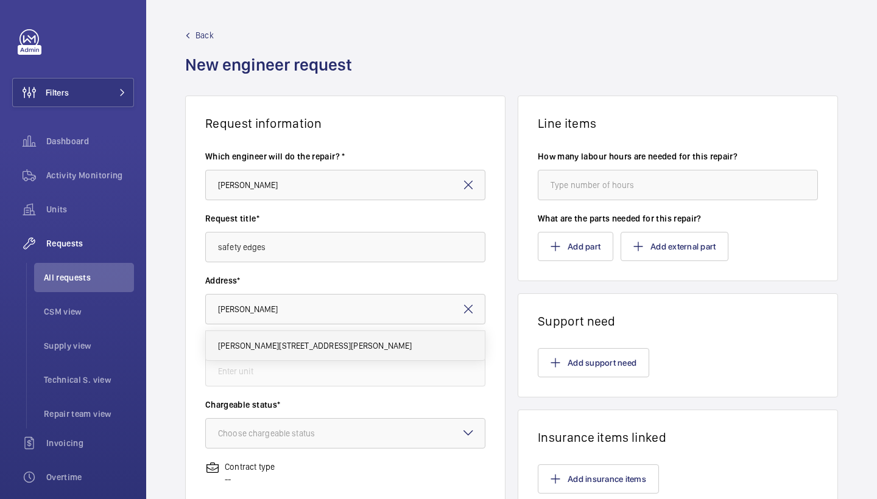
click at [336, 351] on span "Sullivan Court Sullivan Court, SW5 9RL LONDON" at bounding box center [315, 346] width 194 height 12
type input "Sullivan Court Sullivan Court, SW5 9RL LONDON"
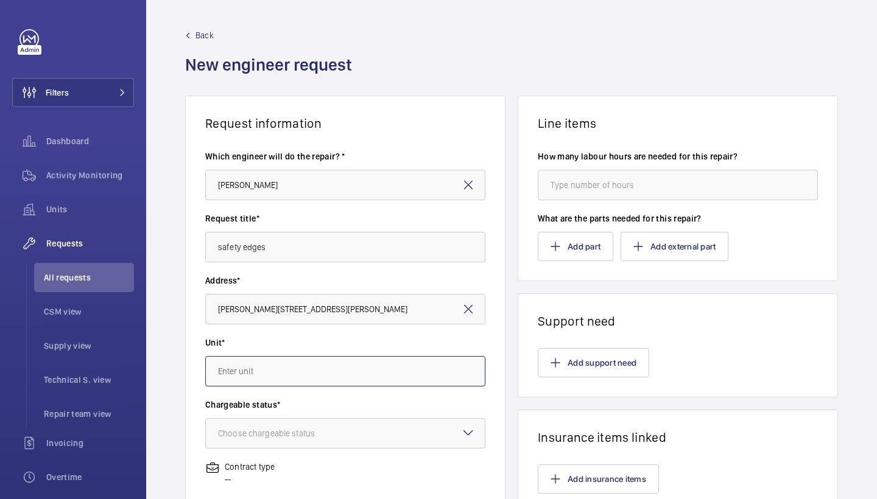
click at [357, 365] on input "text" at bounding box center [345, 371] width 280 height 30
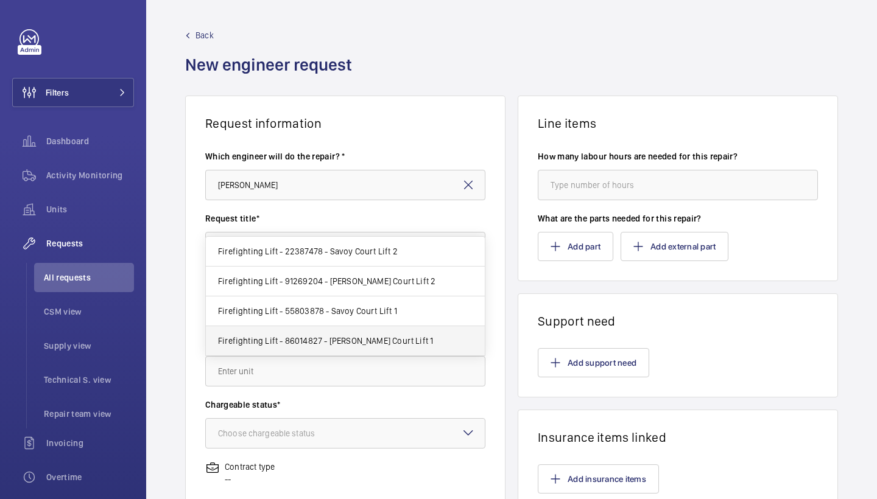
click at [374, 332] on mat-option "Firefighting Lift - 86014827 - Sullivan Court Lift 1" at bounding box center [345, 340] width 279 height 29
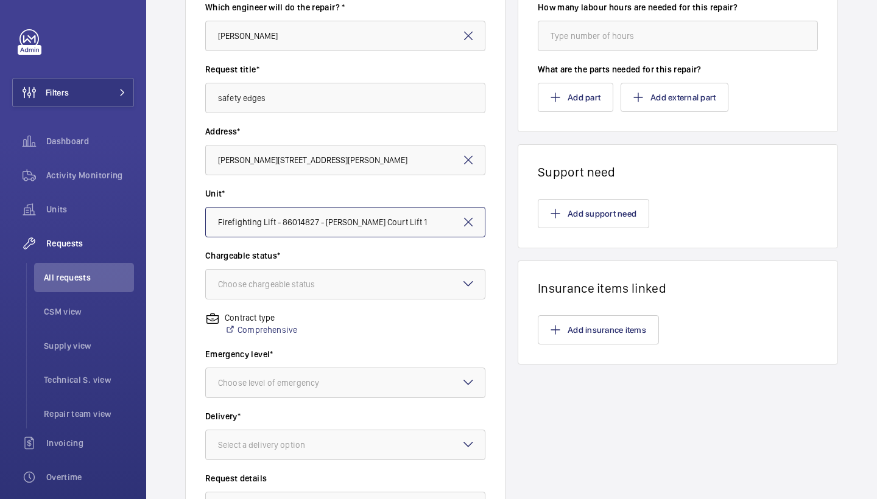
scroll to position [155, 0]
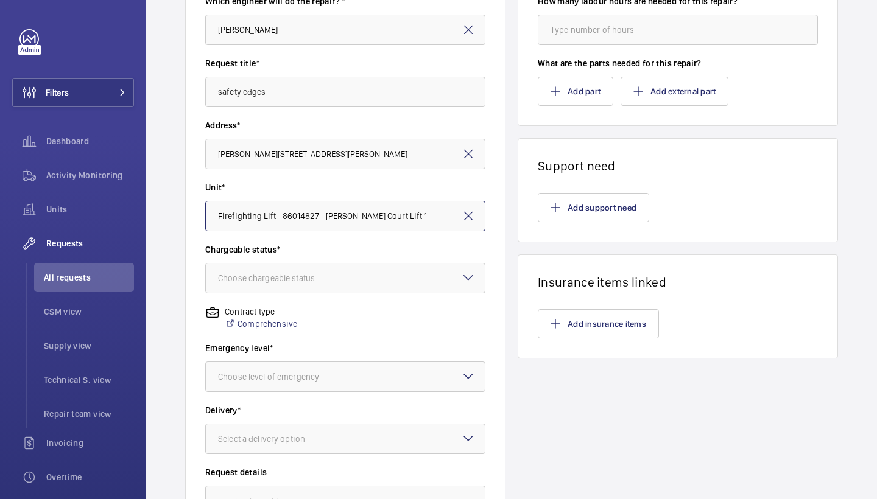
click at [378, 216] on input "Firefighting Lift - 86014827 - Sullivan Court Lift 1" at bounding box center [345, 216] width 280 height 30
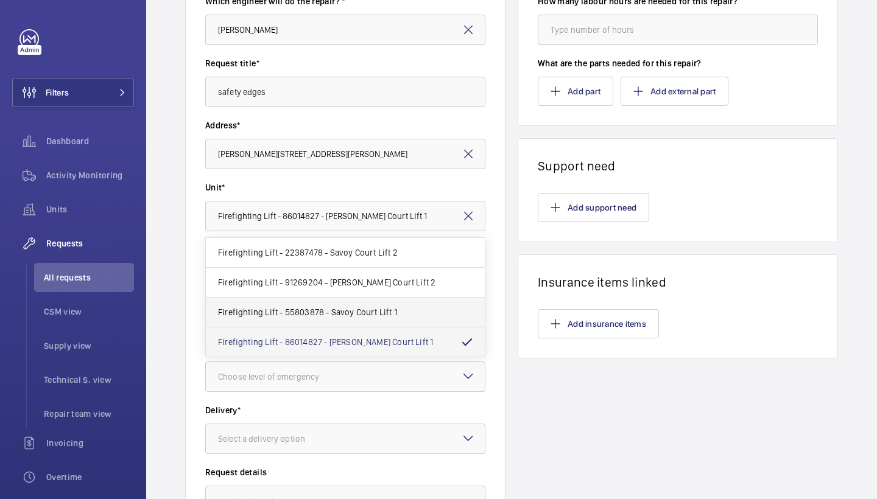
click at [363, 315] on span "Firefighting Lift - 55803878 - Savoy Court Lift 1" at bounding box center [307, 312] width 179 height 12
type input "Firefighting Lift - 55803878 - Savoy Court Lift 1"
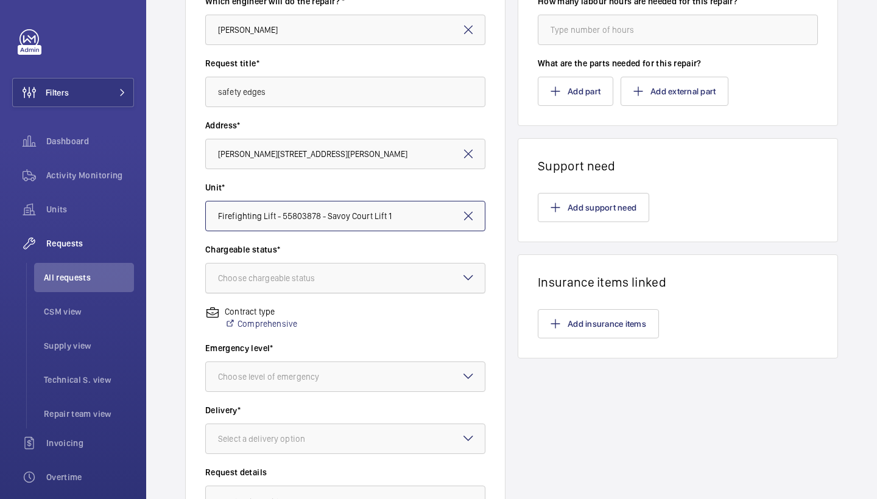
click at [343, 277] on div "Choose chargeable status" at bounding box center [281, 278] width 127 height 12
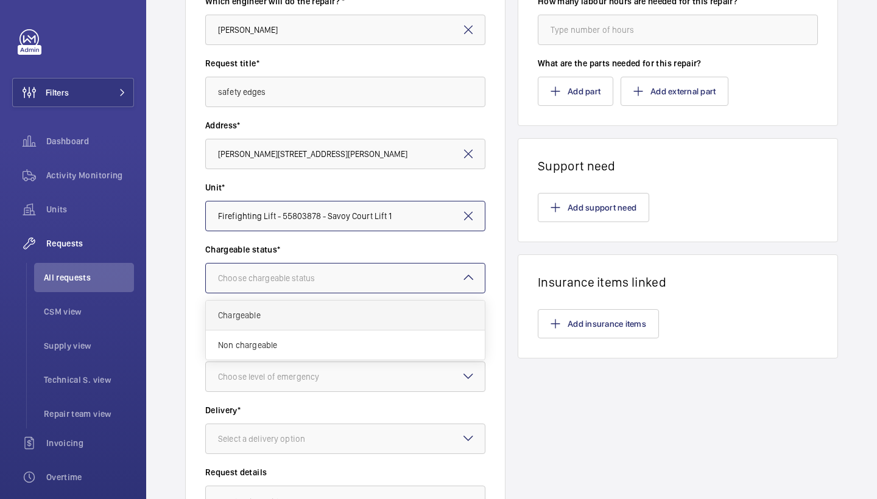
click at [327, 305] on div "Chargeable" at bounding box center [345, 316] width 279 height 30
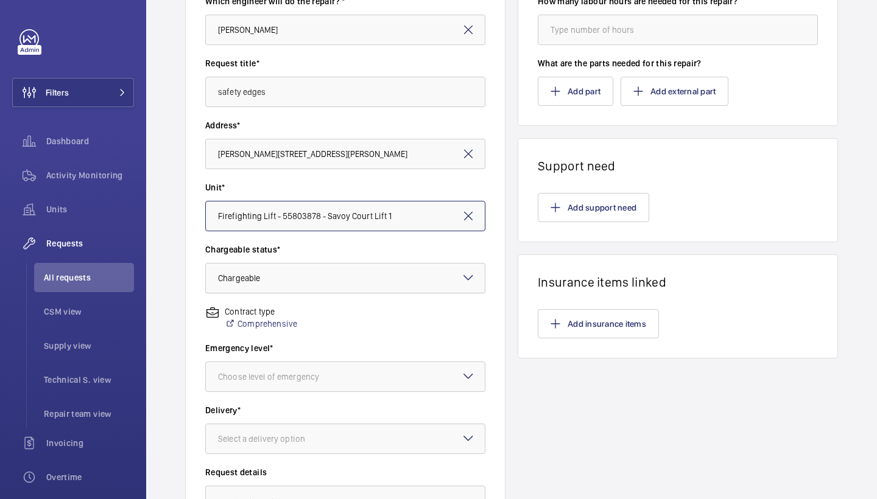
click at [353, 279] on div at bounding box center [345, 278] width 279 height 29
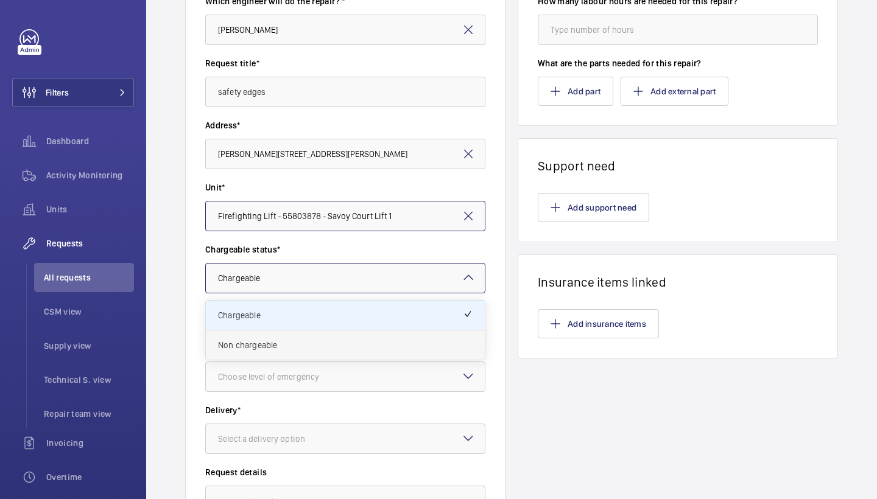
click at [307, 347] on span "Non chargeable" at bounding box center [345, 345] width 255 height 12
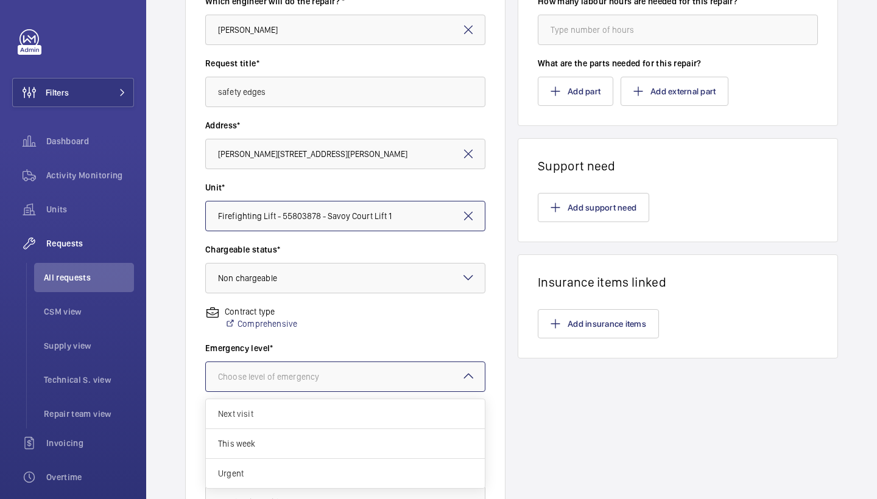
click at [318, 364] on div at bounding box center [345, 376] width 279 height 29
click at [323, 468] on span "Urgent" at bounding box center [345, 474] width 255 height 12
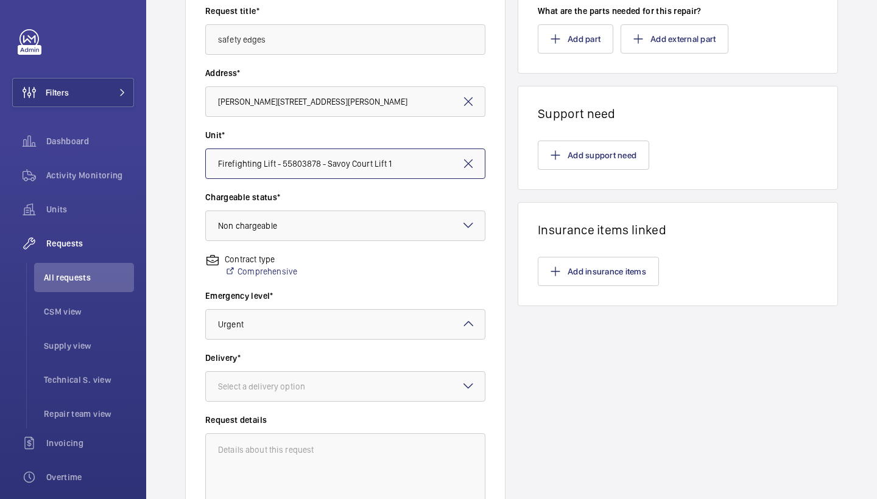
scroll to position [241, 0]
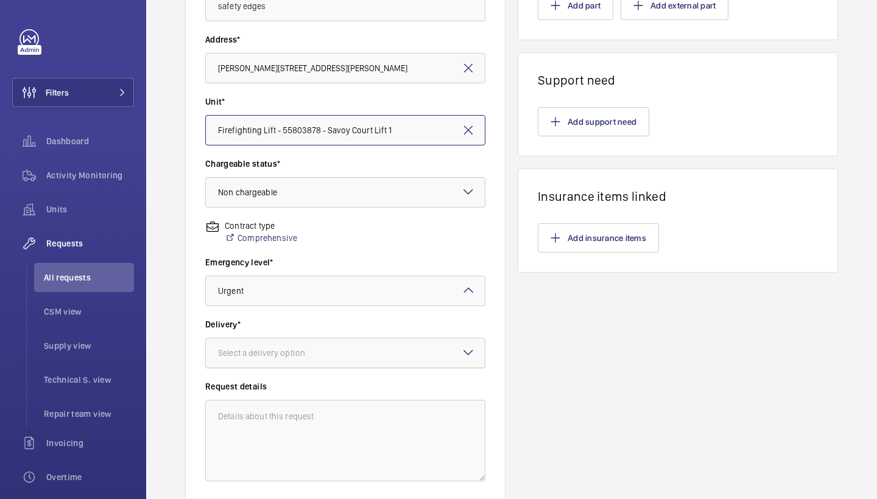
click at [371, 344] on div at bounding box center [345, 353] width 279 height 29
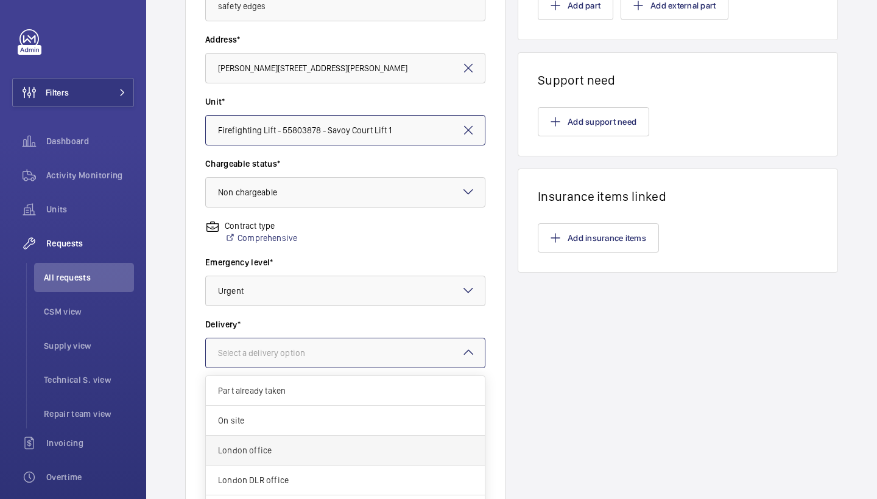
click at [270, 446] on span "London office" at bounding box center [345, 451] width 255 height 12
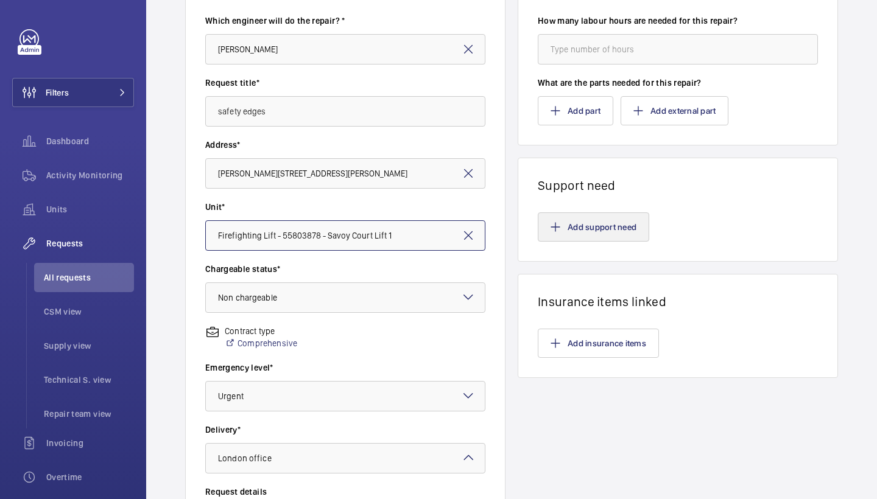
scroll to position [101, 0]
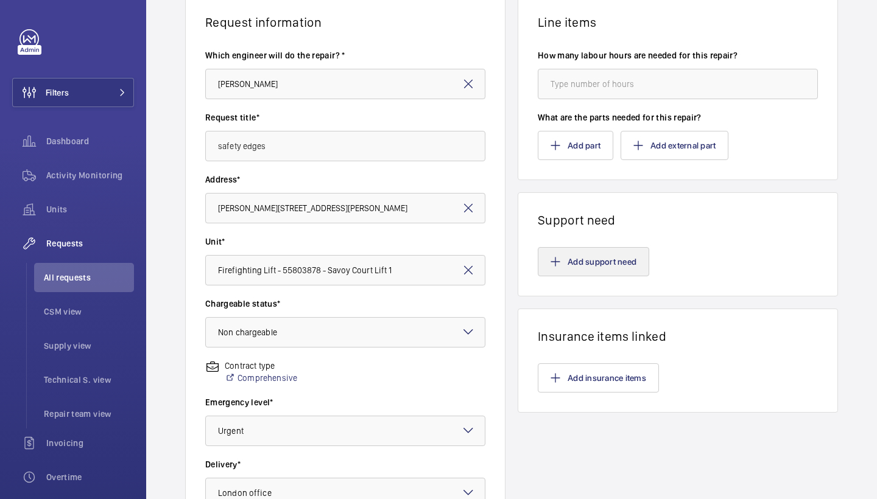
click at [576, 262] on button "Add support need" at bounding box center [593, 261] width 111 height 29
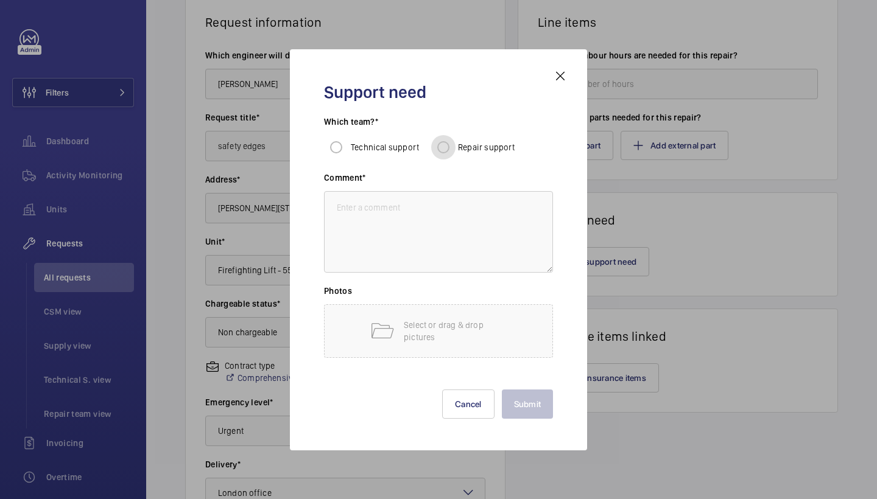
click at [443, 145] on input "Repair support" at bounding box center [443, 147] width 24 height 24
radio input "true"
click at [443, 249] on textarea at bounding box center [438, 232] width 229 height 82
type textarea "repairs to fit safety edges"
click at [518, 398] on button "Submit" at bounding box center [528, 404] width 52 height 29
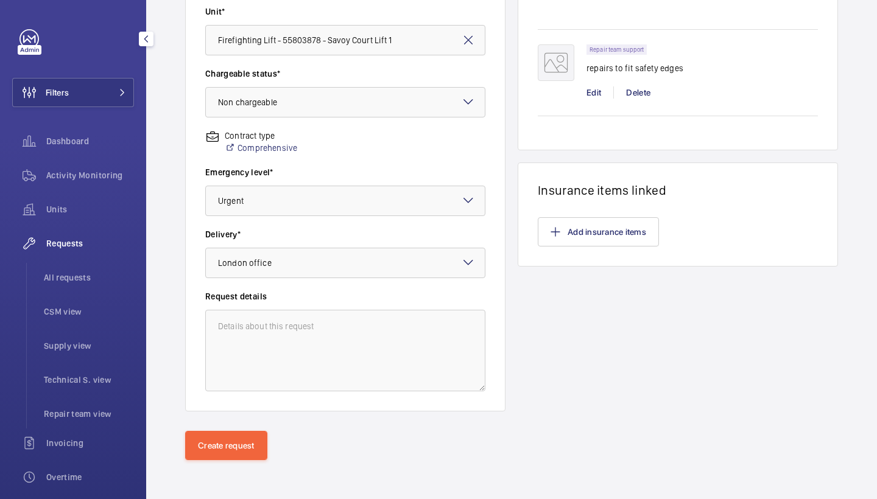
scroll to position [331, 0]
click at [252, 430] on div "Request information Which engineer will do the repair? * Keith Request title* s…" at bounding box center [511, 97] width 731 height 667
click at [240, 442] on button "Create request" at bounding box center [226, 445] width 82 height 29
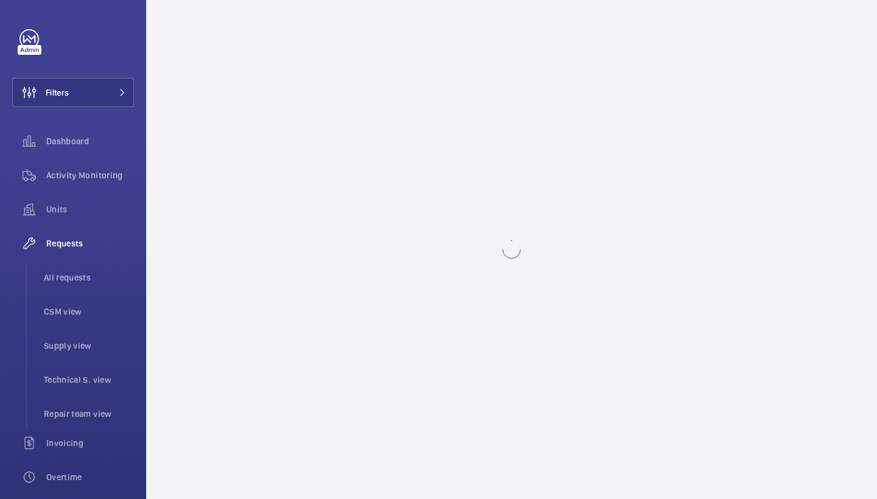
scroll to position [0, 0]
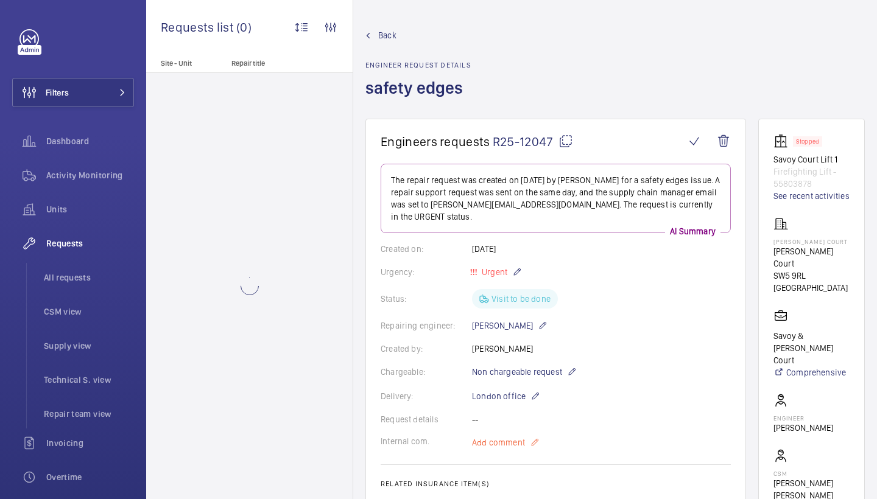
click at [488, 437] on span "Add comment" at bounding box center [498, 443] width 53 height 12
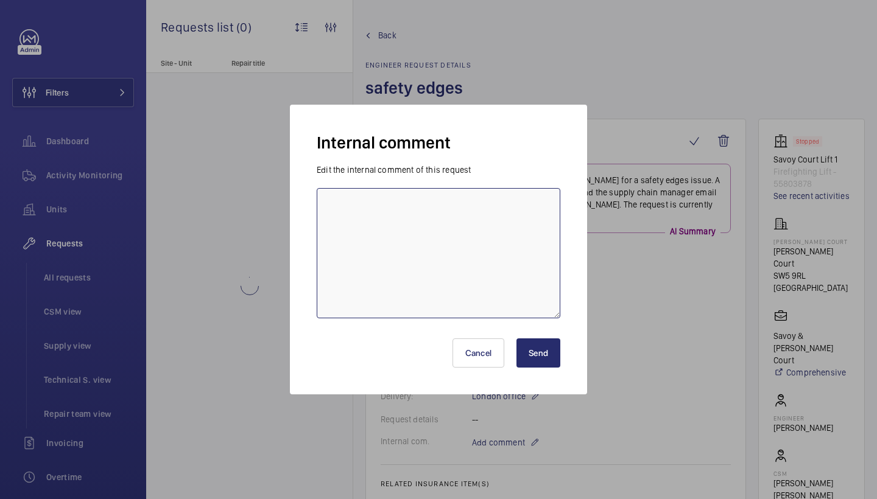
click at [399, 286] on textarea at bounding box center [439, 253] width 244 height 130
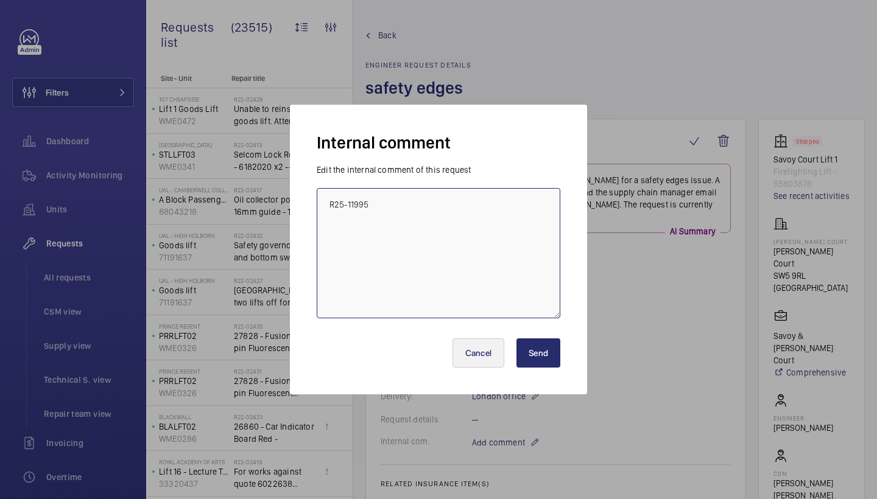
type textarea "R25-11995"
click at [488, 351] on button "Cancel" at bounding box center [478, 353] width 52 height 29
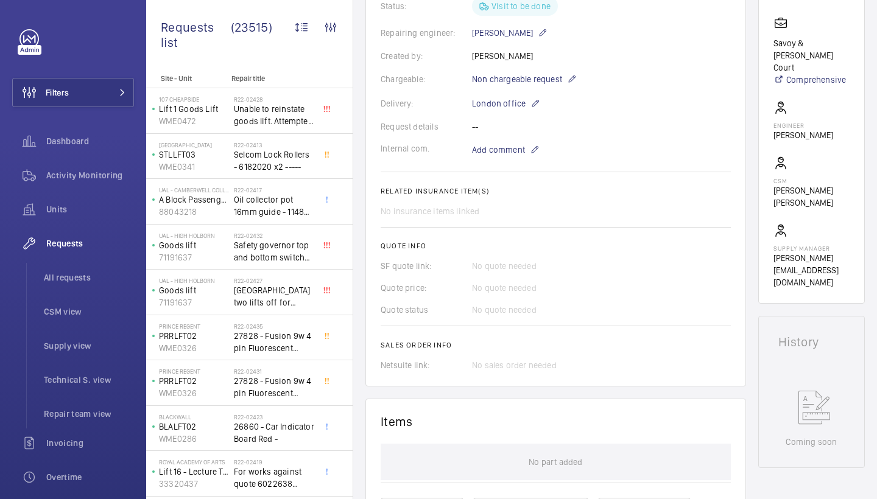
scroll to position [284, 0]
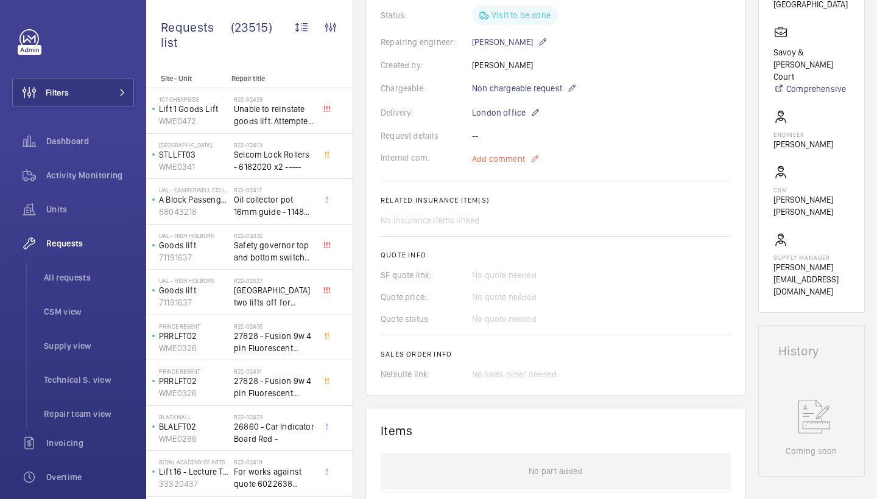
click at [525, 152] on p "Add comment" at bounding box center [517, 159] width 91 height 15
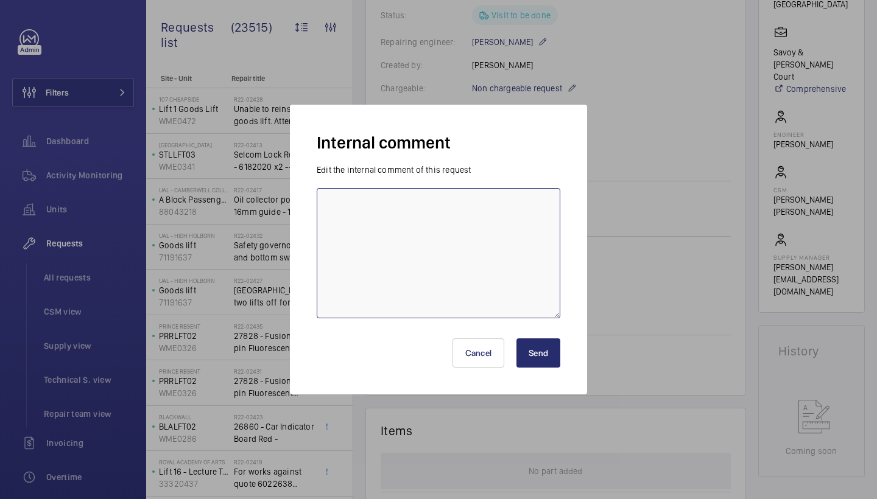
click at [472, 236] on textarea at bounding box center [439, 253] width 244 height 130
paste textarea "R25-11995"
type textarea "edges ordered under R25-11995"
click at [550, 367] on button "Send" at bounding box center [538, 353] width 44 height 29
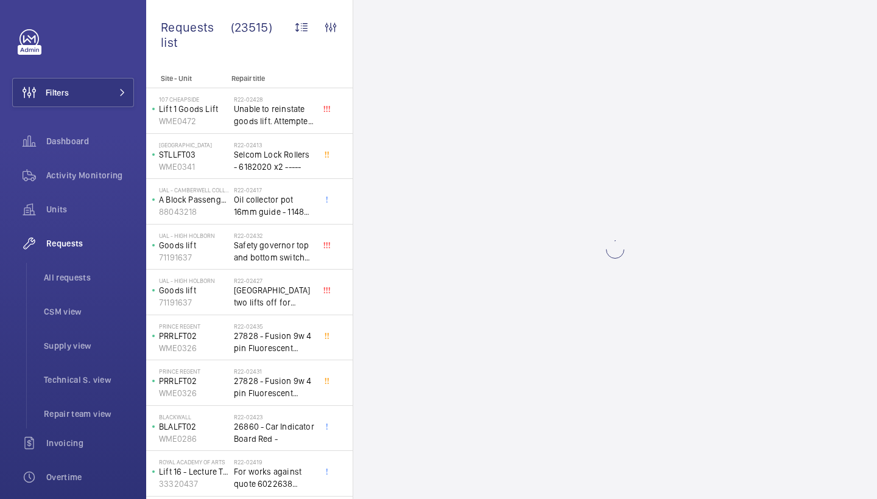
click at [546, 345] on wm-front-async-data-loader at bounding box center [615, 249] width 524 height 499
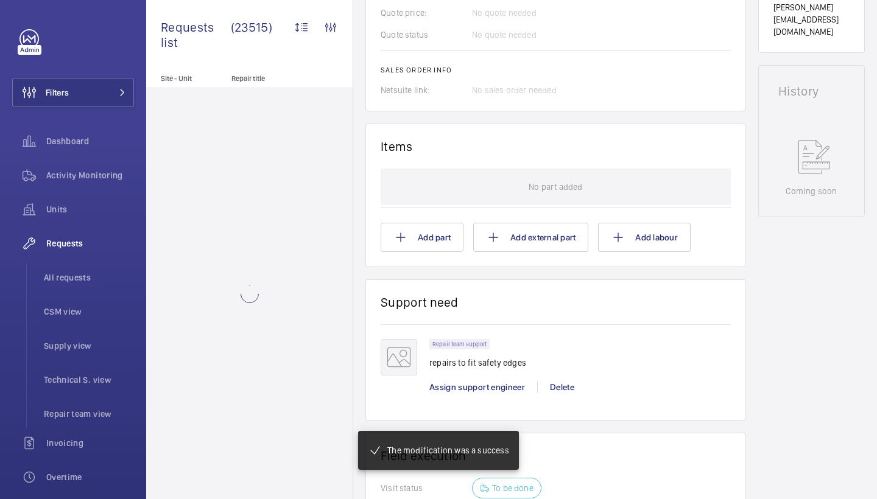
scroll to position [585, 0]
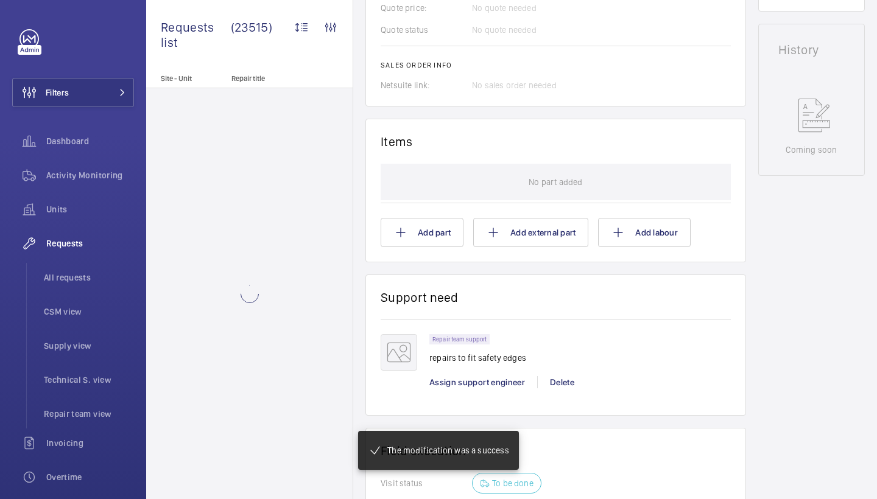
click at [510, 357] on div "Repair team support repairs to fit safety edges" at bounding box center [477, 352] width 97 height 37
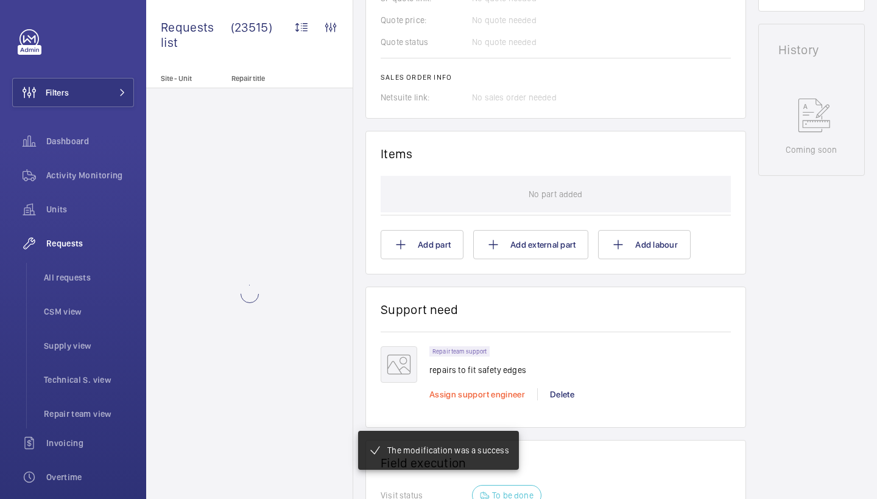
click at [510, 390] on span "Assign support engineer" at bounding box center [477, 395] width 96 height 10
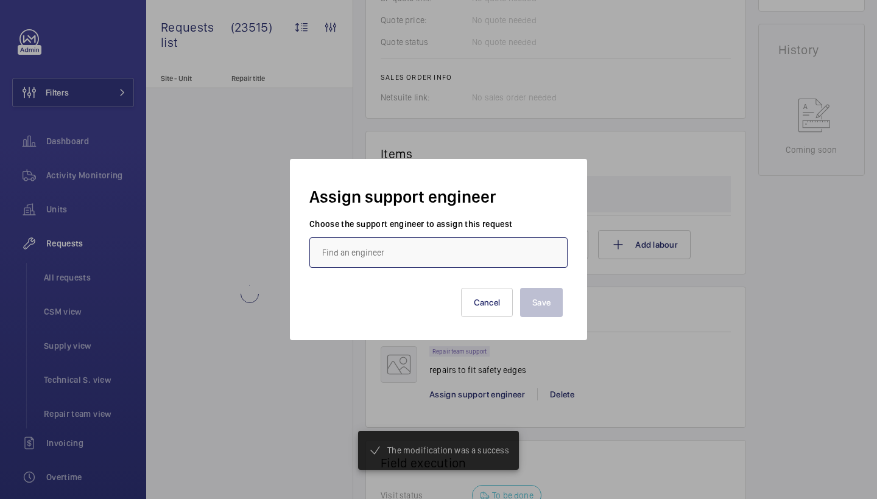
click at [440, 252] on input "text" at bounding box center [438, 252] width 258 height 30
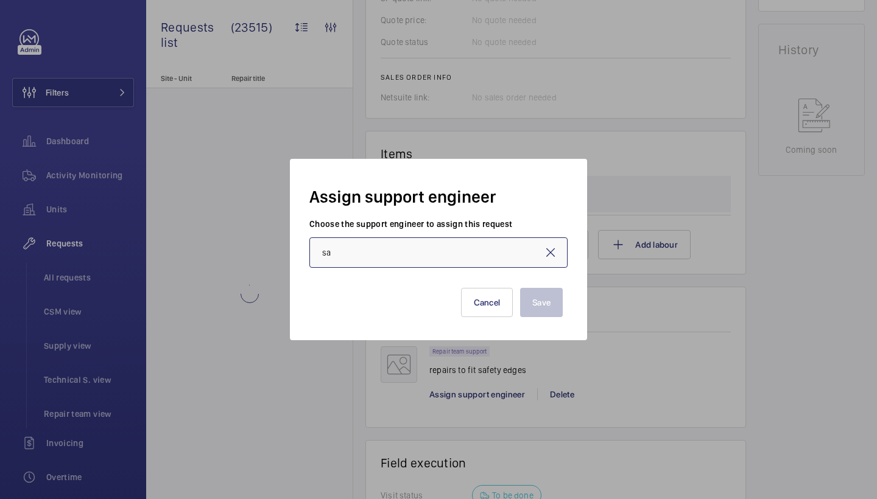
type input "s"
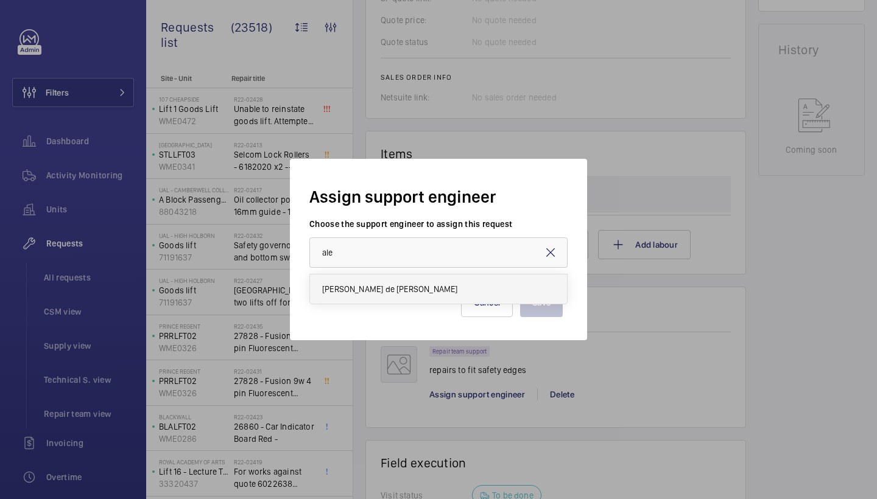
click at [377, 286] on span "[PERSON_NAME] de [PERSON_NAME]" at bounding box center [389, 289] width 135 height 12
type input "[PERSON_NAME] de [PERSON_NAME]"
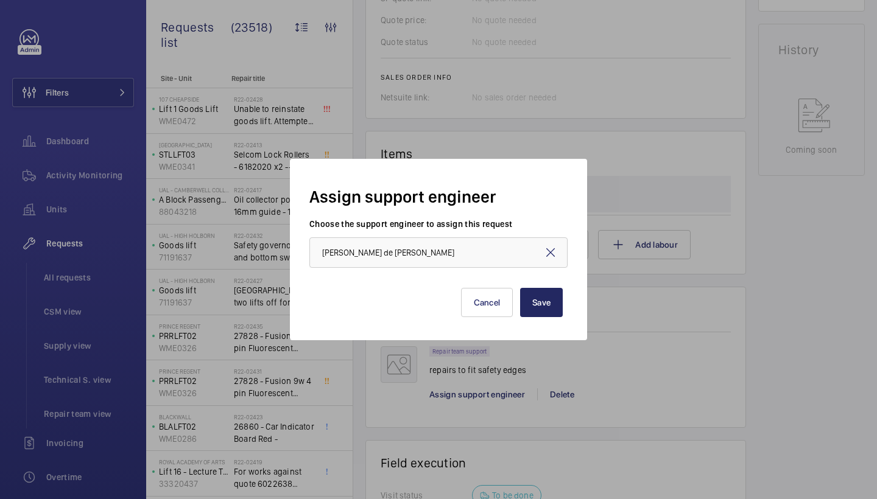
click at [538, 309] on button "Save" at bounding box center [541, 302] width 43 height 29
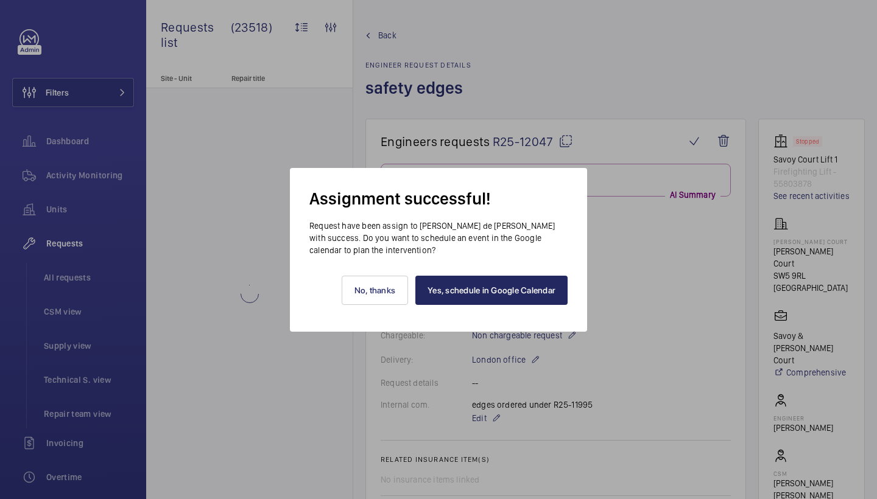
click at [530, 287] on link "Yes, schedule in Google Calendar" at bounding box center [491, 290] width 152 height 29
